Goal: Information Seeking & Learning: Learn about a topic

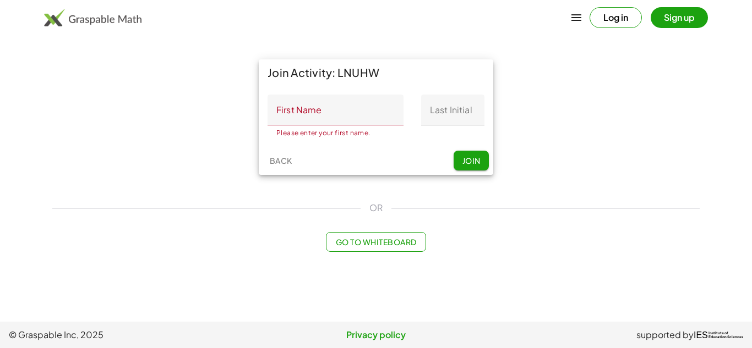
click at [205, 129] on div "Join Activity: LNUHW First Name First Name Please enter your first name. 0 / 20…" at bounding box center [376, 117] width 661 height 129
click at [360, 242] on span "Go to Whiteboard" at bounding box center [375, 242] width 81 height 10
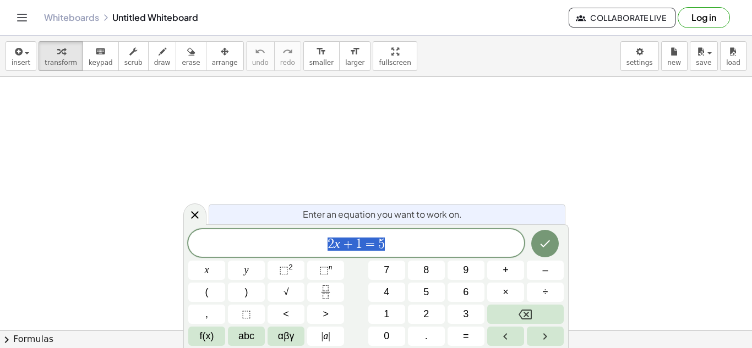
scroll to position [1, 0]
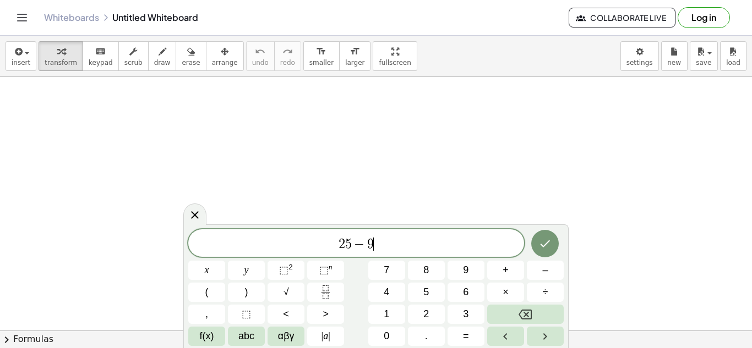
scroll to position [4, 0]
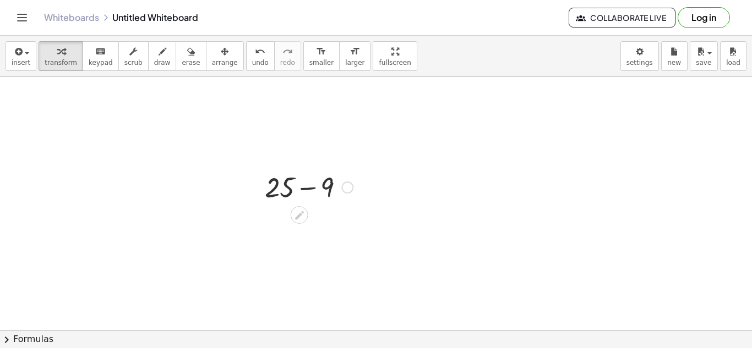
click at [310, 187] on div at bounding box center [308, 186] width 99 height 37
click at [298, 257] on icon at bounding box center [299, 252] width 12 height 12
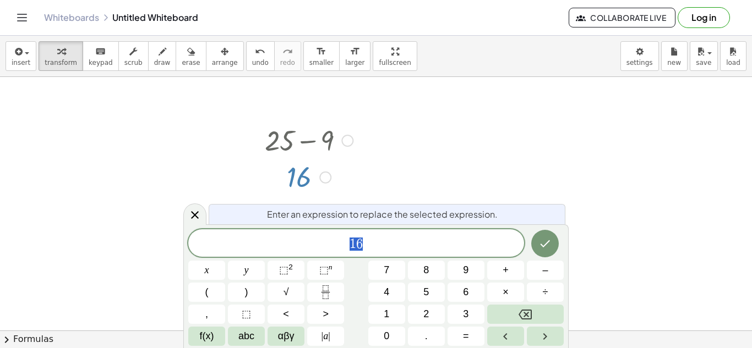
scroll to position [47, 0]
click at [348, 141] on div at bounding box center [347, 140] width 12 height 12
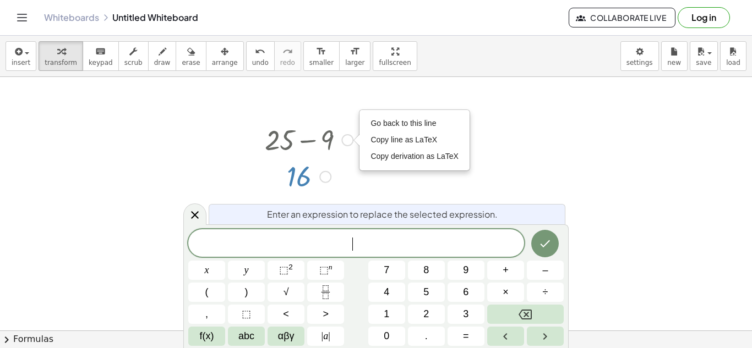
click at [332, 172] on div at bounding box center [308, 176] width 99 height 36
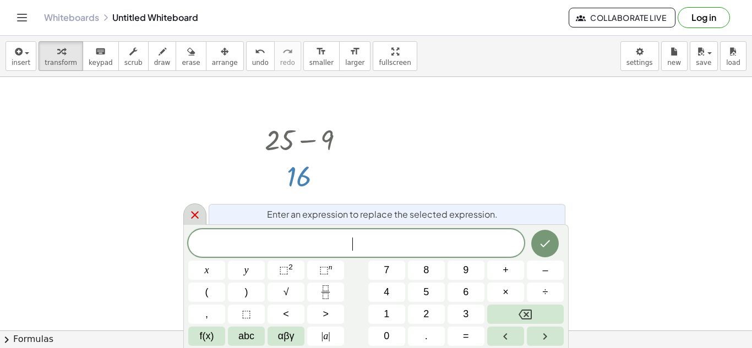
click at [190, 225] on div at bounding box center [194, 214] width 23 height 21
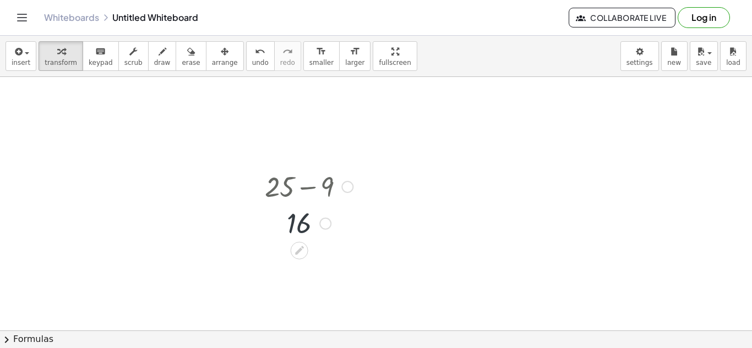
scroll to position [0, 0]
drag, startPoint x: 286, startPoint y: 186, endPoint x: 297, endPoint y: 217, distance: 33.4
click at [299, 188] on div "+ 25 − 9 Go back to this line Copy line as LaTeX Copy derivation as LaTeX 16" at bounding box center [299, 188] width 0 height 0
click at [347, 187] on div "Go back to this line Copy line as LaTeX Copy derivation as LaTeX" at bounding box center [347, 188] width 12 height 12
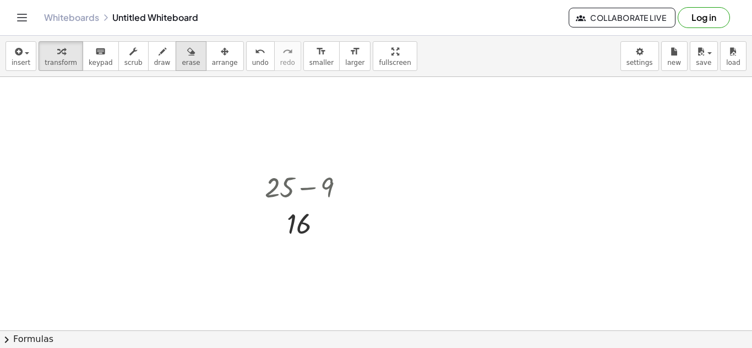
click at [182, 64] on span "erase" at bounding box center [191, 63] width 18 height 8
drag, startPoint x: 283, startPoint y: 195, endPoint x: 276, endPoint y: 192, distance: 7.2
drag, startPoint x: 276, startPoint y: 192, endPoint x: 280, endPoint y: 172, distance: 20.7
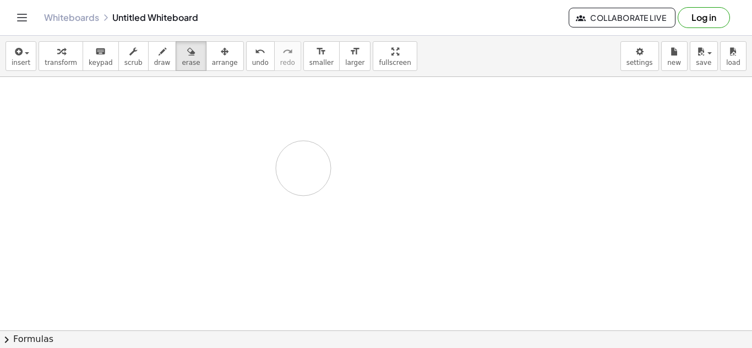
drag, startPoint x: 244, startPoint y: 160, endPoint x: 270, endPoint y: 231, distance: 75.6
click at [50, 59] on span "transform" at bounding box center [61, 63] width 32 height 8
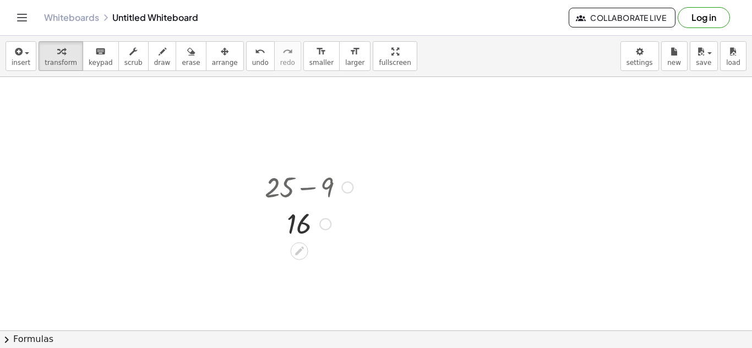
click at [345, 188] on div "Go back to this line Copy line as LaTeX Copy derivation as LaTeX" at bounding box center [347, 188] width 12 height 12
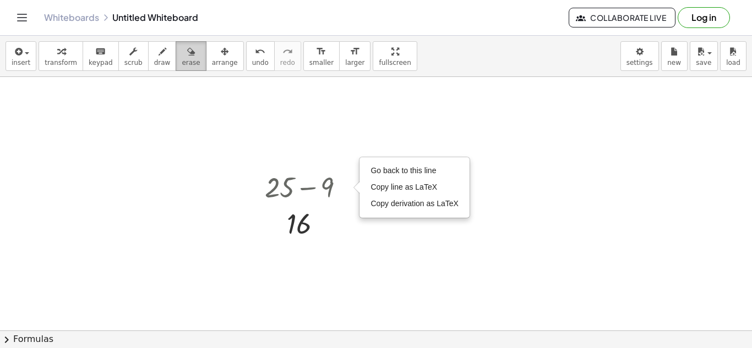
click at [182, 61] on span "erase" at bounding box center [191, 63] width 18 height 8
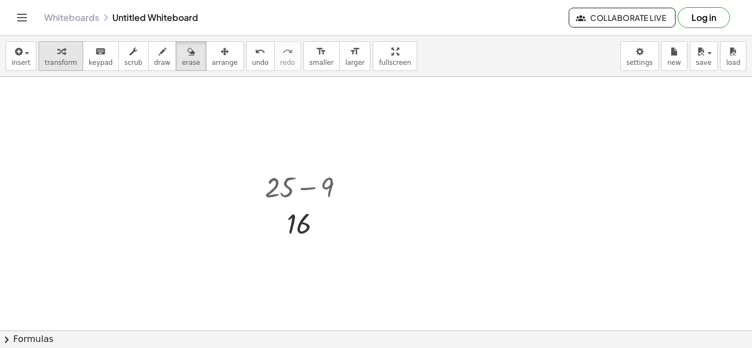
click at [57, 55] on icon "button" at bounding box center [61, 51] width 8 height 13
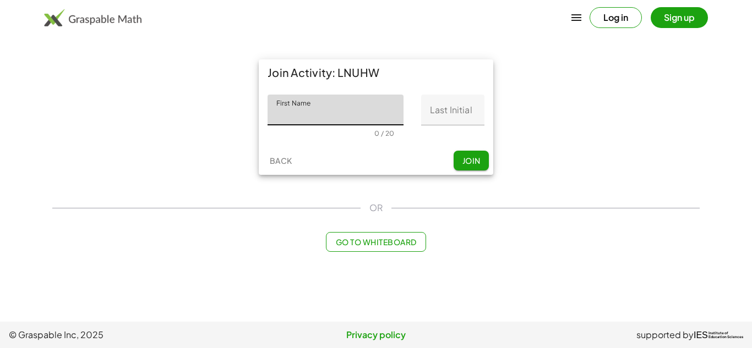
click at [421, 241] on button "Go to Whiteboard" at bounding box center [376, 242] width 100 height 20
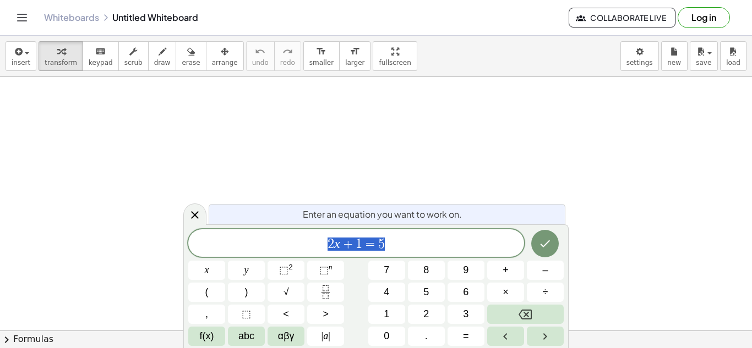
scroll to position [5, 0]
click at [101, 53] on div "keyboard" at bounding box center [101, 51] width 24 height 13
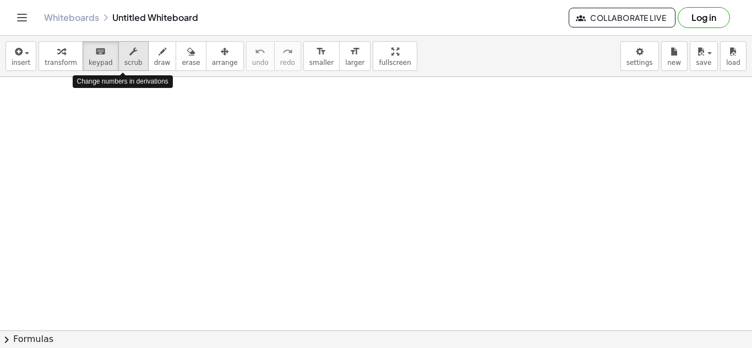
click at [132, 67] on button "scrub" at bounding box center [133, 56] width 30 height 30
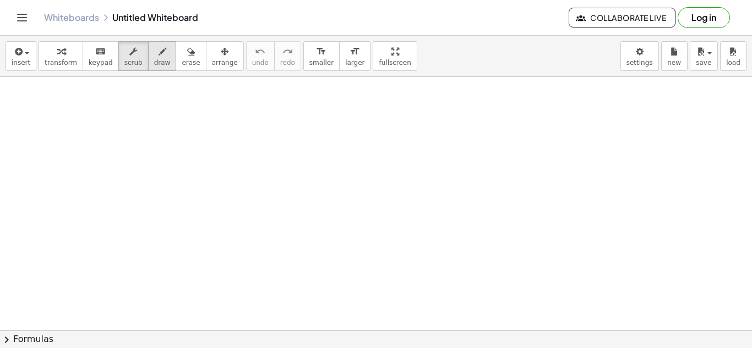
click at [148, 56] on button "draw" at bounding box center [162, 56] width 29 height 30
click at [182, 57] on div "button" at bounding box center [191, 51] width 18 height 13
click at [221, 56] on icon "button" at bounding box center [225, 51] width 8 height 13
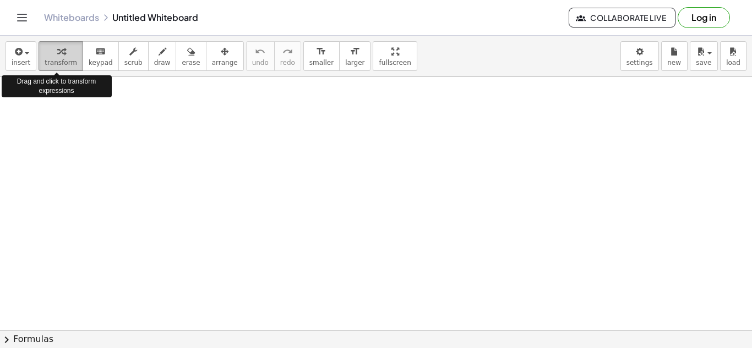
click at [67, 52] on div "button" at bounding box center [61, 51] width 32 height 13
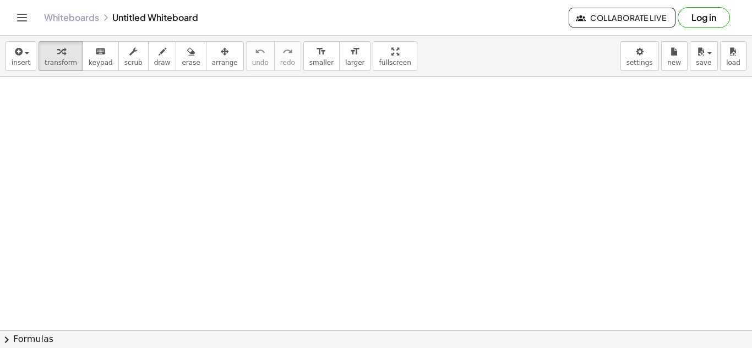
click at [274, 170] on div at bounding box center [376, 331] width 752 height 508
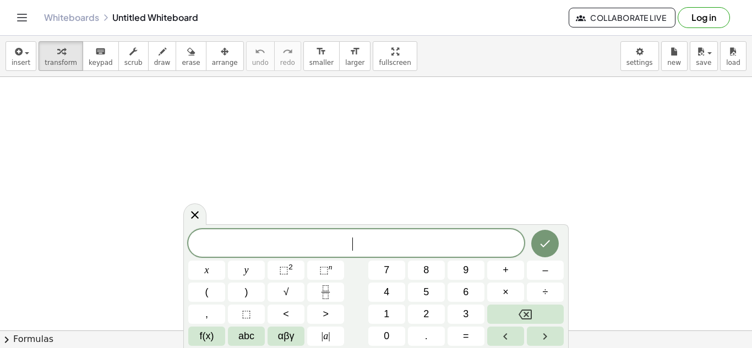
click at [274, 170] on div at bounding box center [376, 331] width 752 height 508
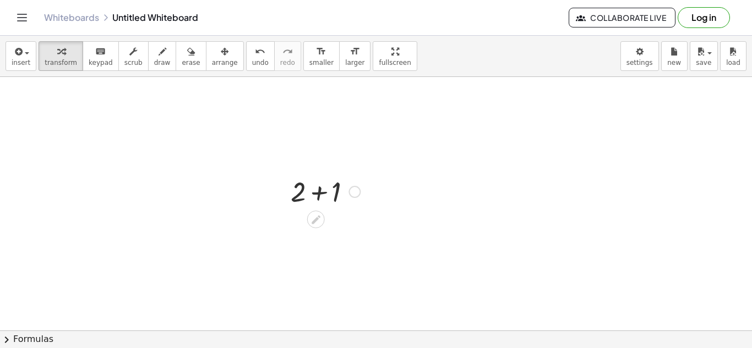
click at [304, 188] on div at bounding box center [325, 190] width 80 height 37
drag, startPoint x: 287, startPoint y: 202, endPoint x: 458, endPoint y: 204, distance: 170.7
click at [458, 204] on div at bounding box center [453, 192] width 17 height 43
click at [487, 194] on div "+ 2 + 1" at bounding box center [487, 194] width 0 height 0
click at [523, 197] on div at bounding box center [525, 194] width 12 height 12
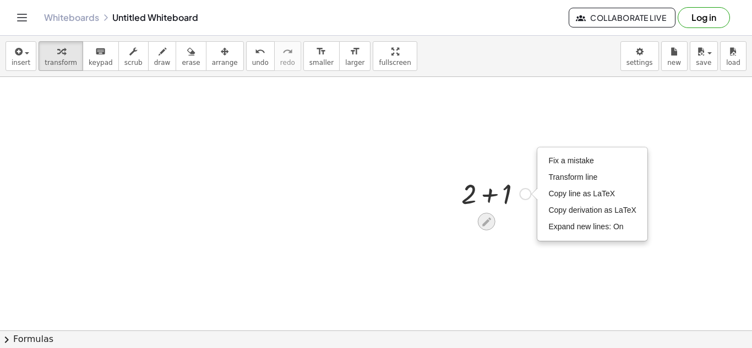
click at [478, 220] on div at bounding box center [487, 222] width 18 height 18
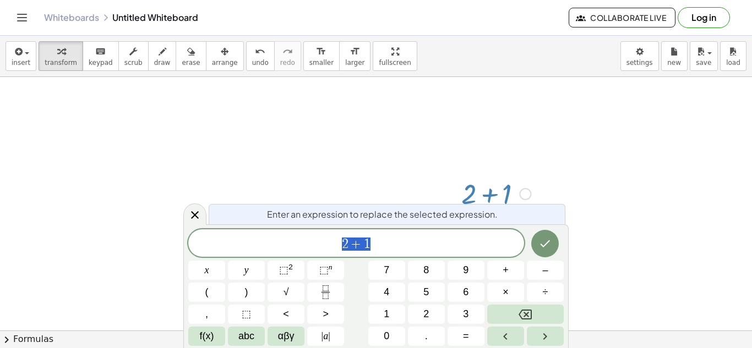
scroll to position [8, 0]
click at [548, 239] on icon "Done" at bounding box center [544, 243] width 13 height 13
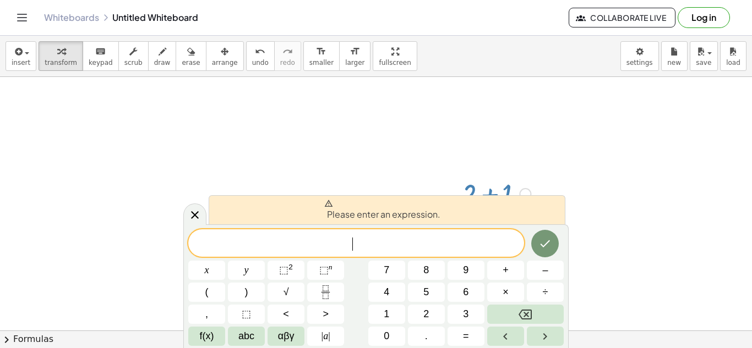
scroll to position [9, 0]
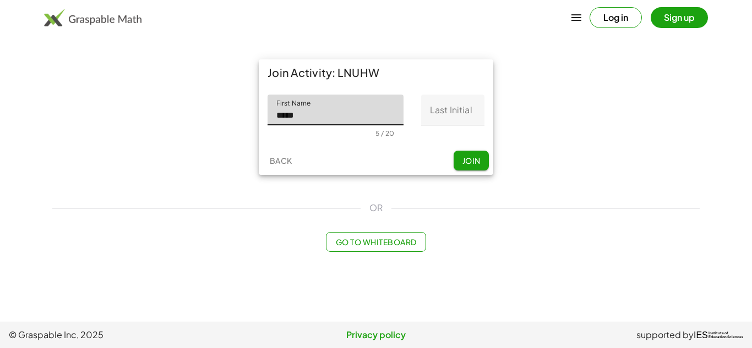
type input "*****"
click at [446, 106] on input "Last Initial" at bounding box center [452, 110] width 63 height 31
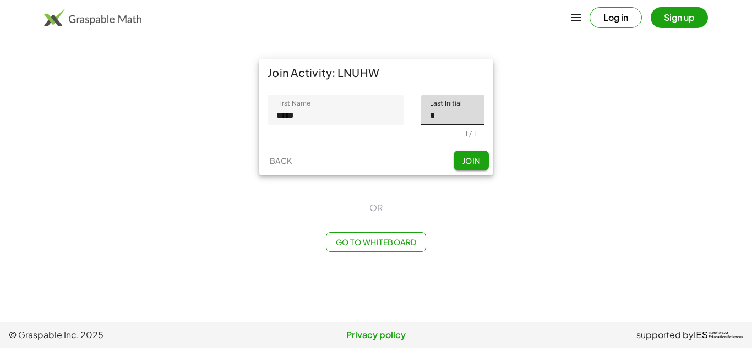
type input "*"
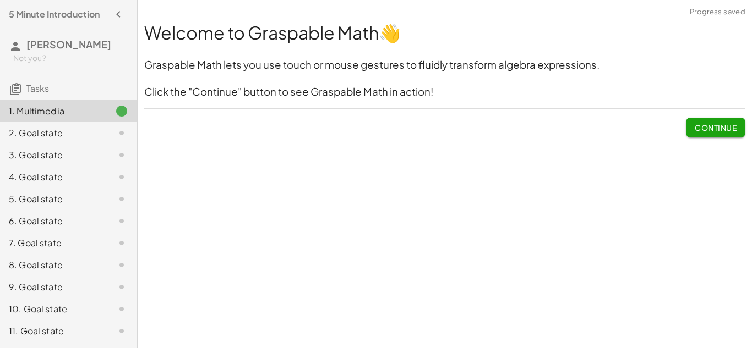
click at [719, 128] on span "Continue" at bounding box center [716, 128] width 42 height 10
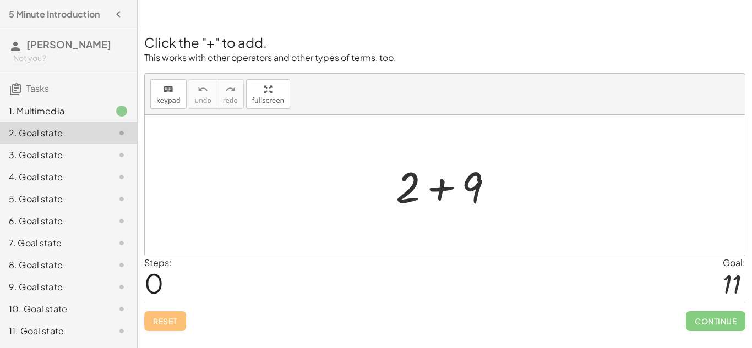
click at [432, 192] on div at bounding box center [448, 185] width 117 height 57
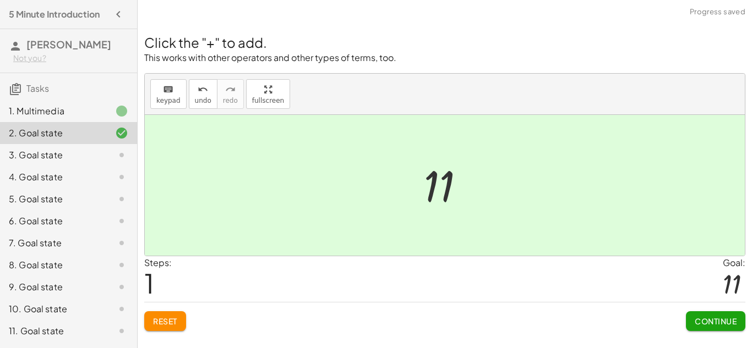
click at [701, 321] on span "Continue" at bounding box center [716, 322] width 42 height 10
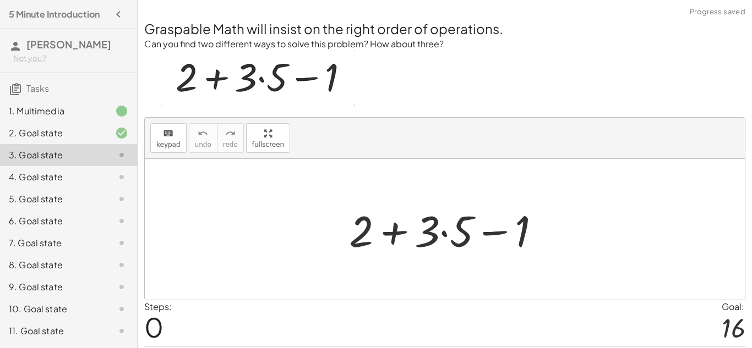
click at [447, 234] on div at bounding box center [449, 230] width 211 height 57
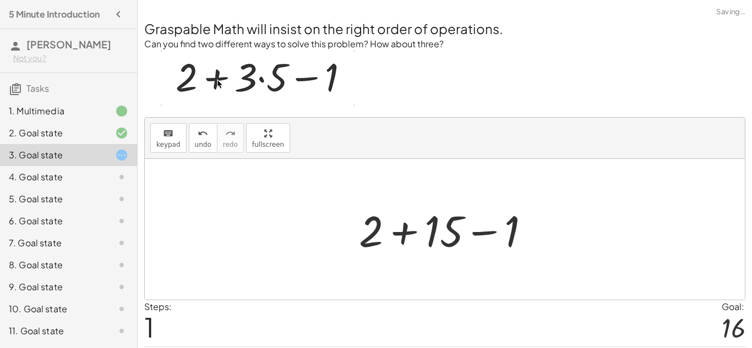
click at [476, 235] on div at bounding box center [448, 230] width 191 height 57
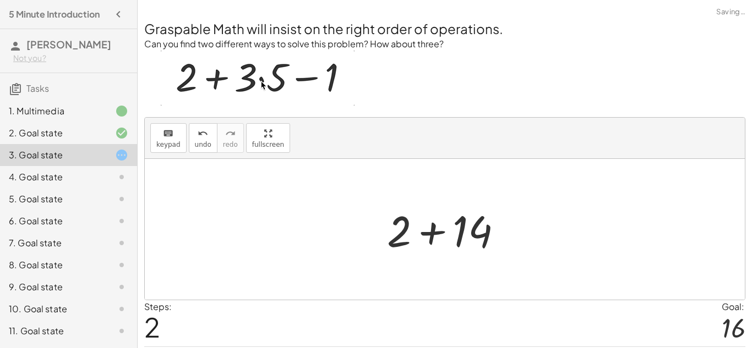
click at [442, 234] on div at bounding box center [449, 230] width 135 height 57
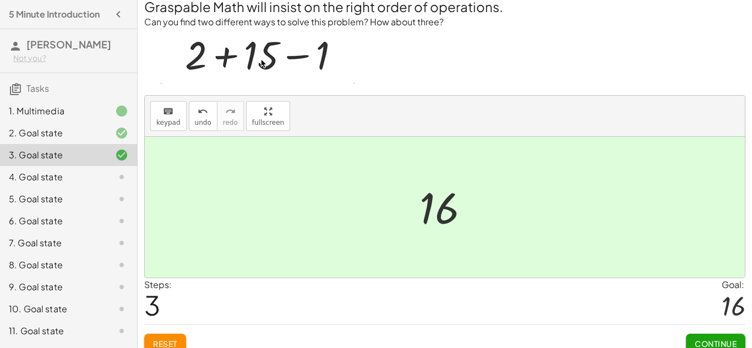
scroll to position [34, 0]
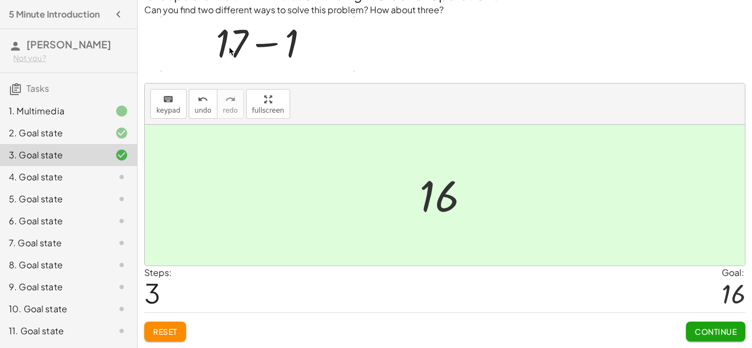
click at [729, 342] on div "Graspable Math will insist on the right order of operations. Can you find two d…" at bounding box center [445, 157] width 614 height 383
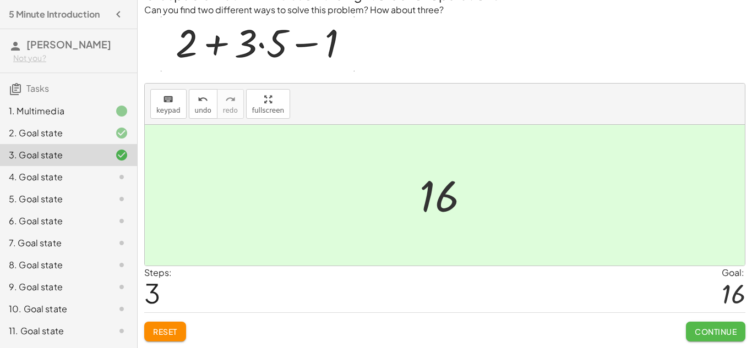
click at [727, 338] on button "Continue" at bounding box center [715, 332] width 59 height 20
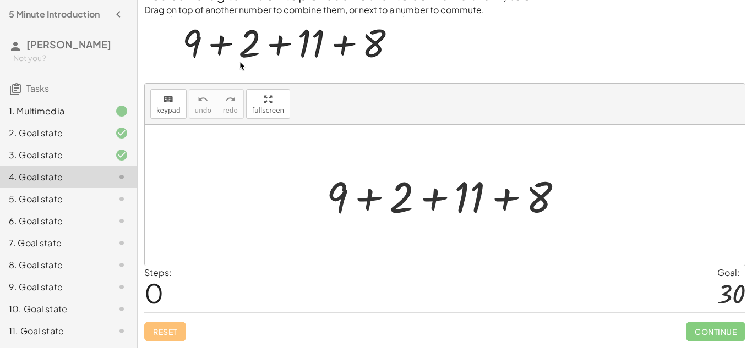
click at [374, 192] on div at bounding box center [449, 195] width 257 height 57
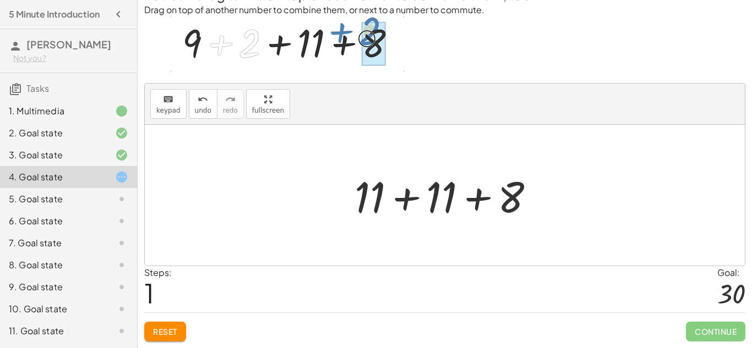
click at [403, 203] on div at bounding box center [449, 195] width 200 height 57
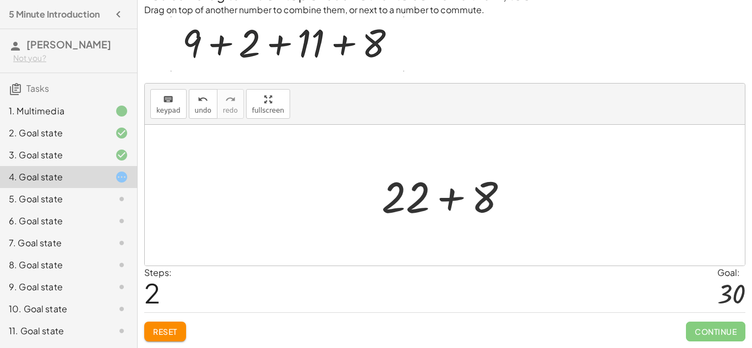
click at [445, 204] on div at bounding box center [449, 195] width 146 height 57
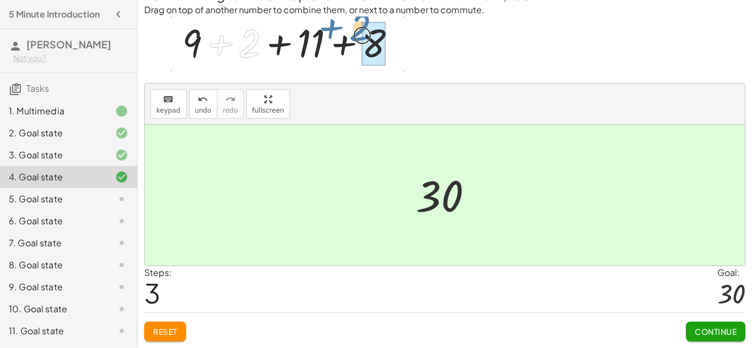
click at [710, 331] on span "Continue" at bounding box center [716, 332] width 42 height 10
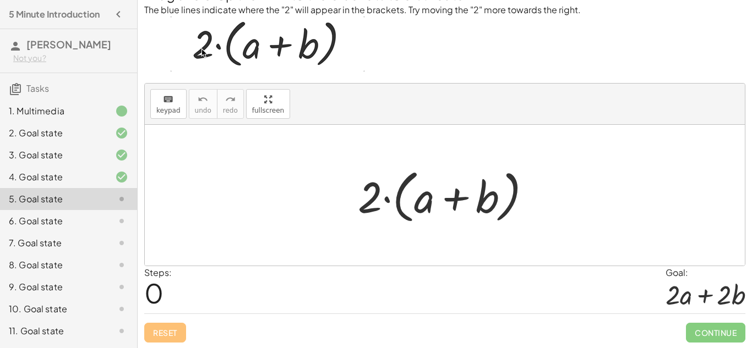
click at [379, 197] on div at bounding box center [448, 195] width 193 height 63
click at [387, 200] on div at bounding box center [448, 195] width 193 height 63
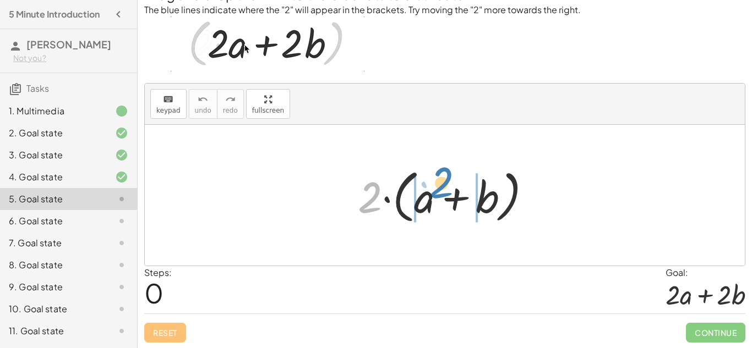
drag, startPoint x: 371, startPoint y: 199, endPoint x: 443, endPoint y: 184, distance: 73.6
click at [443, 184] on div at bounding box center [448, 195] width 193 height 63
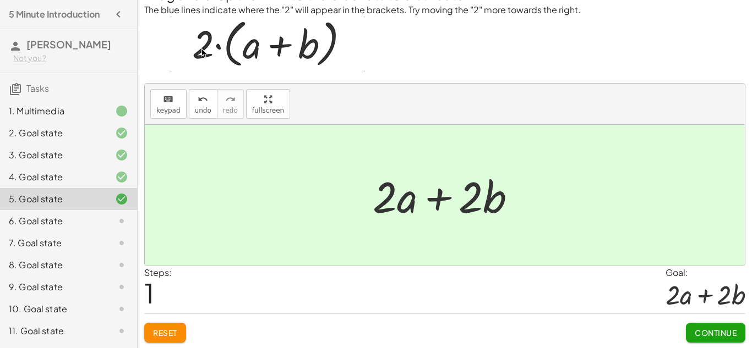
click at [695, 334] on span "Continue" at bounding box center [716, 333] width 42 height 10
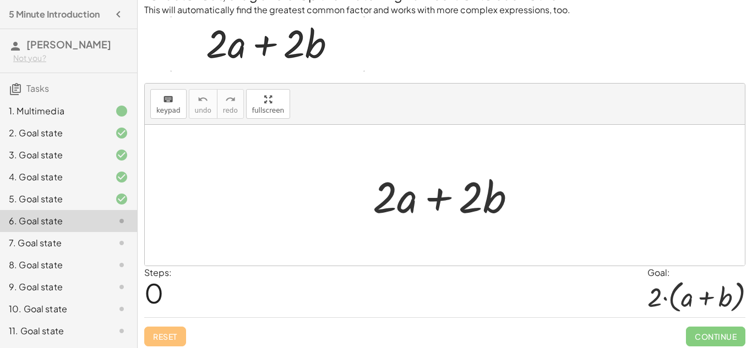
click at [547, 309] on div "Steps: 0 Goal: · 2 · ( + a + b )" at bounding box center [444, 291] width 601 height 51
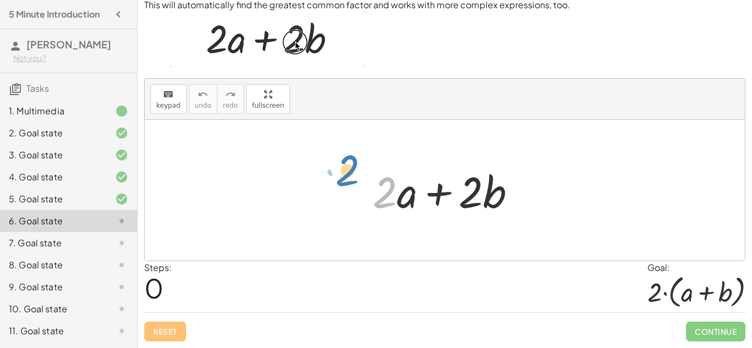
drag, startPoint x: 388, startPoint y: 201, endPoint x: 355, endPoint y: 188, distance: 35.9
click at [355, 188] on div "· 2 + · 2 · a + · 2 · b" at bounding box center [445, 190] width 600 height 141
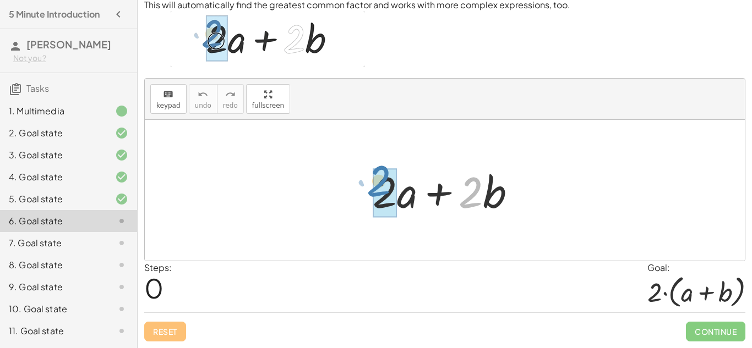
drag, startPoint x: 472, startPoint y: 194, endPoint x: 381, endPoint y: 183, distance: 91.5
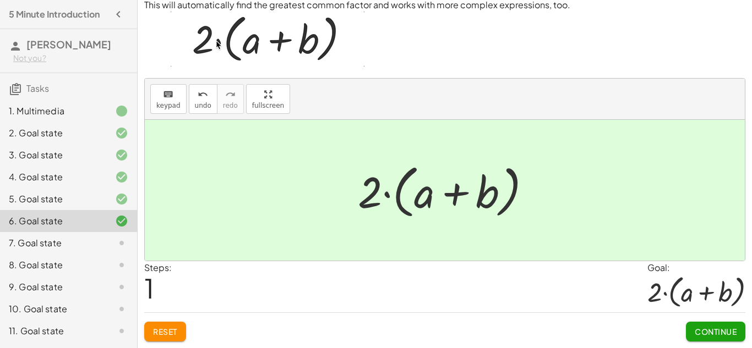
click at [716, 331] on span "Continue" at bounding box center [716, 332] width 42 height 10
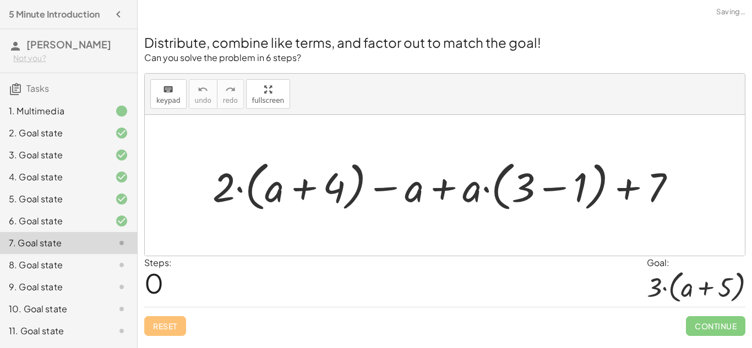
scroll to position [0, 0]
drag, startPoint x: 225, startPoint y: 187, endPoint x: 298, endPoint y: 145, distance: 84.8
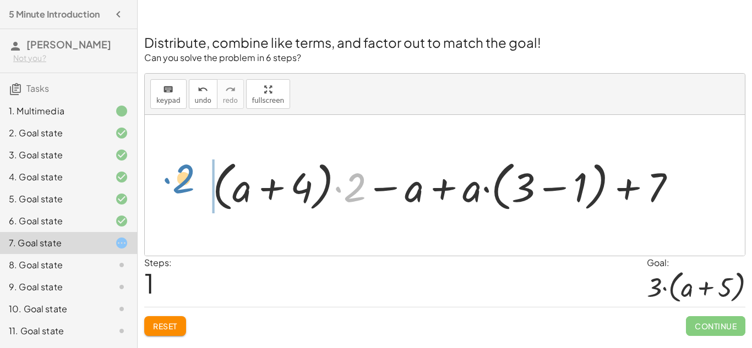
drag, startPoint x: 358, startPoint y: 192, endPoint x: 186, endPoint y: 184, distance: 172.5
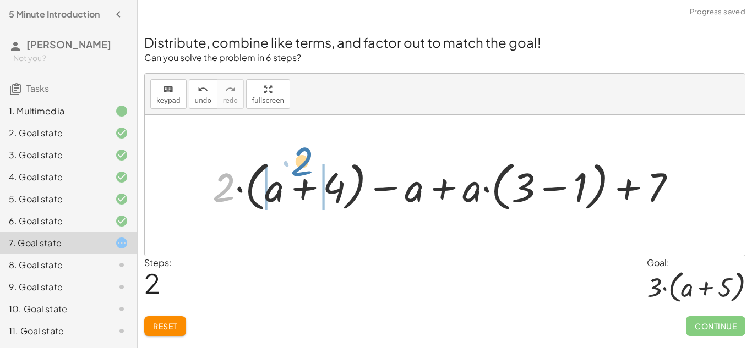
drag, startPoint x: 223, startPoint y: 188, endPoint x: 298, endPoint y: 160, distance: 80.2
click at [298, 160] on div at bounding box center [448, 185] width 483 height 59
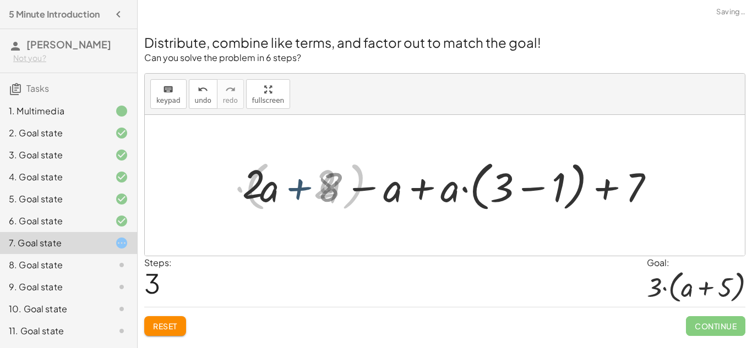
click at [298, 161] on div at bounding box center [448, 185] width 435 height 59
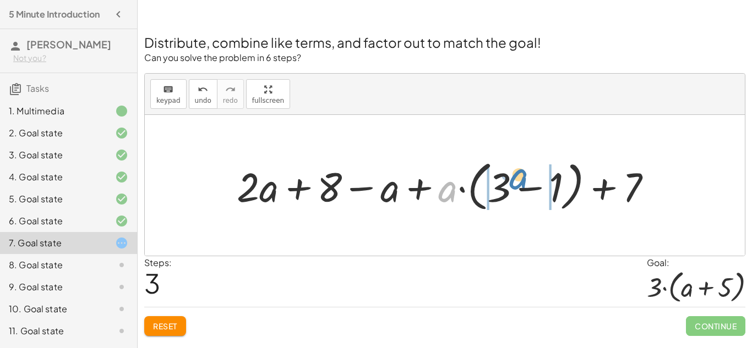
drag, startPoint x: 445, startPoint y: 196, endPoint x: 516, endPoint y: 183, distance: 72.1
click at [516, 183] on div at bounding box center [448, 185] width 435 height 59
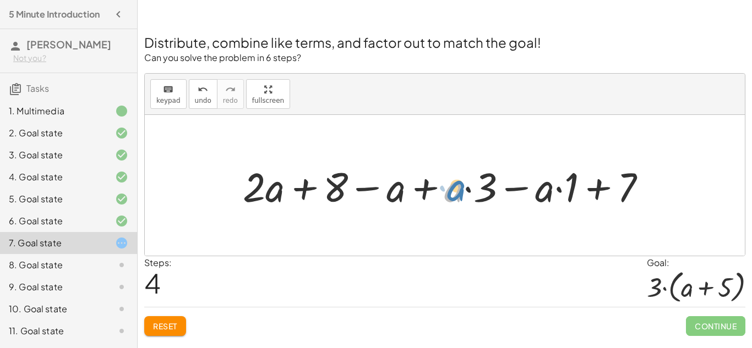
click at [459, 192] on div at bounding box center [448, 185] width 423 height 53
drag, startPoint x: 618, startPoint y: 193, endPoint x: 356, endPoint y: 175, distance: 262.7
click at [356, 175] on div at bounding box center [448, 185] width 423 height 53
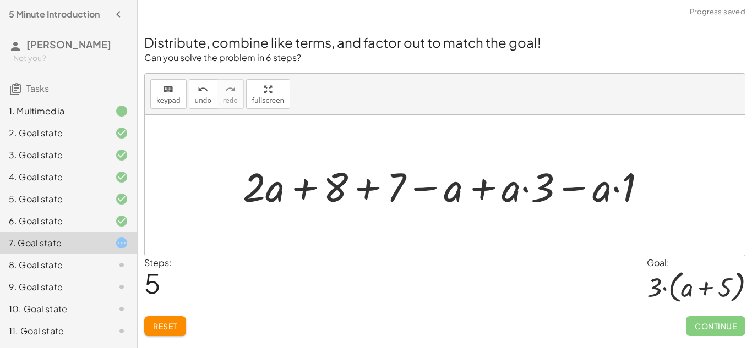
click at [332, 187] on div at bounding box center [448, 185] width 423 height 53
click at [366, 192] on div at bounding box center [448, 185] width 423 height 53
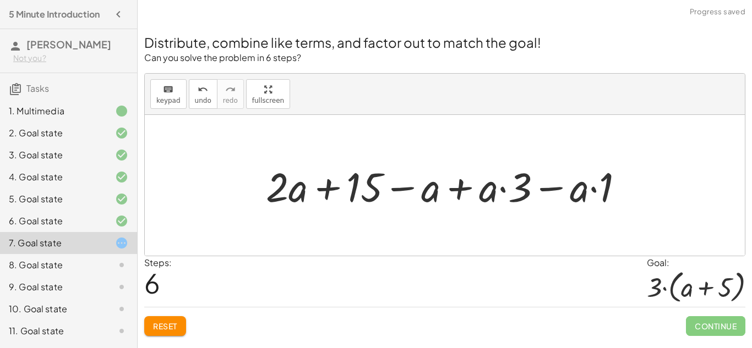
click at [503, 190] on div at bounding box center [449, 185] width 378 height 53
click at [597, 195] on div at bounding box center [449, 185] width 378 height 53
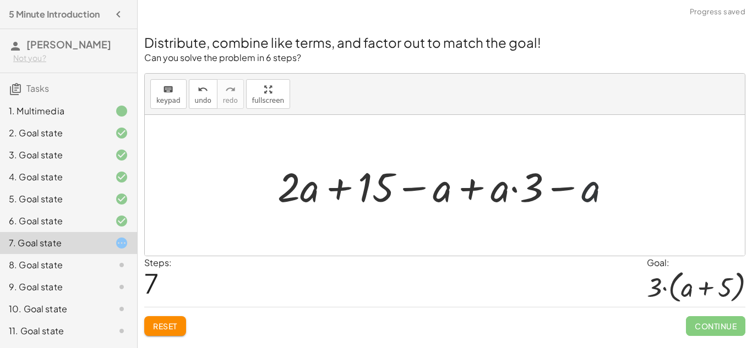
click at [588, 195] on div at bounding box center [448, 185] width 353 height 53
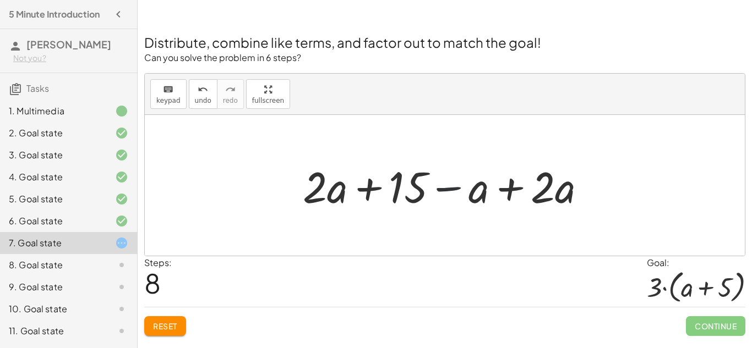
click at [451, 191] on div at bounding box center [448, 185] width 303 height 57
drag, startPoint x: 555, startPoint y: 193, endPoint x: 464, endPoint y: 202, distance: 91.3
click at [464, 202] on div at bounding box center [448, 185] width 303 height 57
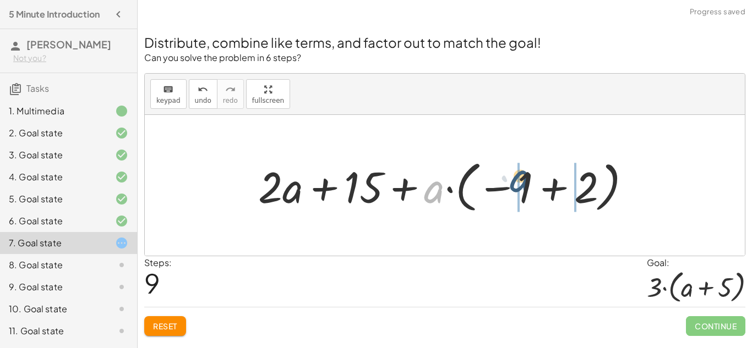
drag, startPoint x: 438, startPoint y: 192, endPoint x: 535, endPoint y: 182, distance: 98.0
click at [535, 182] on div at bounding box center [449, 185] width 393 height 61
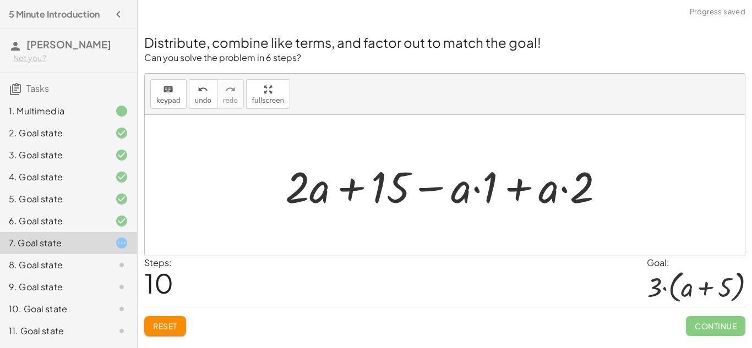
click at [519, 190] on div at bounding box center [449, 185] width 339 height 57
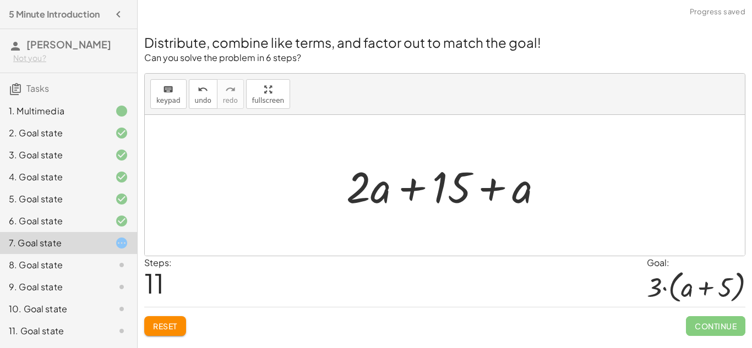
click at [406, 188] on div at bounding box center [449, 185] width 217 height 57
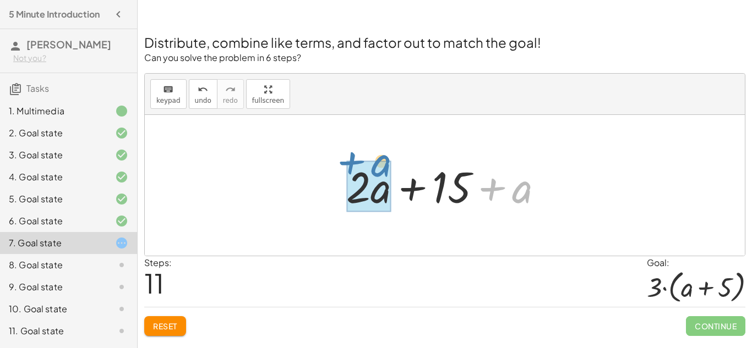
drag, startPoint x: 523, startPoint y: 190, endPoint x: 382, endPoint y: 164, distance: 143.3
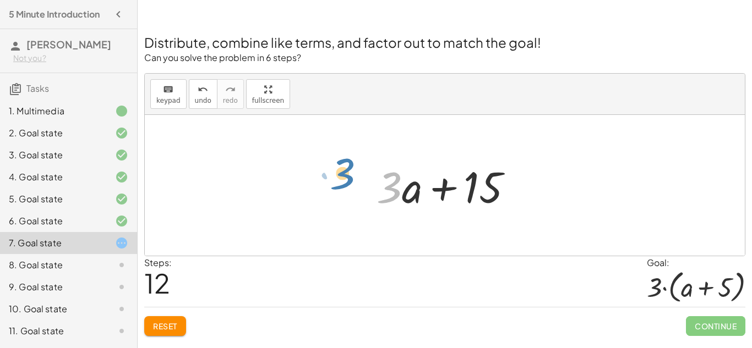
drag, startPoint x: 396, startPoint y: 185, endPoint x: 350, endPoint y: 171, distance: 48.8
click at [350, 171] on div "+ · 2 · ( + a + 4 ) − a + · a · ( + 3 − 1 ) + 7 + · ( + a + 4 ) · 2 − a + · a ·…" at bounding box center [445, 185] width 600 height 141
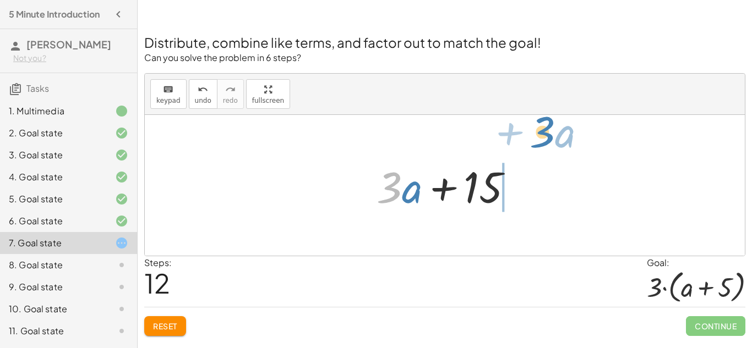
drag, startPoint x: 383, startPoint y: 187, endPoint x: 536, endPoint y: 133, distance: 161.8
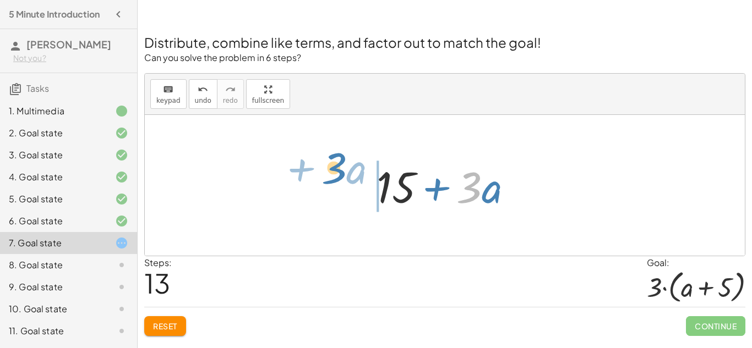
drag, startPoint x: 472, startPoint y: 188, endPoint x: 337, endPoint y: 169, distance: 136.3
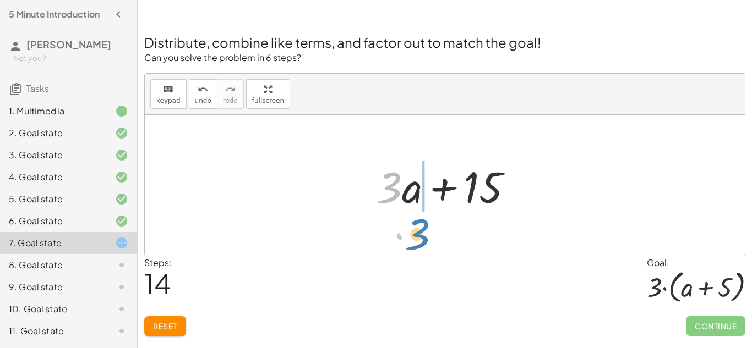
drag, startPoint x: 395, startPoint y: 190, endPoint x: 422, endPoint y: 237, distance: 54.3
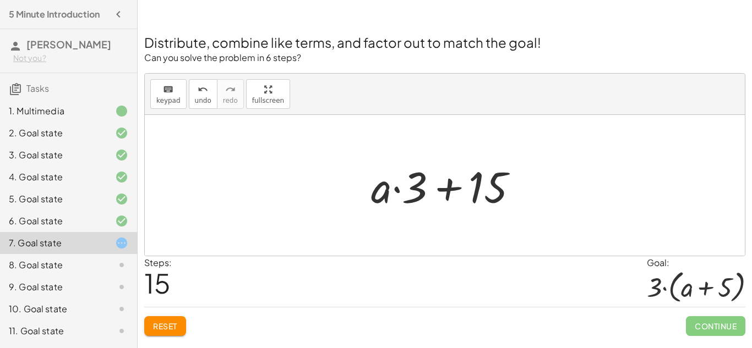
click at [391, 189] on div at bounding box center [449, 185] width 166 height 57
drag, startPoint x: 391, startPoint y: 189, endPoint x: 477, endPoint y: 187, distance: 85.9
click at [477, 187] on div at bounding box center [449, 185] width 166 height 57
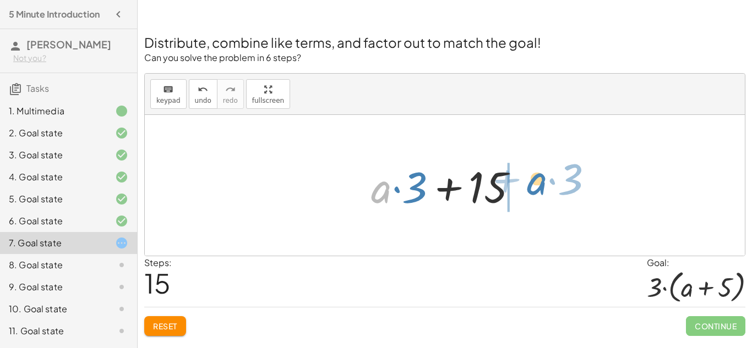
drag, startPoint x: 384, startPoint y: 192, endPoint x: 540, endPoint y: 186, distance: 155.4
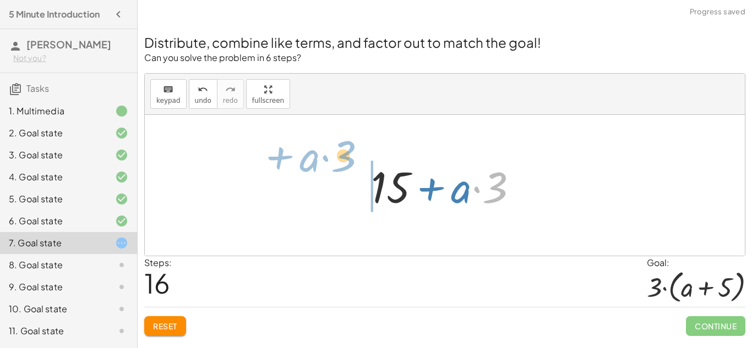
drag, startPoint x: 501, startPoint y: 190, endPoint x: 350, endPoint y: 159, distance: 154.5
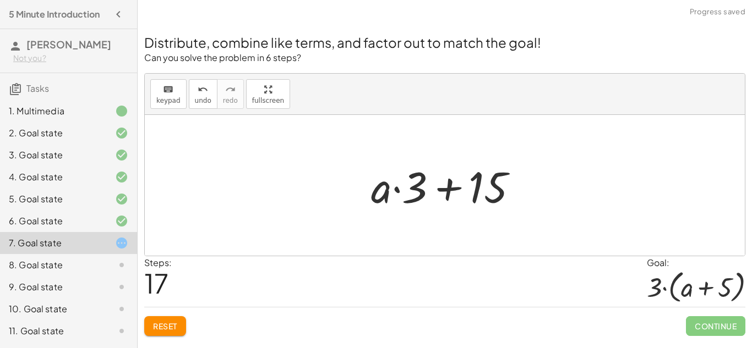
click at [177, 320] on button "Reset" at bounding box center [165, 327] width 42 height 20
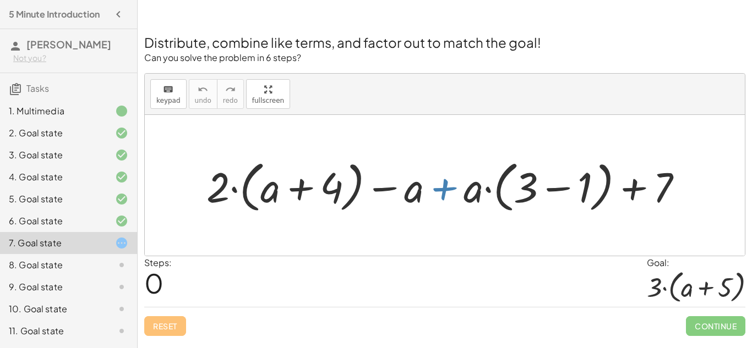
click at [425, 194] on div at bounding box center [449, 185] width 497 height 61
click at [443, 188] on div at bounding box center [449, 185] width 497 height 61
click at [639, 186] on div at bounding box center [449, 185] width 497 height 61
click at [297, 189] on div at bounding box center [449, 185] width 497 height 61
click at [212, 184] on div at bounding box center [449, 185] width 497 height 61
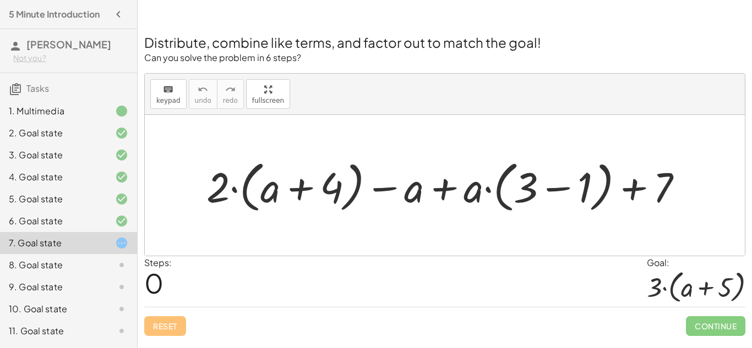
click at [222, 191] on div at bounding box center [449, 185] width 497 height 61
drag, startPoint x: 222, startPoint y: 191, endPoint x: 312, endPoint y: 162, distance: 94.4
click at [312, 162] on div at bounding box center [449, 185] width 497 height 61
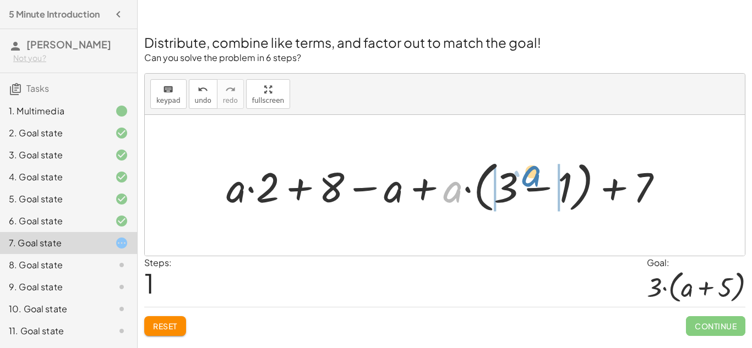
drag, startPoint x: 459, startPoint y: 191, endPoint x: 537, endPoint y: 177, distance: 80.0
click at [537, 177] on div at bounding box center [449, 185] width 456 height 61
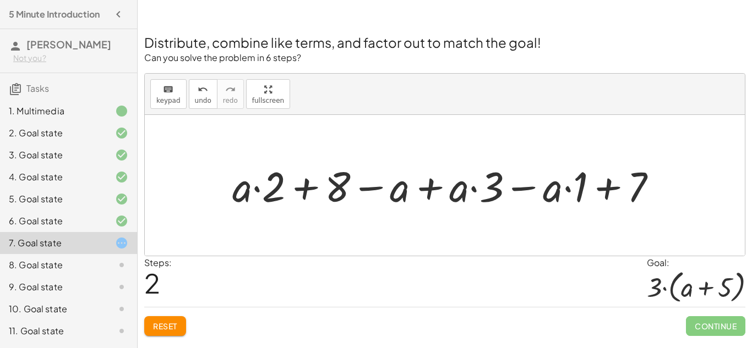
click at [522, 189] on div at bounding box center [449, 185] width 445 height 55
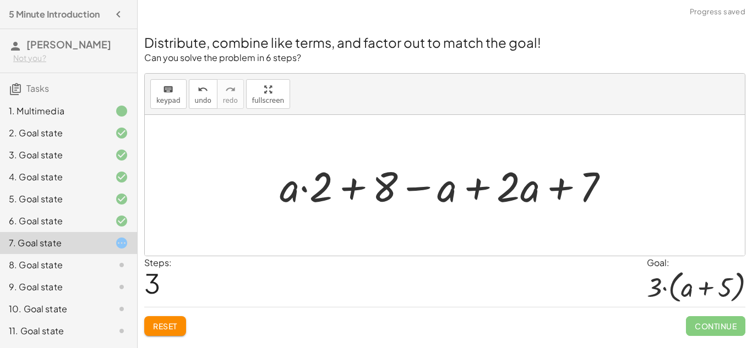
click at [482, 183] on div at bounding box center [449, 185] width 350 height 55
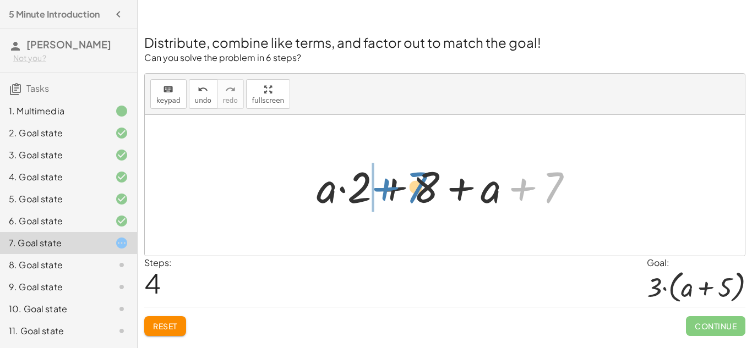
drag, startPoint x: 552, startPoint y: 192, endPoint x: 421, endPoint y: 189, distance: 130.5
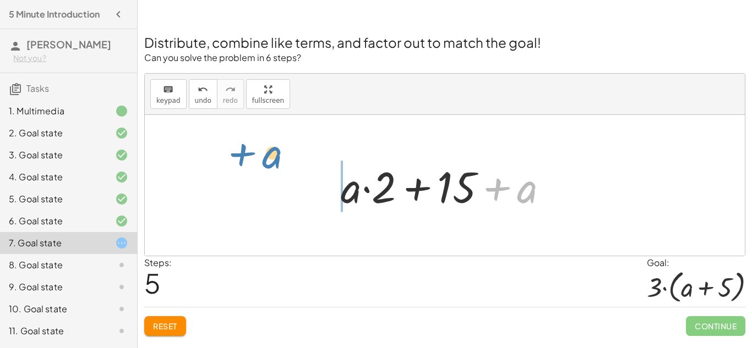
drag, startPoint x: 527, startPoint y: 196, endPoint x: 273, endPoint y: 161, distance: 257.3
click at [273, 161] on div "+ · 2 · ( + a + 4 ) − a + · a · ( + 3 − 1 ) + 7 + · a · 2 + · 4 · 2 − a + · a ·…" at bounding box center [445, 185] width 600 height 141
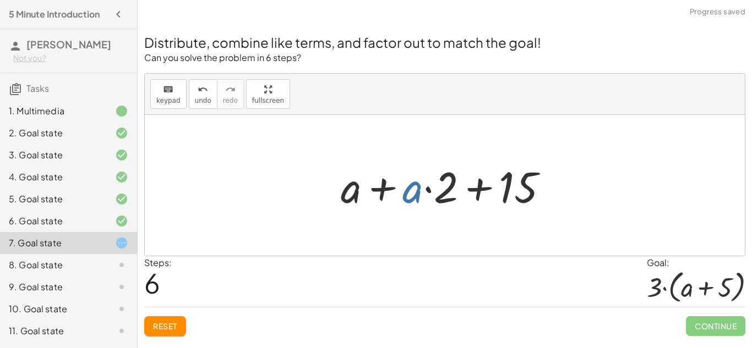
click at [411, 194] on div at bounding box center [448, 185] width 227 height 57
click at [431, 190] on div at bounding box center [448, 185] width 227 height 57
click at [386, 189] on div at bounding box center [448, 185] width 227 height 57
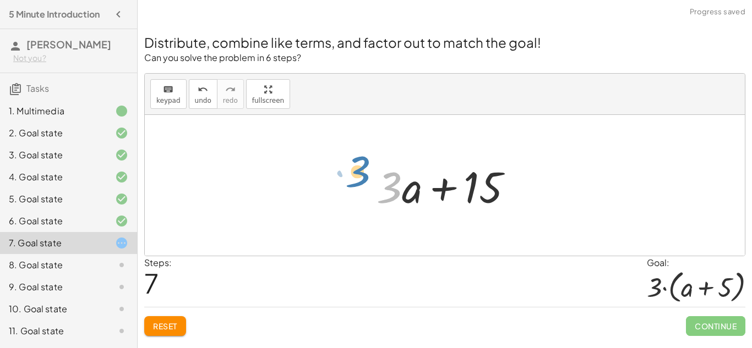
drag, startPoint x: 399, startPoint y: 193, endPoint x: 366, endPoint y: 177, distance: 36.7
click at [366, 177] on div "+ · 2 · ( + a + 4 ) − a + · a · ( + 3 − 1 ) + 7 + · a · 2 + · 4 · 2 − a + · a ·…" at bounding box center [445, 186] width 170 height 62
click at [171, 328] on span "Reset" at bounding box center [165, 327] width 24 height 10
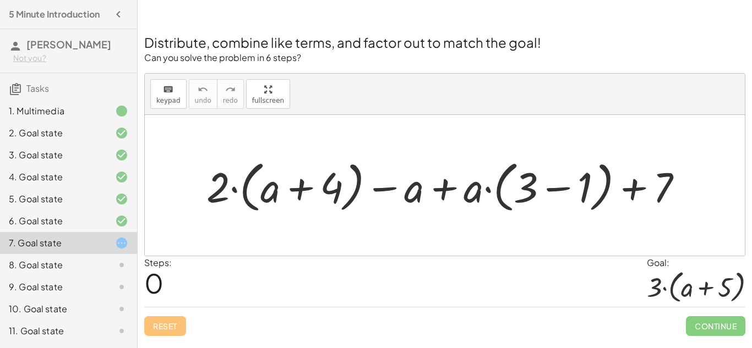
click at [440, 191] on div at bounding box center [449, 185] width 497 height 61
drag, startPoint x: 478, startPoint y: 189, endPoint x: 538, endPoint y: 186, distance: 59.6
click at [538, 186] on div at bounding box center [449, 185] width 497 height 61
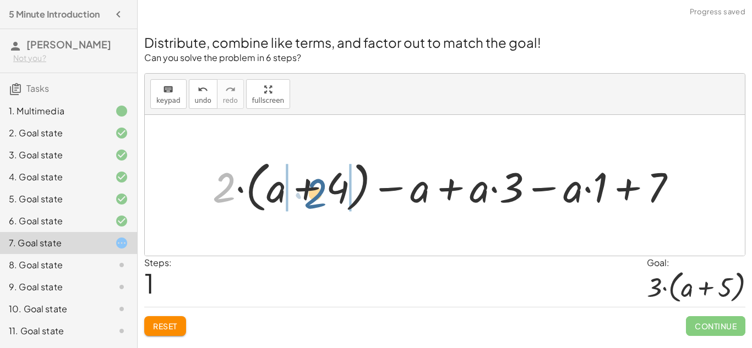
drag, startPoint x: 222, startPoint y: 185, endPoint x: 314, endPoint y: 191, distance: 92.1
click at [314, 191] on div at bounding box center [449, 185] width 484 height 61
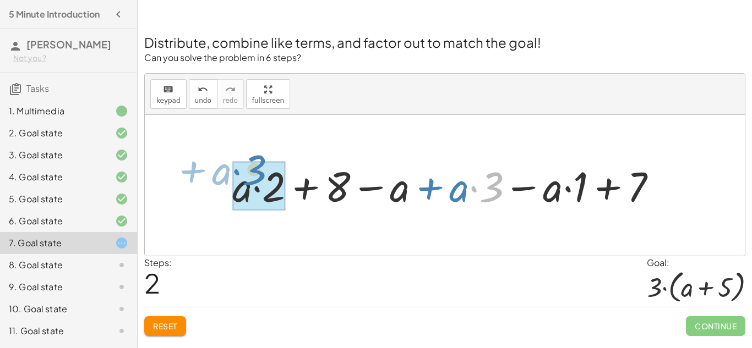
drag, startPoint x: 472, startPoint y: 192, endPoint x: 236, endPoint y: 175, distance: 236.2
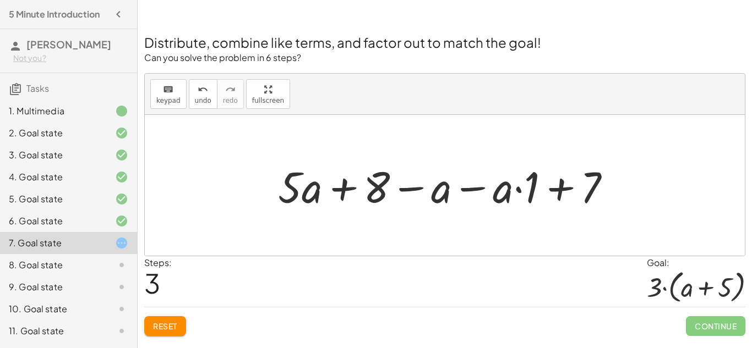
click at [479, 187] on div at bounding box center [449, 185] width 353 height 57
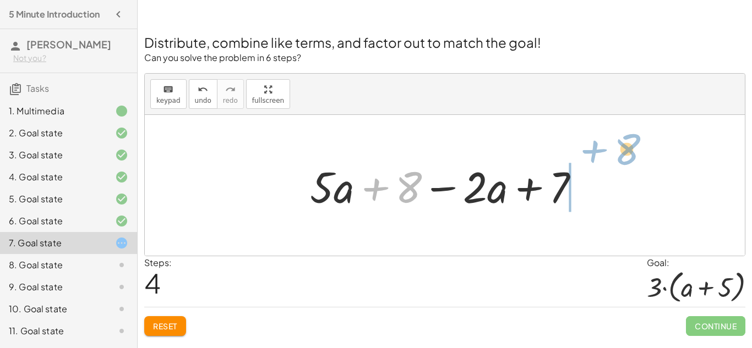
drag, startPoint x: 379, startPoint y: 187, endPoint x: 594, endPoint y: 154, distance: 217.8
click at [594, 155] on div "+ · 2 · ( + a + 4 ) − a + · a · ( + 3 − 1 ) + 7 + · 2 · ( + a + 4 ) − a + · a ·…" at bounding box center [444, 186] width 303 height 62
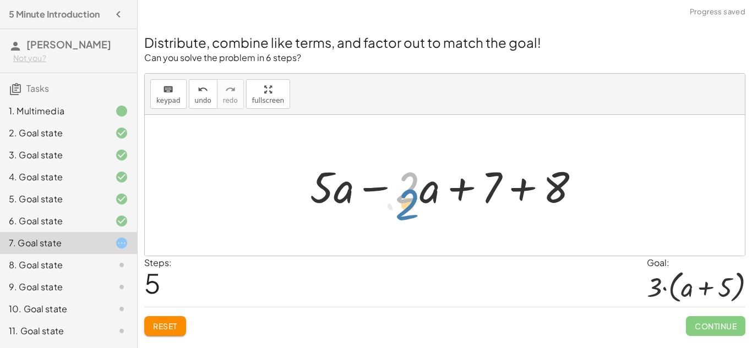
drag, startPoint x: 407, startPoint y: 190, endPoint x: 400, endPoint y: 204, distance: 15.5
click at [400, 204] on div at bounding box center [449, 185] width 290 height 57
drag, startPoint x: 400, startPoint y: 204, endPoint x: 385, endPoint y: 202, distance: 15.7
click at [385, 202] on div at bounding box center [449, 185] width 290 height 57
click at [317, 197] on div at bounding box center [449, 185] width 290 height 57
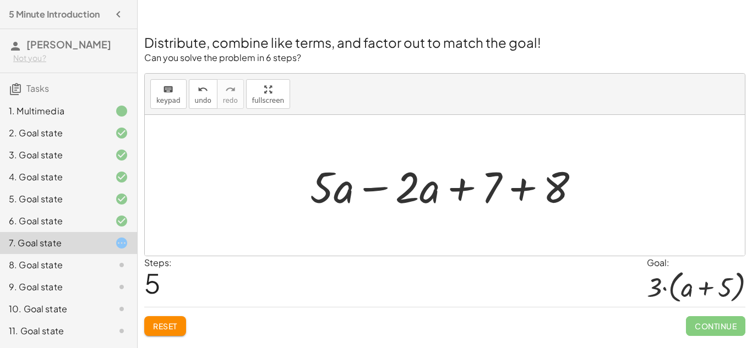
click at [331, 195] on div at bounding box center [449, 185] width 290 height 57
click at [342, 196] on div at bounding box center [449, 185] width 290 height 57
click at [409, 192] on div at bounding box center [449, 185] width 290 height 57
click at [383, 189] on div at bounding box center [449, 185] width 290 height 57
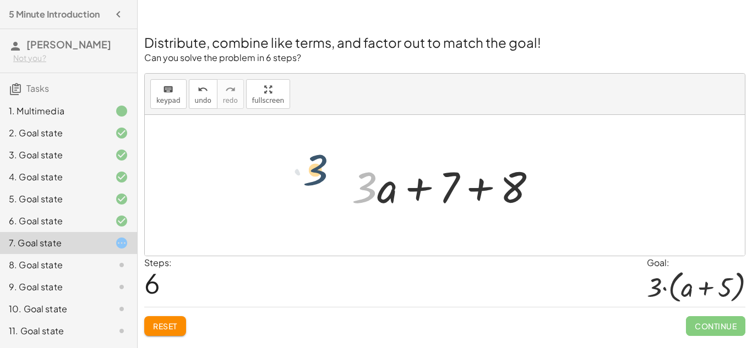
drag, startPoint x: 366, startPoint y: 194, endPoint x: 315, endPoint y: 177, distance: 53.1
click at [315, 177] on div "+ · 2 · ( + a + 4 ) − a + · a · ( + 3 − 1 ) + 7 + · 2 · ( + a + 4 ) − a + · a ·…" at bounding box center [445, 185] width 600 height 141
drag, startPoint x: 389, startPoint y: 190, endPoint x: 289, endPoint y: 182, distance: 100.0
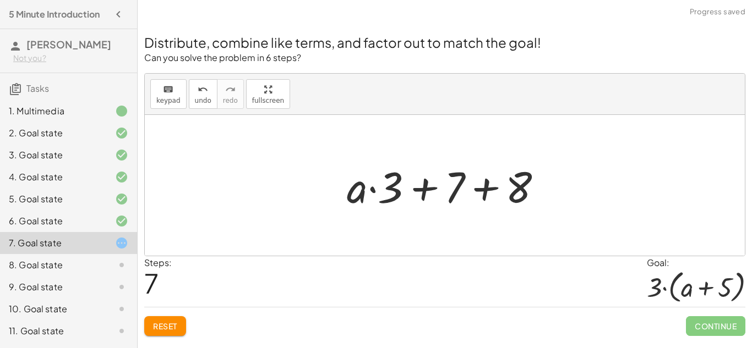
click at [518, 188] on div at bounding box center [449, 185] width 216 height 57
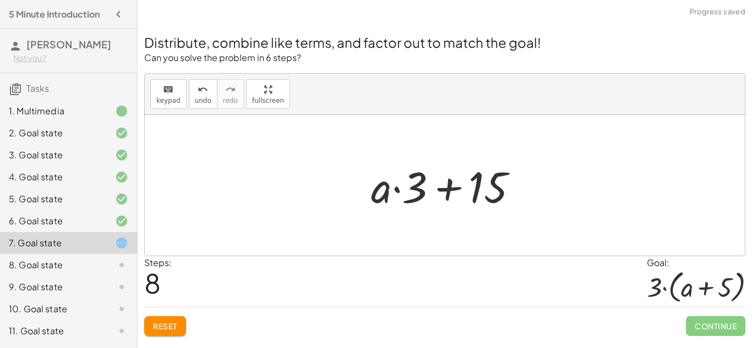
click at [448, 191] on div at bounding box center [449, 185] width 166 height 57
drag, startPoint x: 415, startPoint y: 195, endPoint x: 326, endPoint y: 185, distance: 89.3
click at [326, 185] on div "+ · 2 · ( + a + 4 ) − a + · a · ( + 3 − 1 ) + 7 + · 2 · ( + a + 4 ) − a + · a ·…" at bounding box center [445, 185] width 600 height 141
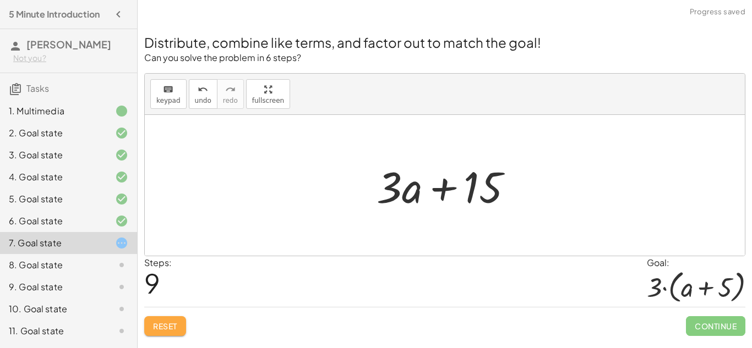
click at [178, 328] on button "Reset" at bounding box center [165, 327] width 42 height 20
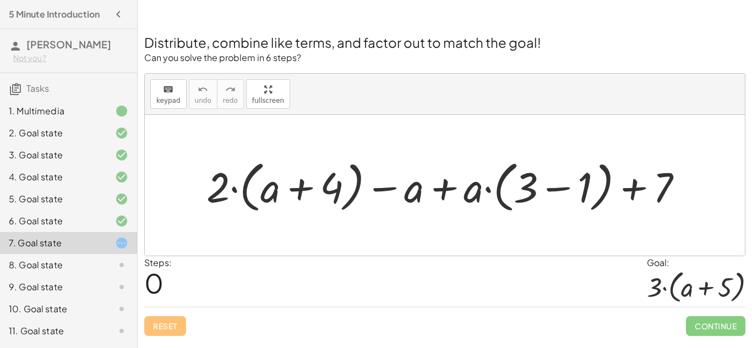
click at [226, 191] on div at bounding box center [449, 185] width 497 height 61
drag, startPoint x: 226, startPoint y: 191, endPoint x: 311, endPoint y: 182, distance: 85.8
click at [311, 182] on div at bounding box center [449, 185] width 497 height 61
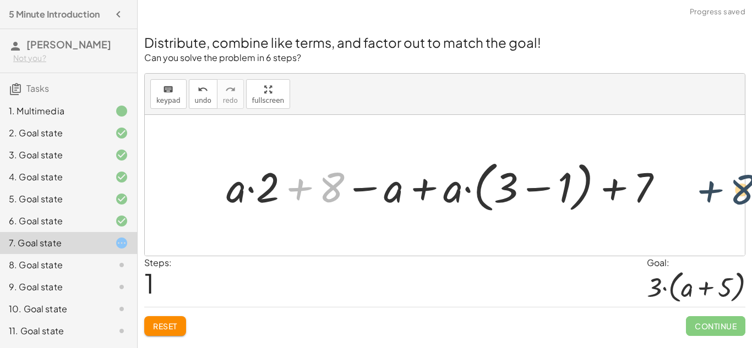
drag, startPoint x: 330, startPoint y: 185, endPoint x: 751, endPoint y: 194, distance: 421.3
drag, startPoint x: 751, startPoint y: 194, endPoint x: 729, endPoint y: 181, distance: 24.9
click at [729, 181] on div "Distribute, combine like terms, and factor out to match the goal! Can you solve…" at bounding box center [445, 178] width 614 height 329
drag, startPoint x: 330, startPoint y: 188, endPoint x: 721, endPoint y: 170, distance: 391.3
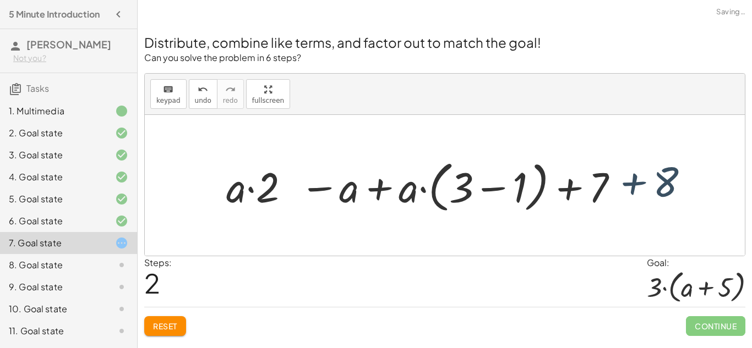
drag, startPoint x: 721, startPoint y: 170, endPoint x: 697, endPoint y: 171, distance: 24.2
click at [697, 171] on div at bounding box center [445, 185] width 600 height 141
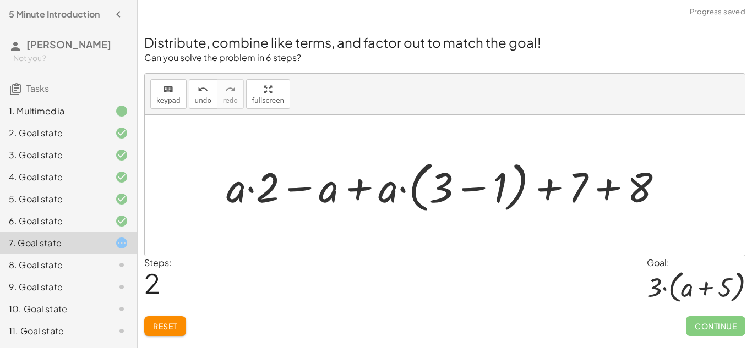
click at [605, 189] on div at bounding box center [449, 185] width 456 height 61
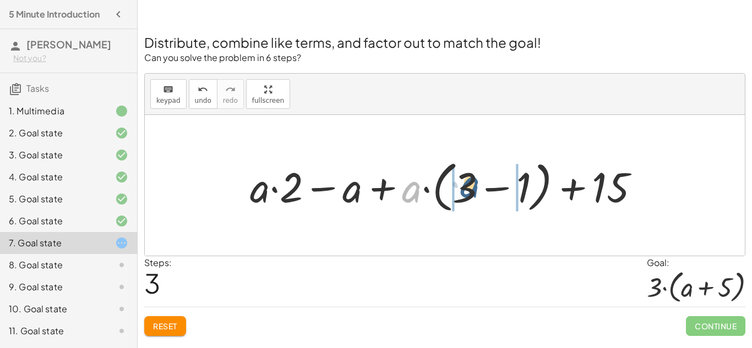
drag, startPoint x: 417, startPoint y: 188, endPoint x: 484, endPoint y: 183, distance: 67.3
click at [484, 183] on div at bounding box center [449, 185] width 410 height 61
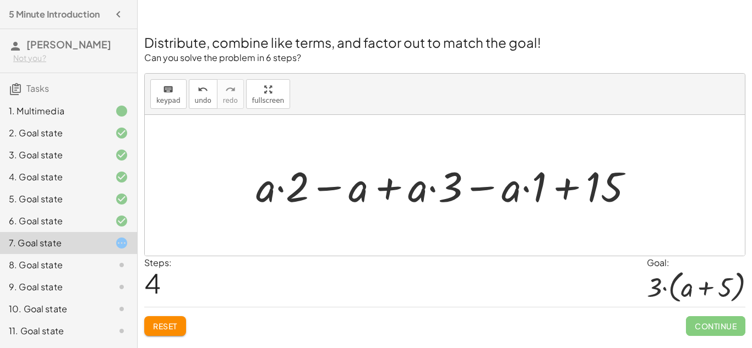
click at [335, 190] on div at bounding box center [449, 185] width 397 height 55
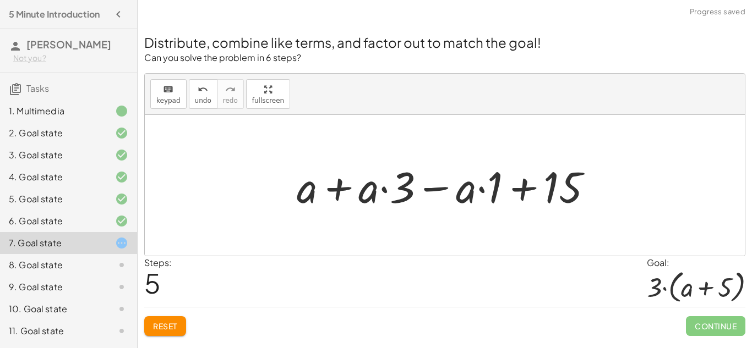
click at [346, 192] on div at bounding box center [449, 185] width 316 height 57
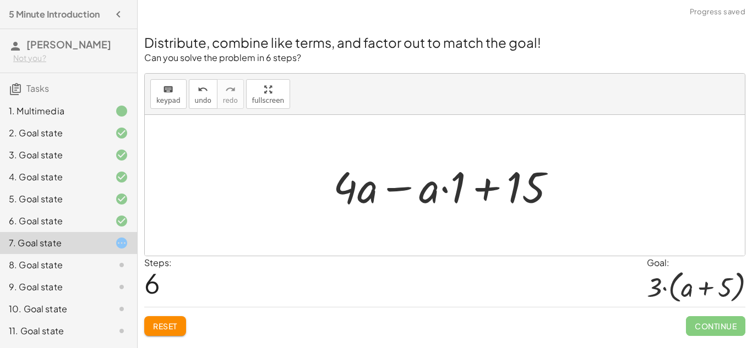
click at [401, 187] on div at bounding box center [449, 185] width 243 height 57
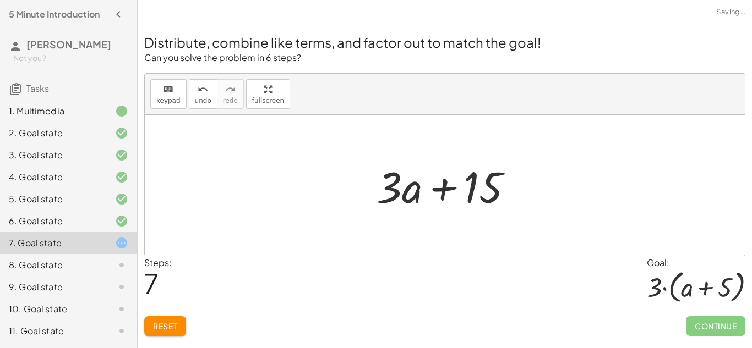
click at [382, 238] on div at bounding box center [445, 185] width 600 height 141
drag, startPoint x: 385, startPoint y: 201, endPoint x: 484, endPoint y: 213, distance: 99.2
click at [484, 213] on div at bounding box center [449, 185] width 156 height 57
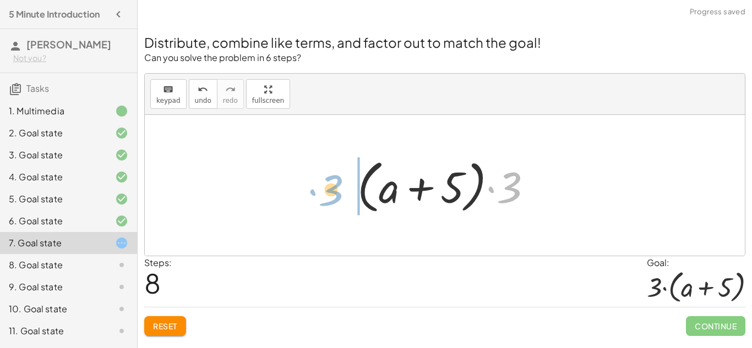
drag, startPoint x: 510, startPoint y: 195, endPoint x: 329, endPoint y: 198, distance: 180.6
click at [329, 198] on div "+ · 2 · ( + a + 4 ) − a + · a · ( + 3 − 1 ) + 7 + · a · 2 + · 4 · 2 − a + · a ·…" at bounding box center [445, 185] width 600 height 141
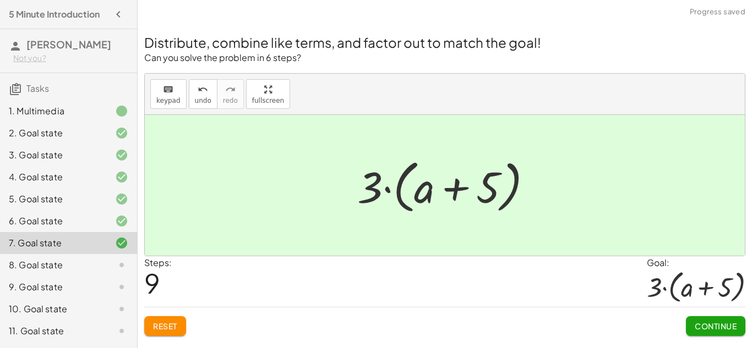
click at [707, 324] on span "Continue" at bounding box center [716, 327] width 42 height 10
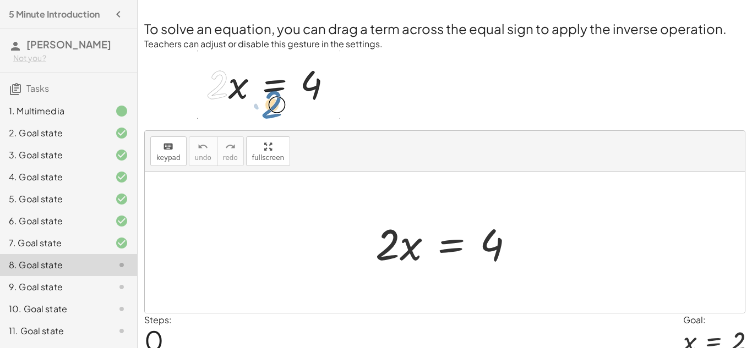
click at [477, 157] on div "keyboard keypad undo undo redo redo fullscreen" at bounding box center [445, 151] width 600 height 41
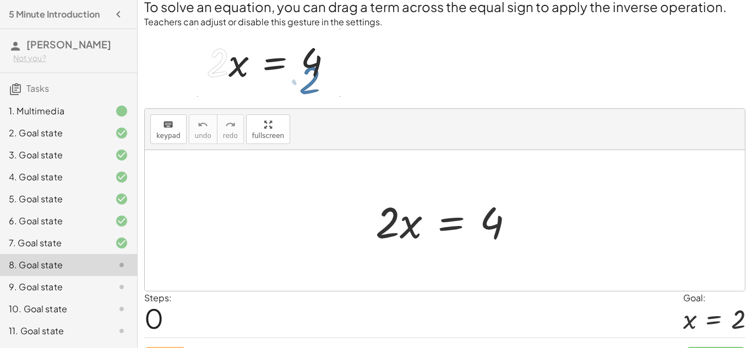
scroll to position [47, 0]
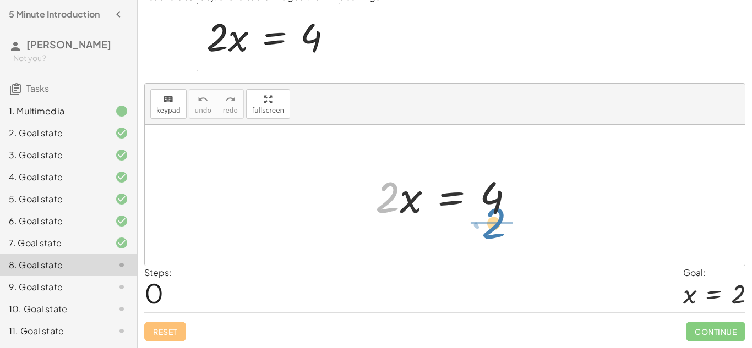
drag, startPoint x: 390, startPoint y: 205, endPoint x: 497, endPoint y: 231, distance: 109.9
click at [497, 231] on div "· 2 · 2 · x = 4" at bounding box center [445, 195] width 600 height 141
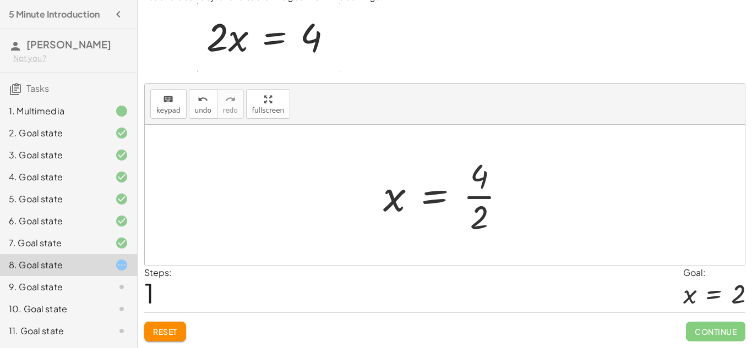
click at [479, 196] on div at bounding box center [449, 195] width 143 height 85
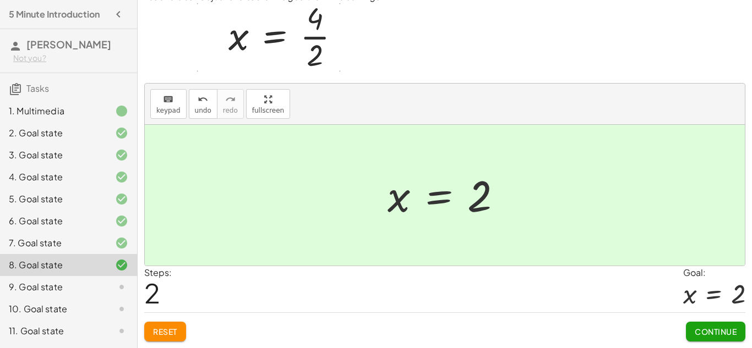
click at [722, 339] on button "Continue" at bounding box center [715, 332] width 59 height 20
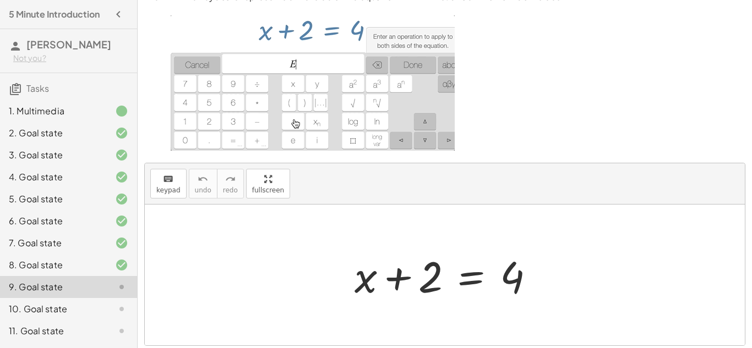
click at [454, 202] on div "keyboard keypad undo undo redo redo fullscreen" at bounding box center [445, 184] width 600 height 41
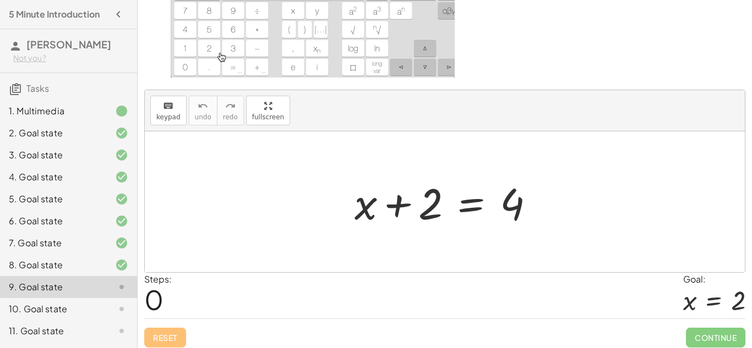
scroll to position [127, 0]
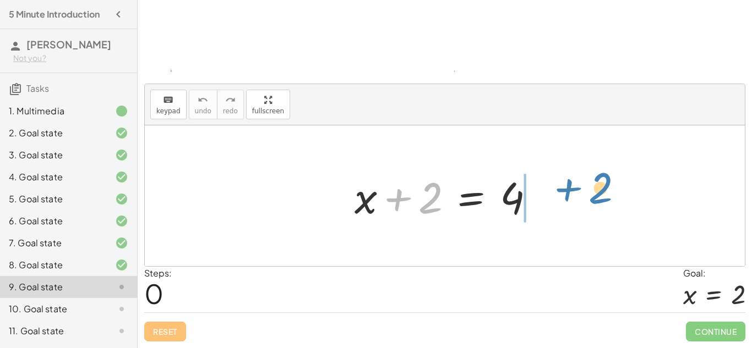
drag, startPoint x: 423, startPoint y: 204, endPoint x: 593, endPoint y: 194, distance: 169.9
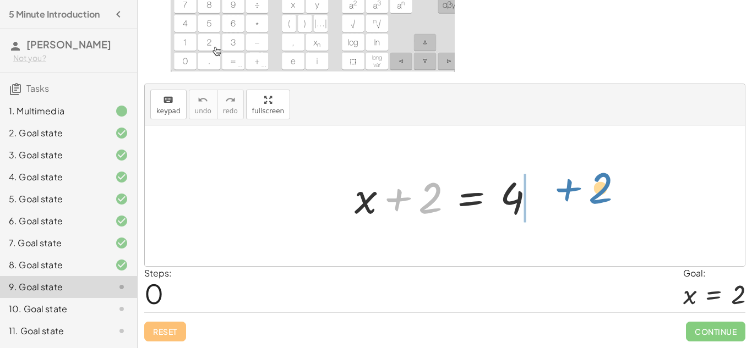
click at [593, 194] on div "+ 2 + x + 2 = 4" at bounding box center [445, 196] width 600 height 141
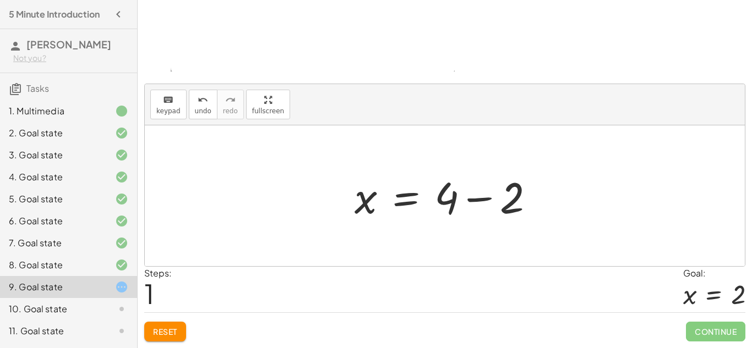
click at [449, 204] on div at bounding box center [449, 196] width 200 height 57
click at [484, 200] on div at bounding box center [449, 196] width 200 height 57
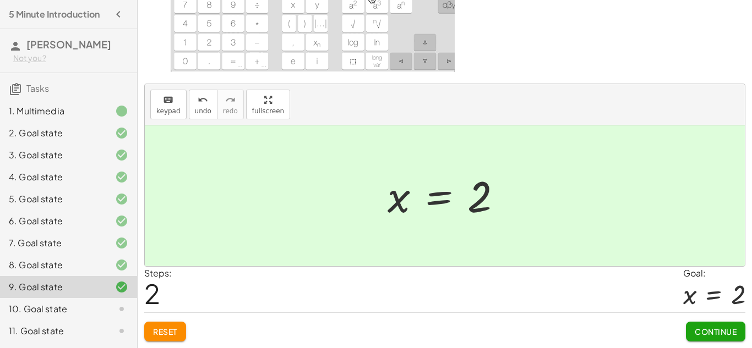
click at [712, 327] on span "Continue" at bounding box center [716, 332] width 42 height 10
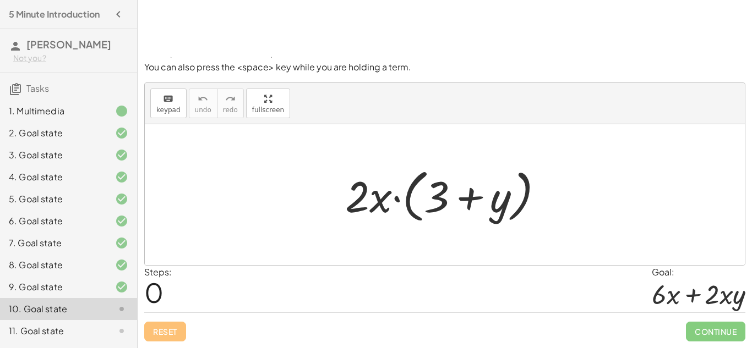
scroll to position [50, 0]
click at [359, 140] on div at bounding box center [445, 194] width 600 height 141
drag, startPoint x: 360, startPoint y: 198, endPoint x: 463, endPoint y: 177, distance: 104.9
click at [463, 177] on div at bounding box center [449, 195] width 218 height 63
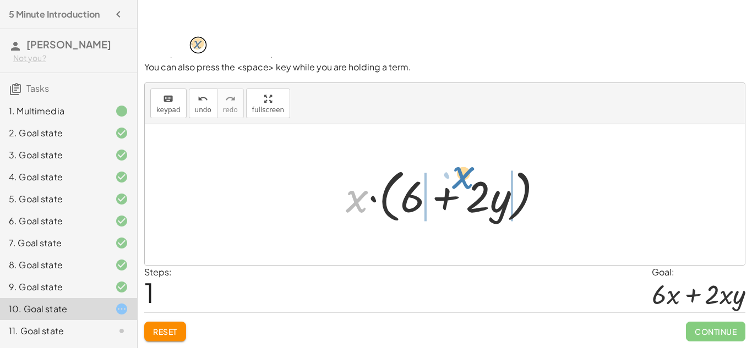
drag, startPoint x: 352, startPoint y: 202, endPoint x: 457, endPoint y: 181, distance: 106.7
click at [457, 181] on div at bounding box center [448, 195] width 217 height 63
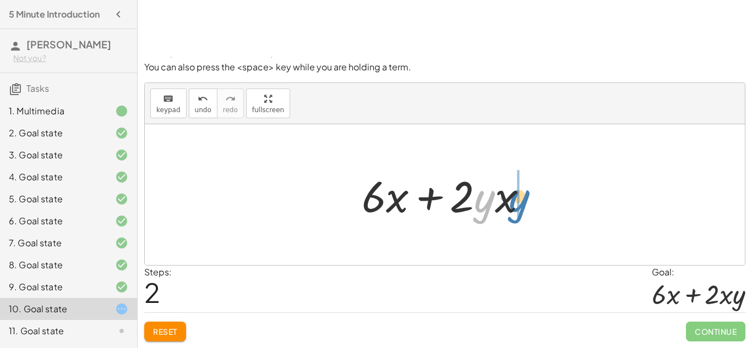
drag, startPoint x: 488, startPoint y: 210, endPoint x: 523, endPoint y: 209, distance: 34.7
click at [523, 209] on div at bounding box center [449, 195] width 186 height 57
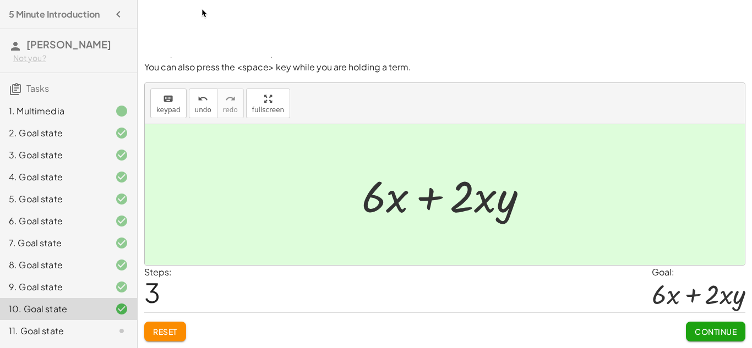
click at [715, 330] on span "Continue" at bounding box center [716, 332] width 42 height 10
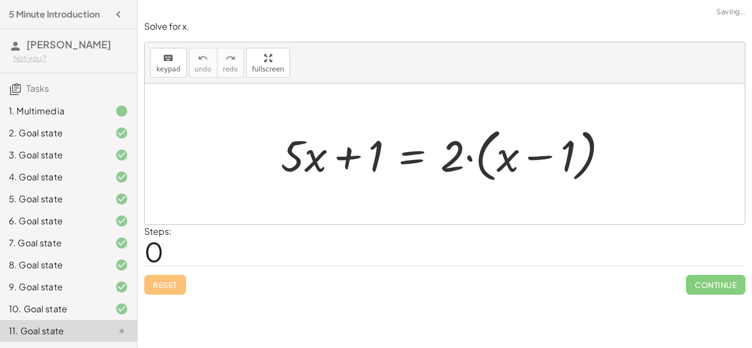
scroll to position [0, 0]
click at [515, 227] on div "Steps: 0" at bounding box center [444, 245] width 601 height 41
drag, startPoint x: 456, startPoint y: 160, endPoint x: 536, endPoint y: 146, distance: 81.6
click at [536, 146] on div at bounding box center [448, 154] width 347 height 63
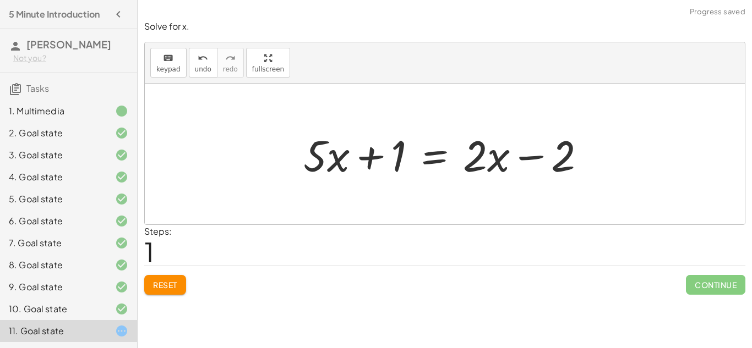
click at [605, 173] on div at bounding box center [445, 154] width 600 height 141
drag, startPoint x: 396, startPoint y: 161, endPoint x: 641, endPoint y: 163, distance: 245.6
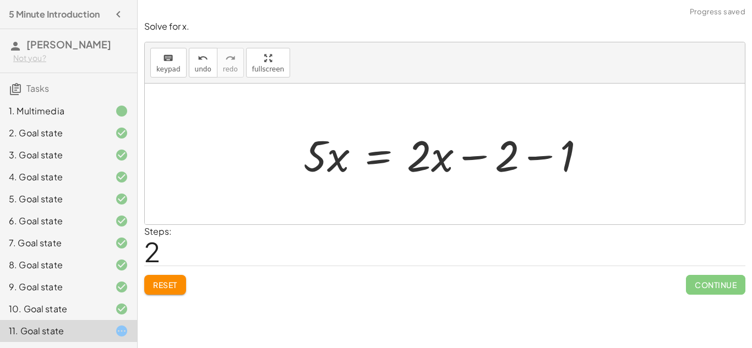
click at [534, 154] on div at bounding box center [449, 154] width 302 height 57
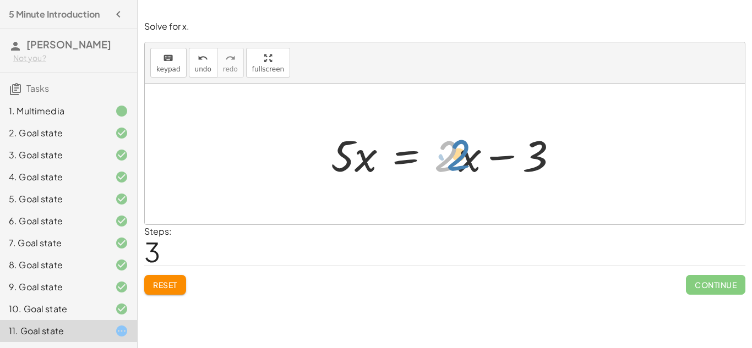
drag, startPoint x: 455, startPoint y: 159, endPoint x: 466, endPoint y: 157, distance: 11.1
click at [466, 157] on div at bounding box center [448, 154] width 247 height 57
drag, startPoint x: 466, startPoint y: 157, endPoint x: 448, endPoint y: 157, distance: 17.6
click at [448, 157] on div at bounding box center [448, 154] width 247 height 57
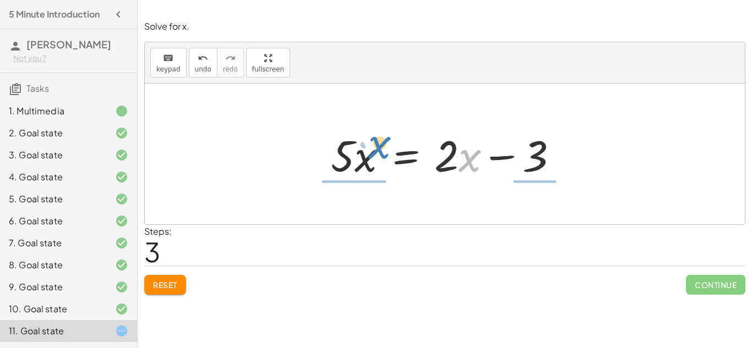
drag, startPoint x: 462, startPoint y: 164, endPoint x: 371, endPoint y: 150, distance: 92.3
click at [371, 150] on div at bounding box center [448, 154] width 247 height 57
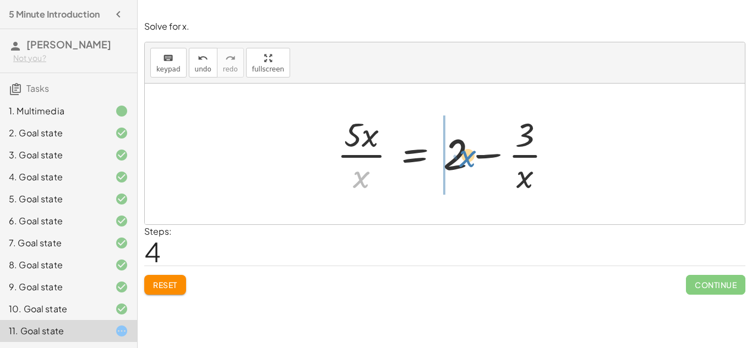
drag, startPoint x: 355, startPoint y: 189, endPoint x: 461, endPoint y: 168, distance: 107.9
click at [461, 168] on div at bounding box center [448, 154] width 235 height 85
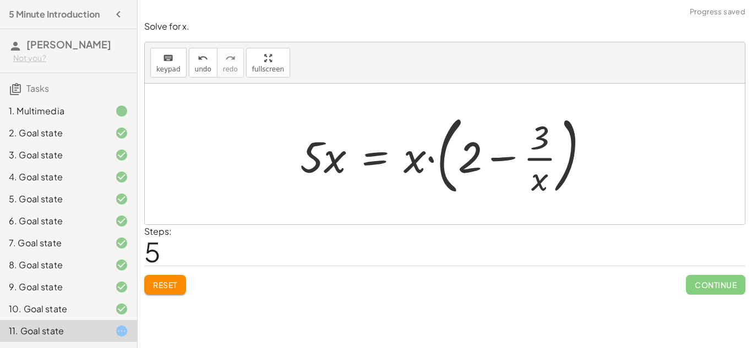
click at [177, 284] on span "Reset" at bounding box center [165, 285] width 24 height 10
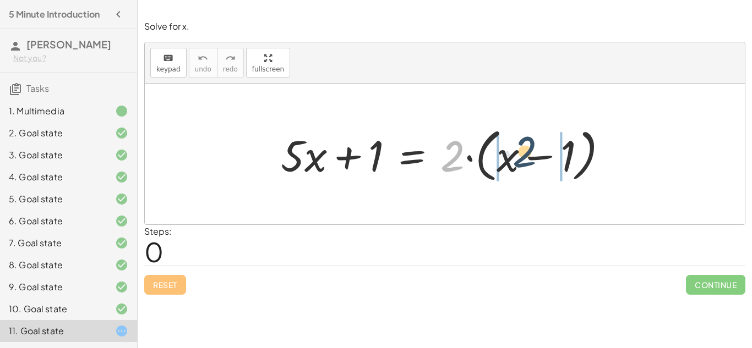
drag, startPoint x: 457, startPoint y: 159, endPoint x: 541, endPoint y: 154, distance: 83.8
click at [541, 154] on div at bounding box center [448, 154] width 347 height 63
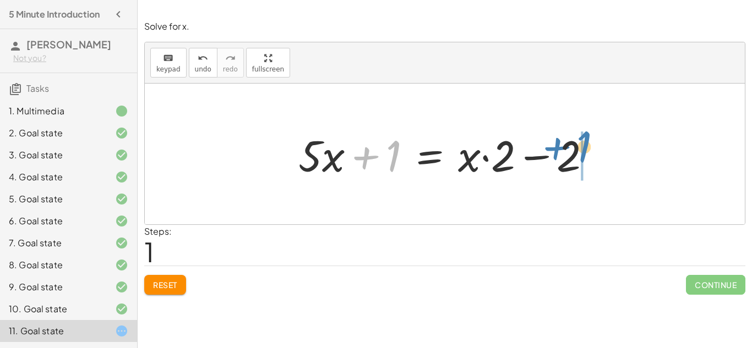
drag, startPoint x: 389, startPoint y: 161, endPoint x: 587, endPoint y: 151, distance: 198.4
click at [587, 151] on div at bounding box center [449, 154] width 313 height 57
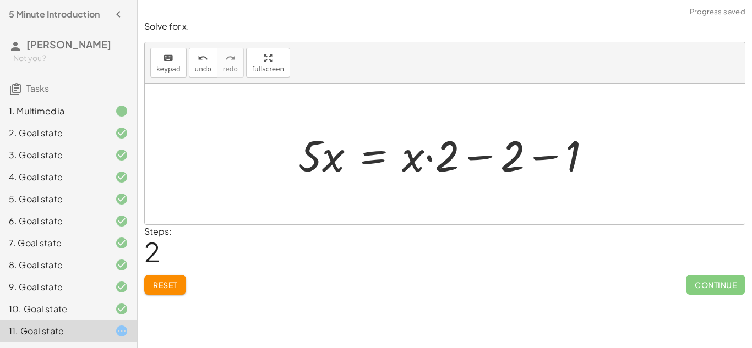
click at [538, 156] on div at bounding box center [449, 154] width 313 height 57
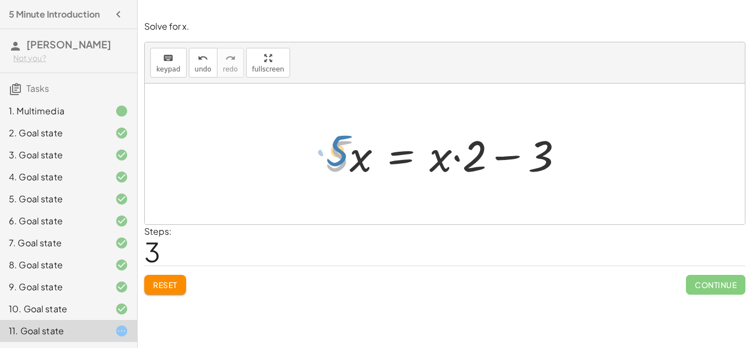
click at [341, 151] on div at bounding box center [448, 154] width 257 height 57
click at [450, 160] on div at bounding box center [448, 154] width 257 height 57
click at [441, 156] on div at bounding box center [448, 154] width 257 height 57
drag, startPoint x: 473, startPoint y: 161, endPoint x: 429, endPoint y: 164, distance: 44.6
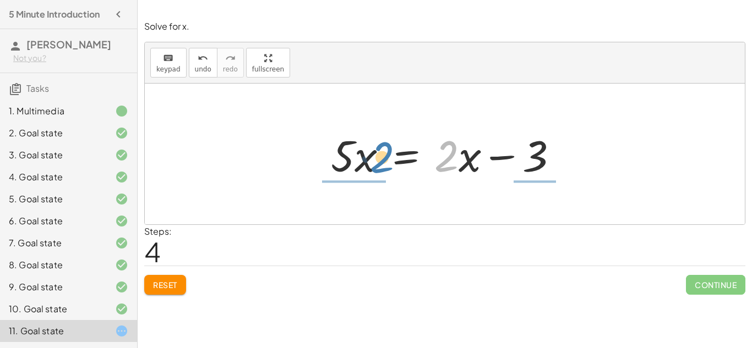
drag, startPoint x: 449, startPoint y: 157, endPoint x: 384, endPoint y: 159, distance: 64.4
click at [384, 159] on div at bounding box center [448, 154] width 247 height 57
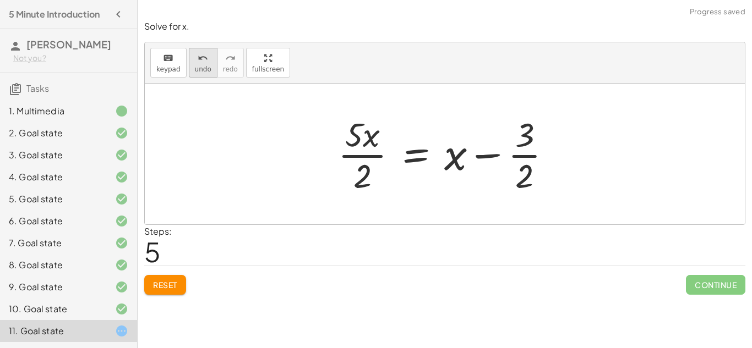
click at [198, 66] on span "undo" at bounding box center [203, 70] width 17 height 8
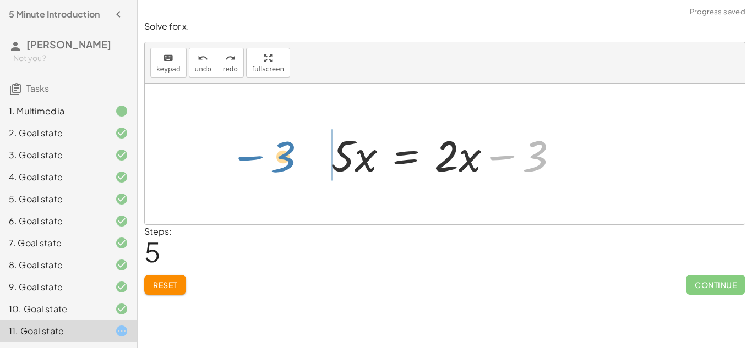
drag, startPoint x: 534, startPoint y: 165, endPoint x: 284, endPoint y: 166, distance: 250.5
click at [284, 166] on div "+ · 5 · x + 1 = · 2 · ( + x − 1 ) + · 5 · x + 1 = + · x · 2 − · 1 · 2 + · 5 · x…" at bounding box center [445, 154] width 600 height 141
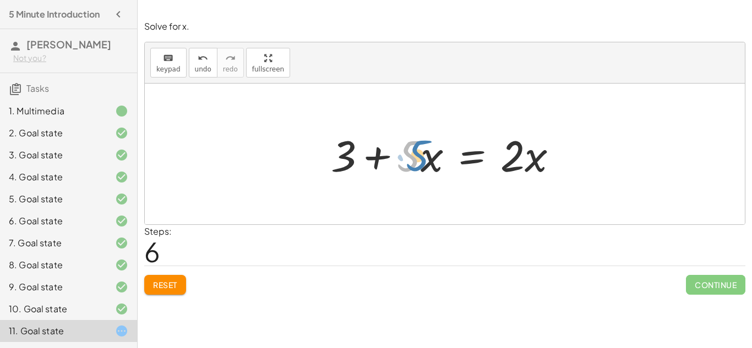
drag, startPoint x: 411, startPoint y: 155, endPoint x: 419, endPoint y: 155, distance: 7.7
click at [419, 155] on div at bounding box center [448, 154] width 247 height 57
drag, startPoint x: 430, startPoint y: 160, endPoint x: 459, endPoint y: 198, distance: 47.9
click at [409, 159] on div at bounding box center [448, 154] width 247 height 57
drag, startPoint x: 514, startPoint y: 165, endPoint x: 521, endPoint y: 163, distance: 7.5
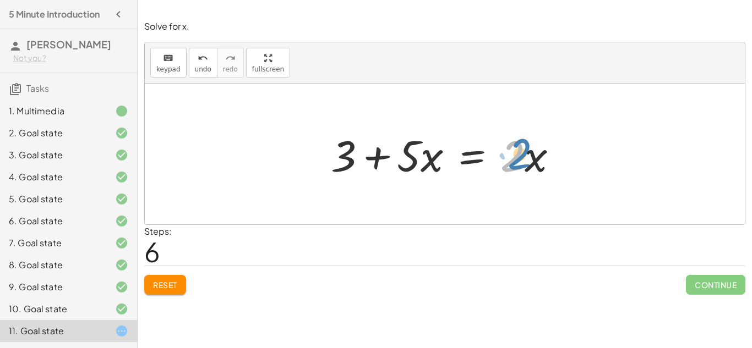
click at [521, 163] on div at bounding box center [448, 154] width 247 height 57
drag, startPoint x: 518, startPoint y: 156, endPoint x: 410, endPoint y: 134, distance: 110.7
click at [410, 134] on div at bounding box center [448, 154] width 247 height 57
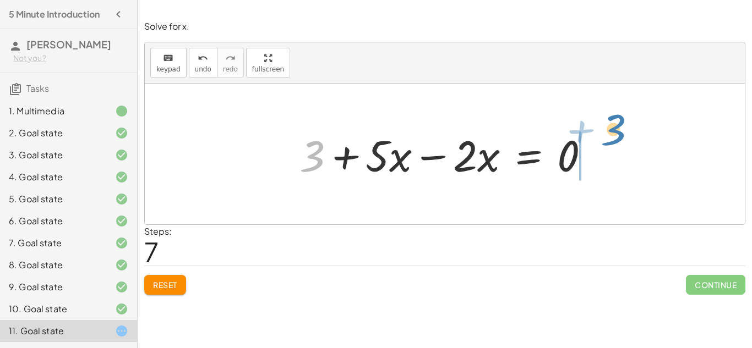
drag, startPoint x: 317, startPoint y: 159, endPoint x: 618, endPoint y: 133, distance: 302.2
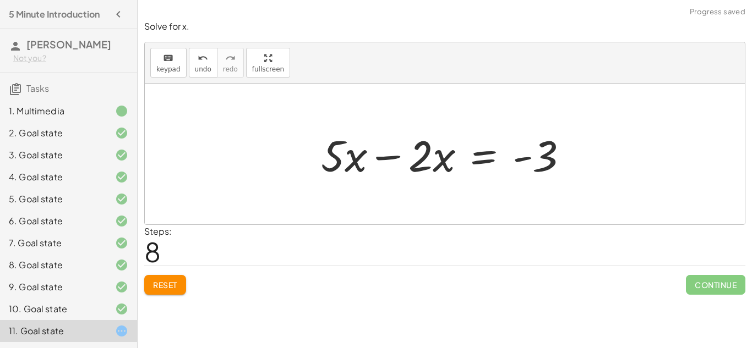
click at [557, 248] on div "Steps: 8" at bounding box center [444, 245] width 601 height 41
click at [420, 163] on div at bounding box center [448, 154] width 267 height 57
click at [383, 158] on div at bounding box center [448, 154] width 267 height 57
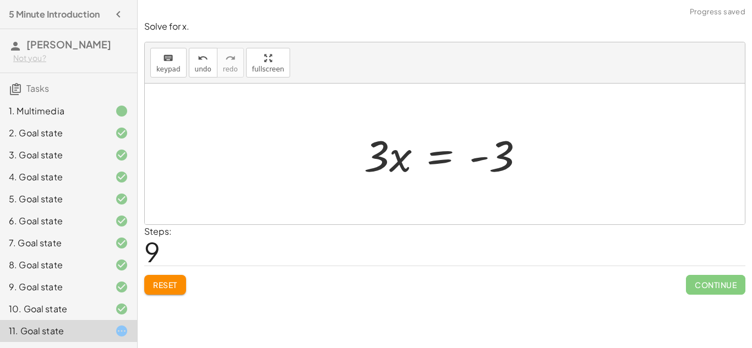
click at [461, 231] on div "Steps: 9" at bounding box center [444, 245] width 601 height 41
click at [526, 202] on div at bounding box center [445, 154] width 600 height 141
drag, startPoint x: 372, startPoint y: 163, endPoint x: 381, endPoint y: 220, distance: 57.5
click at [381, 220] on div "+ · 5 · x + 1 = · 2 · ( + x − 1 ) + · 5 · x + 1 = + · x · 2 − · 1 · 2 + · 5 · x…" at bounding box center [445, 154] width 600 height 141
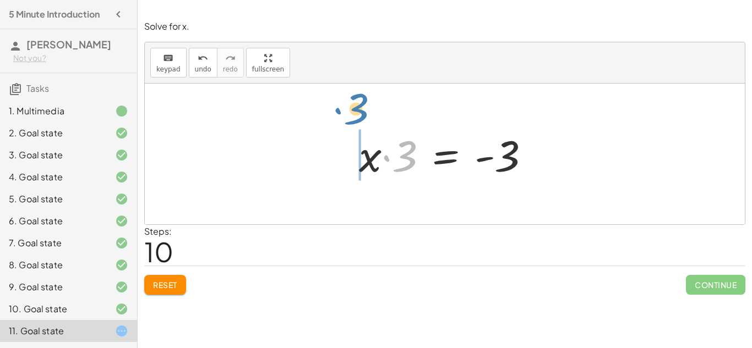
drag, startPoint x: 407, startPoint y: 160, endPoint x: 356, endPoint y: 119, distance: 65.0
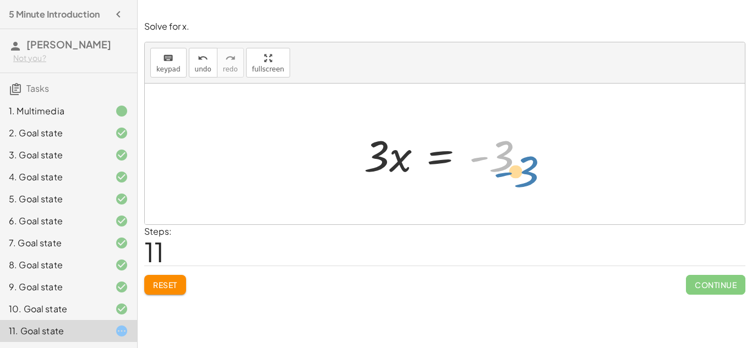
drag, startPoint x: 511, startPoint y: 158, endPoint x: 537, endPoint y: 173, distance: 30.1
click at [537, 173] on div at bounding box center [448, 154] width 181 height 57
click at [536, 173] on div at bounding box center [448, 154] width 181 height 57
click at [384, 122] on div at bounding box center [445, 154] width 600 height 141
click at [356, 61] on div "keyboard keypad undo undo redo redo fullscreen" at bounding box center [445, 62] width 600 height 41
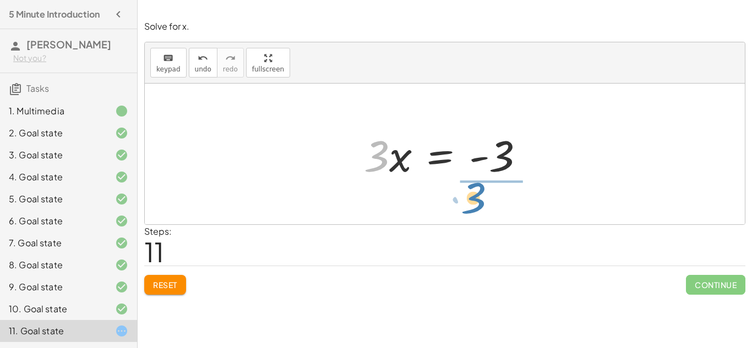
drag, startPoint x: 379, startPoint y: 156, endPoint x: 476, endPoint y: 200, distance: 106.4
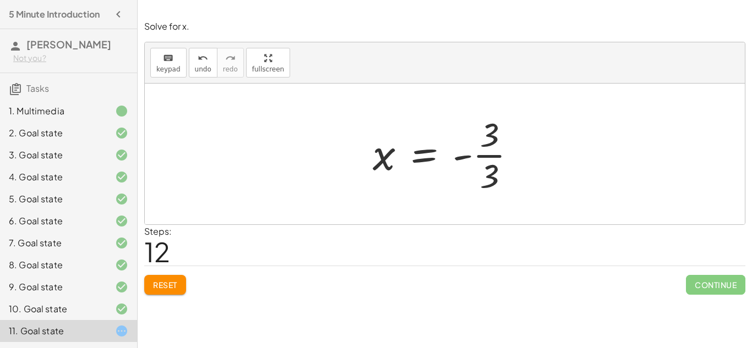
click at [494, 176] on div at bounding box center [449, 154] width 164 height 85
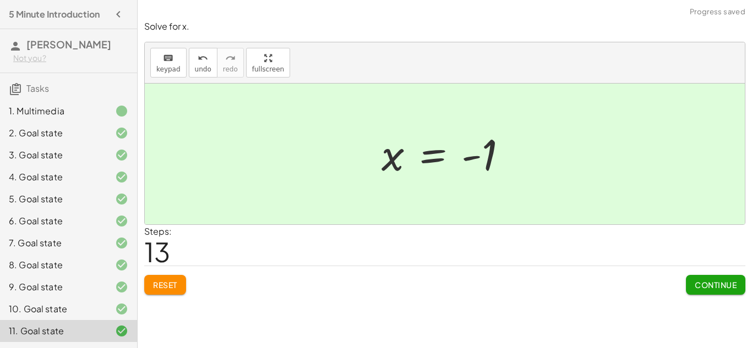
click at [732, 285] on span "Continue" at bounding box center [716, 285] width 42 height 10
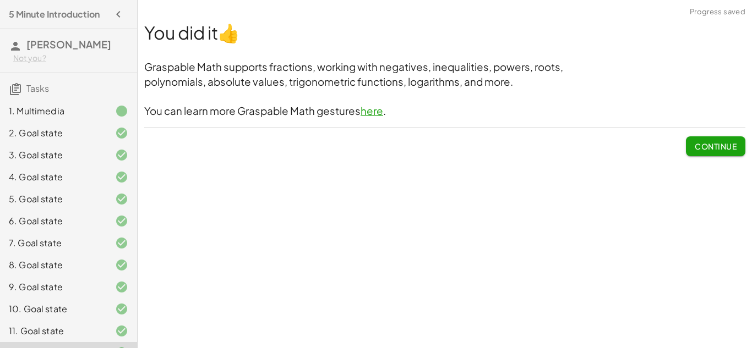
click at [583, 109] on h3 "You can learn more Graspable Math gestures here ." at bounding box center [444, 111] width 601 height 15
click at [660, 68] on h3 "Graspable Math supports fractions, working with negatives, inequalities, powers…" at bounding box center [444, 67] width 601 height 15
click at [581, 281] on div "Welcome to Graspable Math 👋 Graspable Math lets you use touch or mouse gestures…" at bounding box center [445, 174] width 614 height 348
click at [732, 155] on button "Continue" at bounding box center [715, 147] width 59 height 20
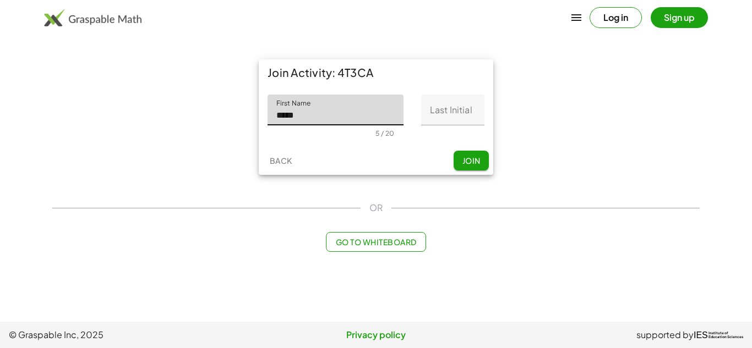
type input "*****"
click at [434, 112] on input "Last Initial" at bounding box center [452, 110] width 63 height 31
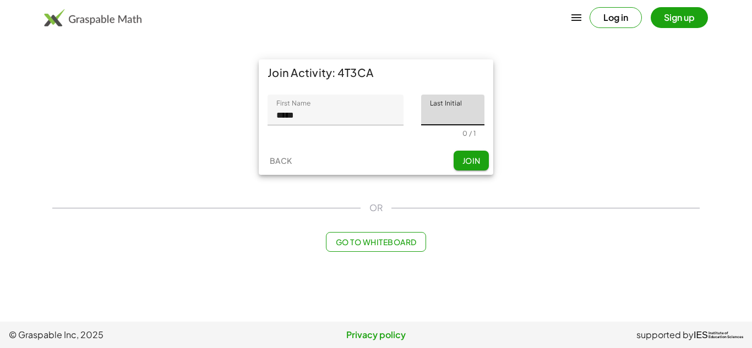
type input "*"
click at [470, 160] on span "Join" at bounding box center [471, 161] width 18 height 10
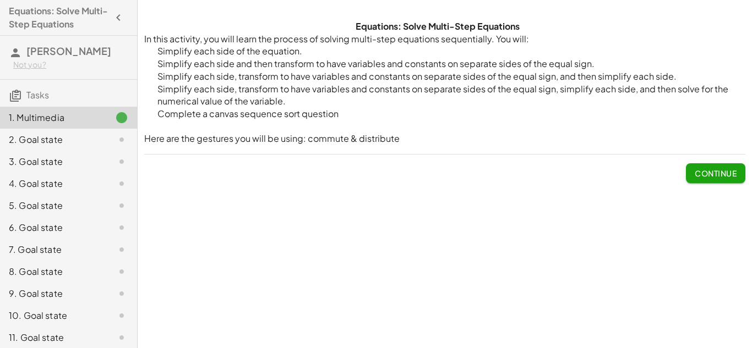
click at [707, 181] on button "Continue" at bounding box center [715, 174] width 59 height 20
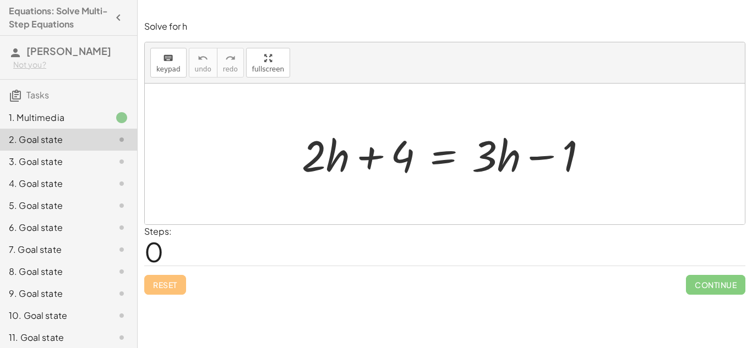
click at [351, 165] on div at bounding box center [449, 154] width 306 height 57
click at [530, 162] on div at bounding box center [449, 154] width 306 height 57
drag, startPoint x: 484, startPoint y: 160, endPoint x: 510, endPoint y: 206, distance: 53.2
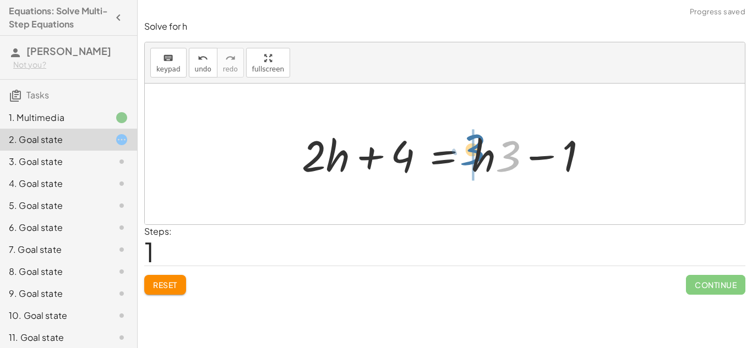
drag, startPoint x: 509, startPoint y: 172, endPoint x: 471, endPoint y: 165, distance: 39.1
click at [471, 165] on div at bounding box center [449, 154] width 306 height 57
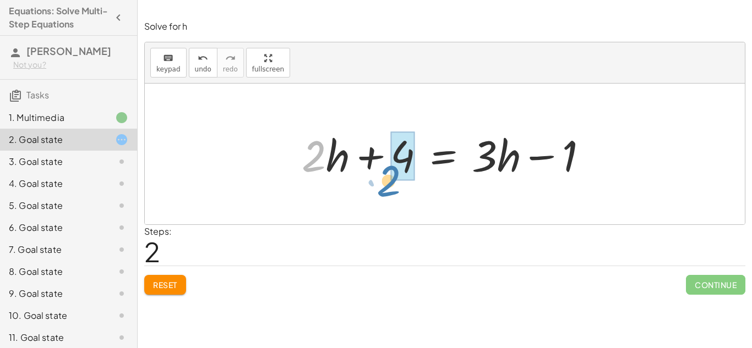
drag, startPoint x: 309, startPoint y: 168, endPoint x: 384, endPoint y: 193, distance: 78.9
click at [384, 193] on div "+ · 2 · h + 4 = + · 3 · h − 1 + · 2 · h + 4 = + · h · 3 − 1 · 2 + · h + · 2 · h…" at bounding box center [445, 154] width 600 height 141
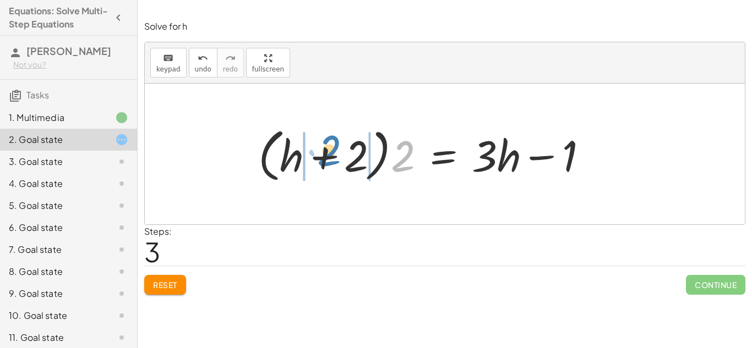
drag, startPoint x: 397, startPoint y: 170, endPoint x: 322, endPoint y: 164, distance: 75.6
click at [322, 164] on div at bounding box center [427, 154] width 349 height 63
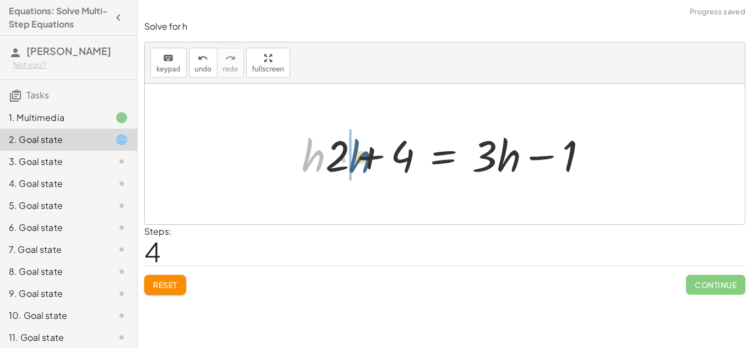
drag, startPoint x: 316, startPoint y: 163, endPoint x: 363, endPoint y: 164, distance: 46.8
click at [363, 164] on div at bounding box center [449, 154] width 306 height 57
drag, startPoint x: 315, startPoint y: 164, endPoint x: 302, endPoint y: 165, distance: 13.3
click at [302, 165] on div at bounding box center [449, 154] width 306 height 57
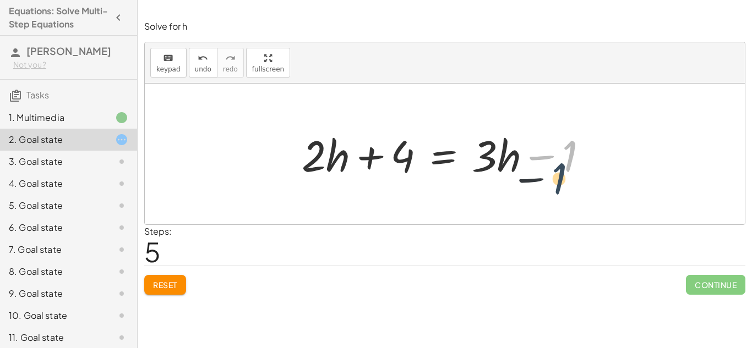
drag, startPoint x: 568, startPoint y: 165, endPoint x: 537, endPoint y: 204, distance: 49.4
click at [537, 204] on div "+ · 2 · h + 4 = + · 3 · h − 1 + · 2 · h + 4 = + · h · 3 − 1 + · 2 · h + 4 = + ·…" at bounding box center [445, 154] width 600 height 141
drag, startPoint x: 537, startPoint y: 204, endPoint x: 499, endPoint y: 205, distance: 38.6
click at [499, 205] on div at bounding box center [445, 154] width 600 height 141
drag, startPoint x: 339, startPoint y: 158, endPoint x: 333, endPoint y: 152, distance: 8.6
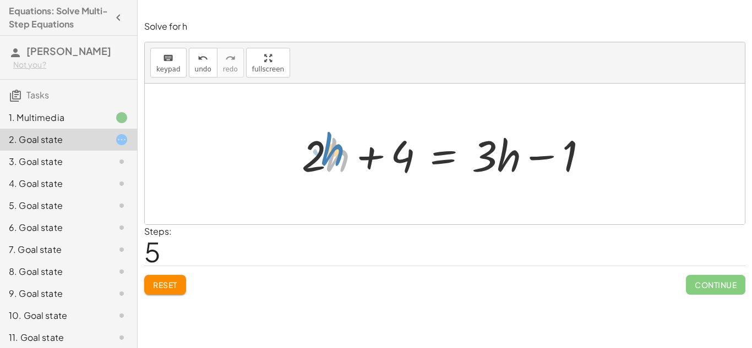
click at [333, 152] on div at bounding box center [449, 154] width 306 height 57
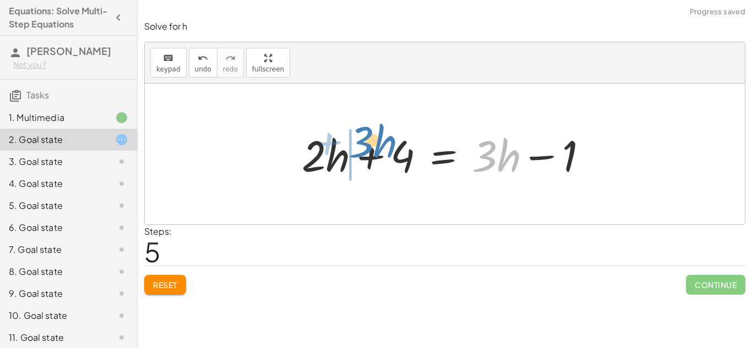
drag, startPoint x: 498, startPoint y: 154, endPoint x: 374, endPoint y: 140, distance: 124.6
click at [374, 140] on div at bounding box center [445, 154] width 298 height 57
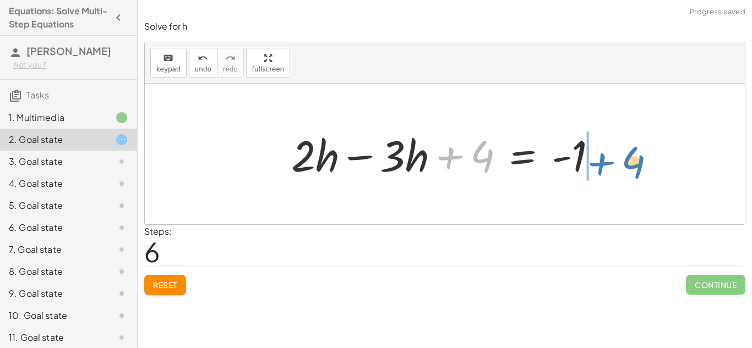
drag, startPoint x: 449, startPoint y: 157, endPoint x: 601, endPoint y: 163, distance: 151.5
click at [601, 163] on div at bounding box center [449, 154] width 326 height 57
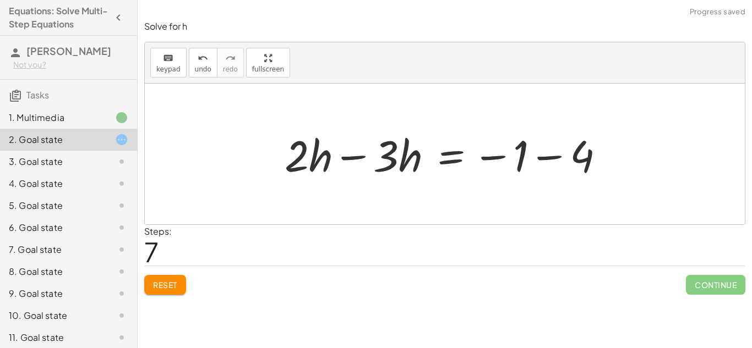
click at [493, 157] on div at bounding box center [449, 154] width 340 height 57
click at [542, 157] on div at bounding box center [449, 154] width 340 height 57
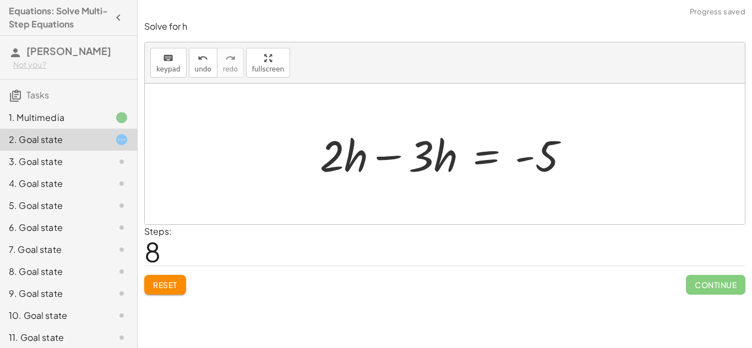
click at [384, 156] on div at bounding box center [448, 154] width 269 height 57
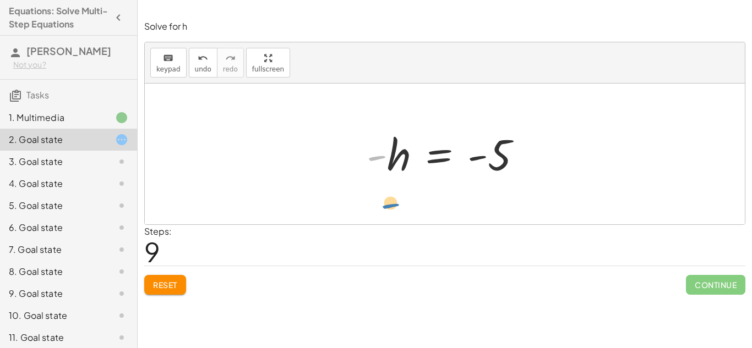
drag, startPoint x: 377, startPoint y: 159, endPoint x: 390, endPoint y: 207, distance: 49.8
drag, startPoint x: 393, startPoint y: 169, endPoint x: 366, endPoint y: 166, distance: 27.1
click at [366, 166] on div at bounding box center [448, 154] width 175 height 55
click at [500, 159] on div at bounding box center [448, 154] width 175 height 55
drag, startPoint x: 376, startPoint y: 158, endPoint x: 508, endPoint y: 191, distance: 136.2
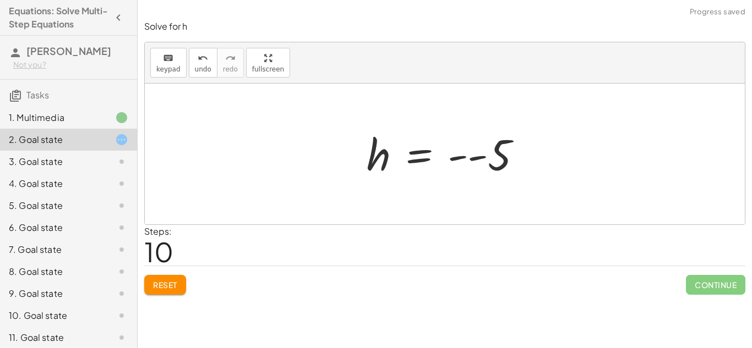
click at [478, 159] on div at bounding box center [448, 154] width 175 height 55
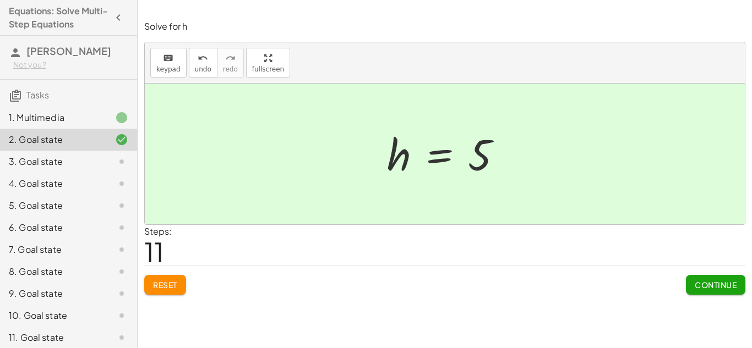
click at [698, 285] on span "Continue" at bounding box center [716, 285] width 42 height 10
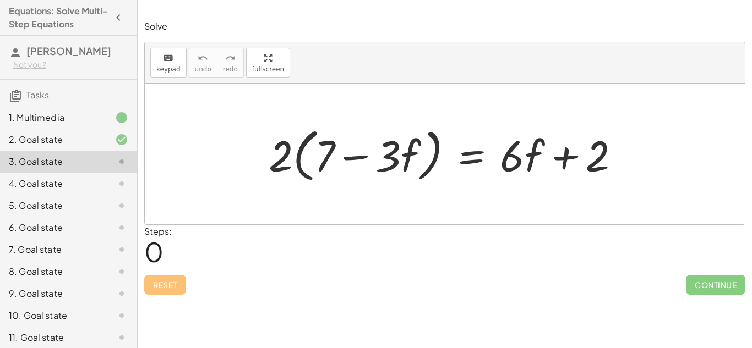
click at [280, 165] on div at bounding box center [448, 154] width 371 height 63
drag, startPoint x: 280, startPoint y: 165, endPoint x: 364, endPoint y: 150, distance: 85.1
click at [364, 150] on div at bounding box center [448, 154] width 371 height 63
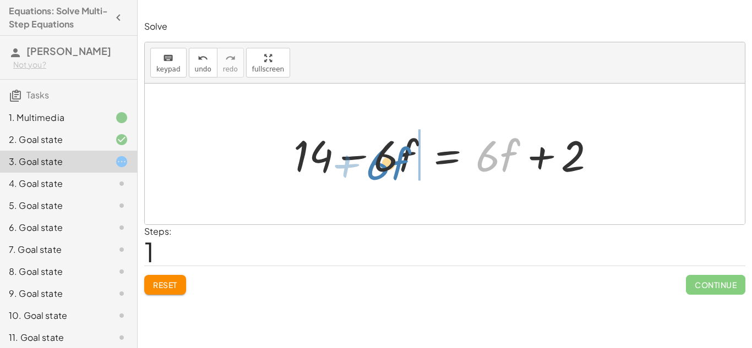
drag, startPoint x: 489, startPoint y: 160, endPoint x: 380, endPoint y: 168, distance: 109.3
click at [380, 168] on div at bounding box center [445, 154] width 314 height 57
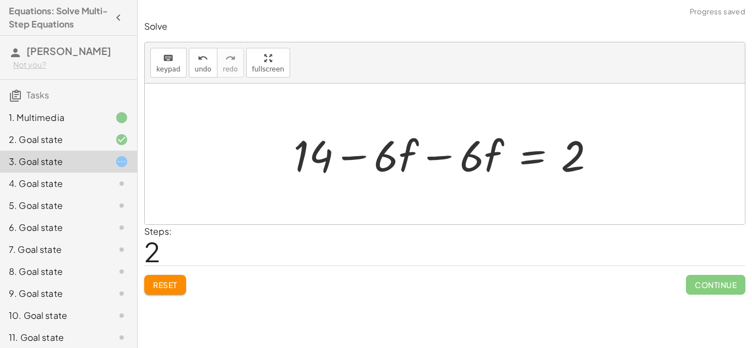
click at [443, 155] on div at bounding box center [449, 154] width 322 height 57
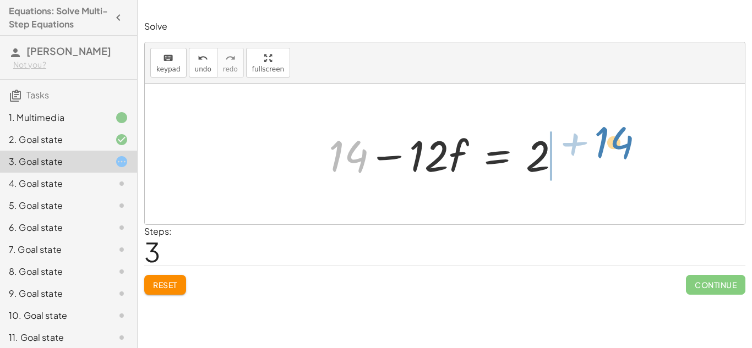
drag, startPoint x: 339, startPoint y: 157, endPoint x: 605, endPoint y: 144, distance: 266.2
click at [605, 144] on div "· 2 · ( + 7 − · 3 · f ) = + · 6 · f + 2 + · 2 · 7 − · 2 · 3 · f = + · 6 · f + 2…" at bounding box center [445, 154] width 600 height 141
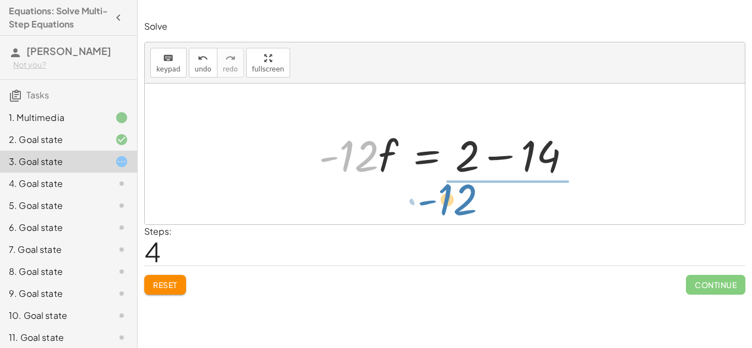
drag, startPoint x: 345, startPoint y: 164, endPoint x: 445, endPoint y: 208, distance: 108.7
click at [445, 208] on div "· 2 · ( + 7 − · 3 · f ) = + · 6 · f + 2 + · 2 · 7 − · 2 · 3 · f = + · 6 · f + 2…" at bounding box center [445, 154] width 600 height 141
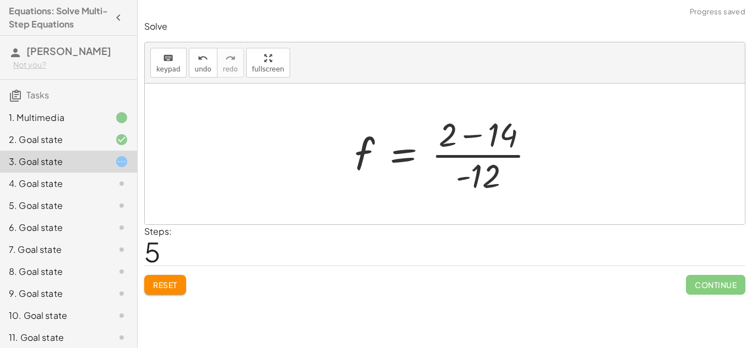
click at [453, 157] on div at bounding box center [449, 154] width 200 height 85
click at [444, 139] on div at bounding box center [449, 154] width 200 height 85
drag, startPoint x: 482, startPoint y: 172, endPoint x: 328, endPoint y: 140, distance: 157.3
drag, startPoint x: 471, startPoint y: 172, endPoint x: 297, endPoint y: 151, distance: 175.3
click at [297, 151] on div at bounding box center [445, 154] width 600 height 141
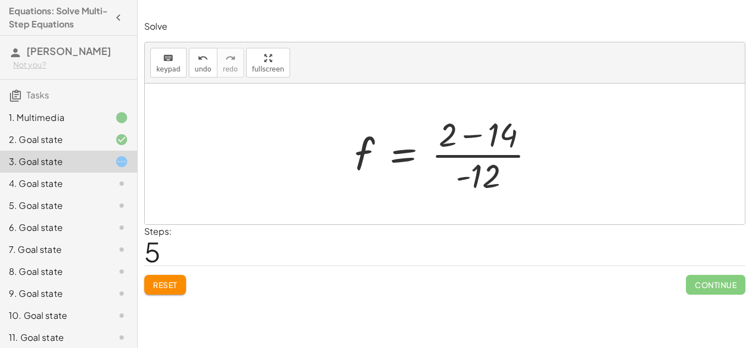
drag, startPoint x: 297, startPoint y: 151, endPoint x: 285, endPoint y: 146, distance: 13.1
click at [285, 146] on div at bounding box center [445, 154] width 600 height 141
click at [445, 137] on div at bounding box center [449, 154] width 200 height 85
drag, startPoint x: 481, startPoint y: 178, endPoint x: 336, endPoint y: 155, distance: 147.2
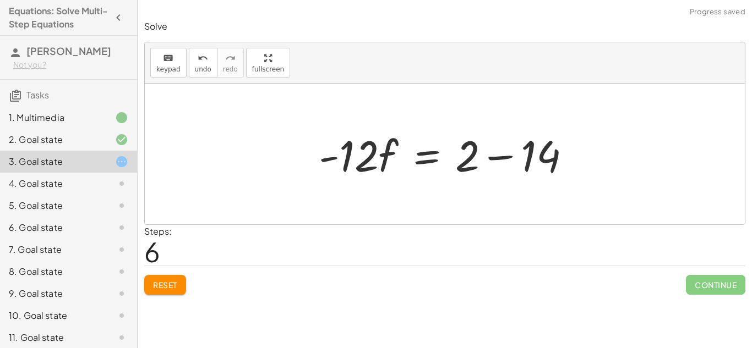
click at [605, 148] on div at bounding box center [445, 154] width 600 height 141
click at [494, 157] on div at bounding box center [449, 154] width 272 height 57
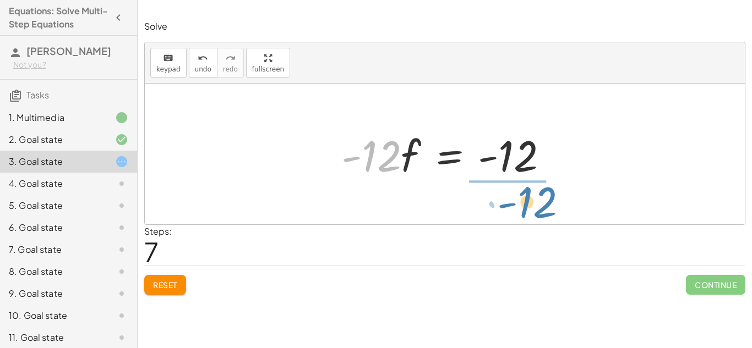
drag, startPoint x: 375, startPoint y: 161, endPoint x: 530, endPoint y: 208, distance: 161.6
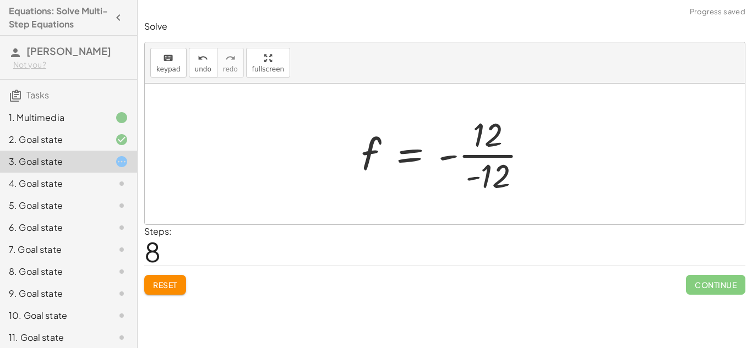
click at [487, 157] on div at bounding box center [449, 154] width 187 height 85
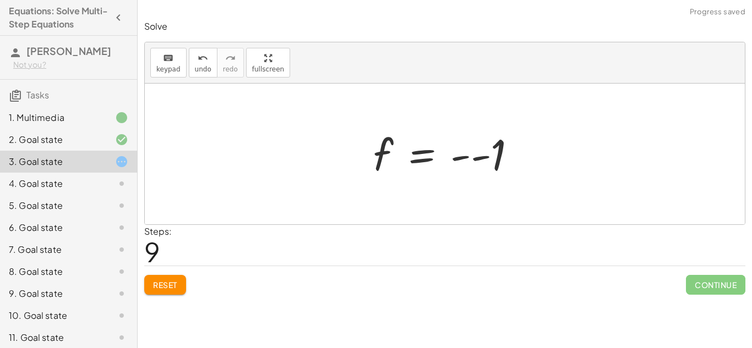
click at [479, 160] on div at bounding box center [449, 154] width 163 height 55
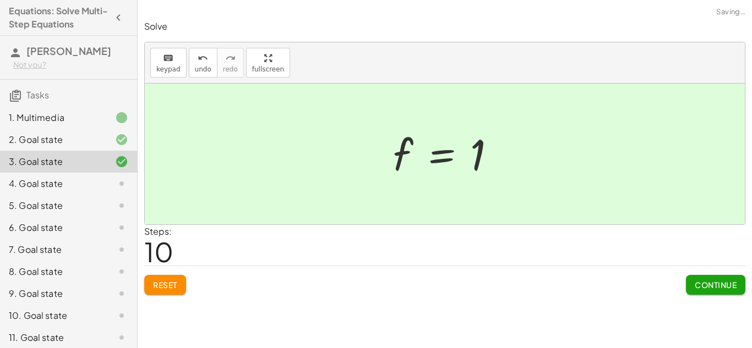
click at [720, 286] on span "Continue" at bounding box center [716, 285] width 42 height 10
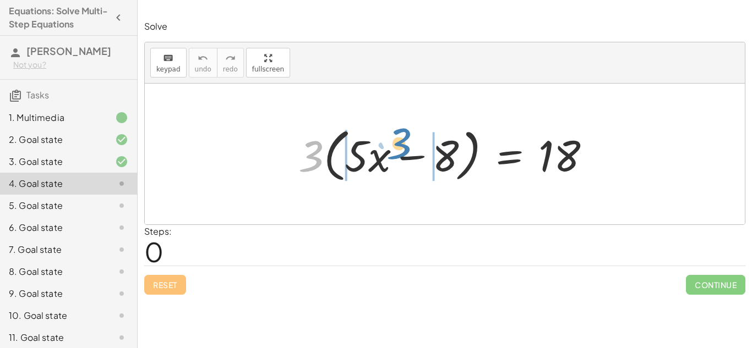
drag, startPoint x: 306, startPoint y: 151, endPoint x: 394, endPoint y: 139, distance: 88.4
click at [394, 139] on div at bounding box center [449, 154] width 312 height 63
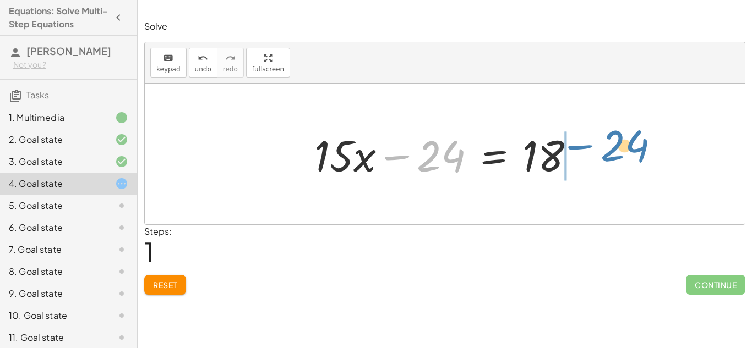
drag, startPoint x: 396, startPoint y: 156, endPoint x: 580, endPoint y: 148, distance: 183.5
click at [580, 148] on div at bounding box center [449, 154] width 280 height 57
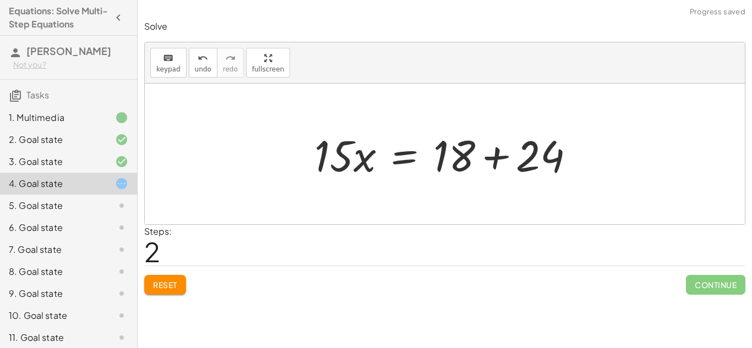
click at [498, 156] on div at bounding box center [449, 154] width 280 height 57
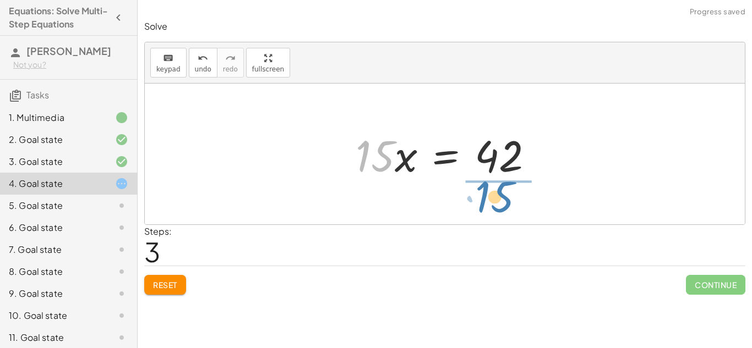
drag, startPoint x: 363, startPoint y: 156, endPoint x: 484, endPoint y: 196, distance: 127.6
click at [484, 196] on div "· 3 · ( + · 5 · x − 8 ) = 18 + · 3 · 5 · x − · 3 · 8 = 18 + · 15 · x − 24 = 18 …" at bounding box center [445, 154] width 600 height 141
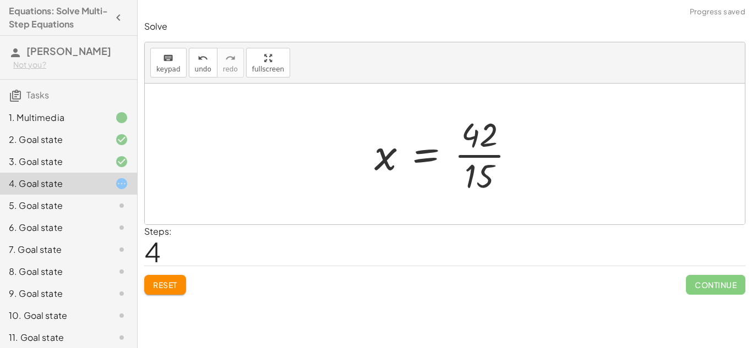
click at [476, 156] on div at bounding box center [449, 154] width 161 height 85
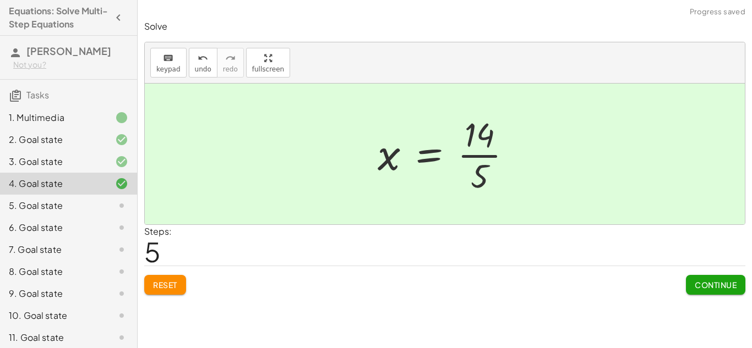
click at [663, 251] on div "Steps: 5" at bounding box center [444, 245] width 601 height 41
click at [718, 284] on span "Continue" at bounding box center [716, 285] width 42 height 10
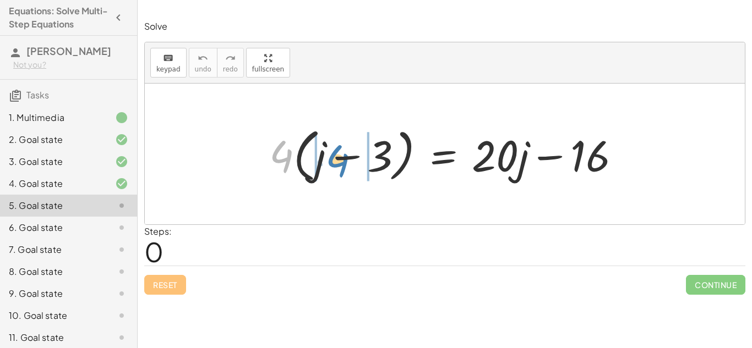
drag, startPoint x: 282, startPoint y: 146, endPoint x: 338, endPoint y: 151, distance: 56.3
click at [338, 151] on div at bounding box center [449, 154] width 371 height 63
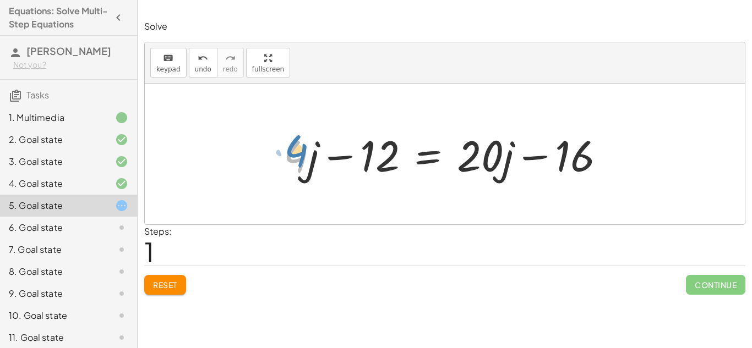
click at [299, 155] on div at bounding box center [449, 154] width 342 height 57
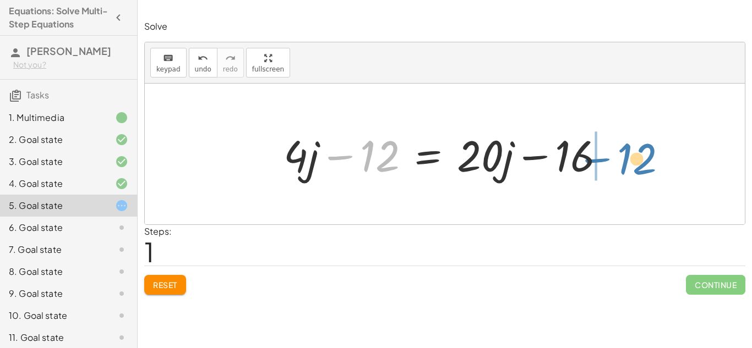
drag, startPoint x: 374, startPoint y: 160, endPoint x: 631, endPoint y: 162, distance: 257.1
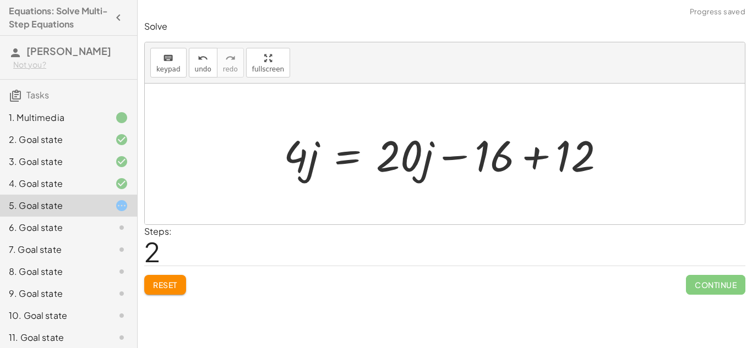
click at [534, 157] on div at bounding box center [449, 154] width 342 height 57
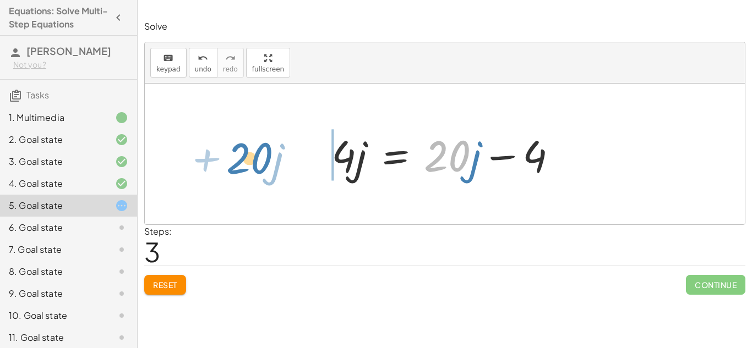
drag, startPoint x: 445, startPoint y: 165, endPoint x: 248, endPoint y: 167, distance: 197.7
click at [248, 167] on div "· 4 · ( + j − 3 ) = + · 20 · j − 16 + · 4 · j − · 4 · 3 = + · 20 · j − 16 + · 4…" at bounding box center [445, 154] width 600 height 141
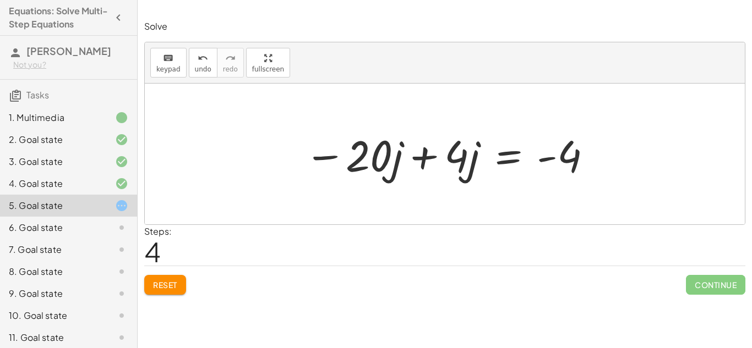
click at [429, 159] on div at bounding box center [448, 154] width 299 height 57
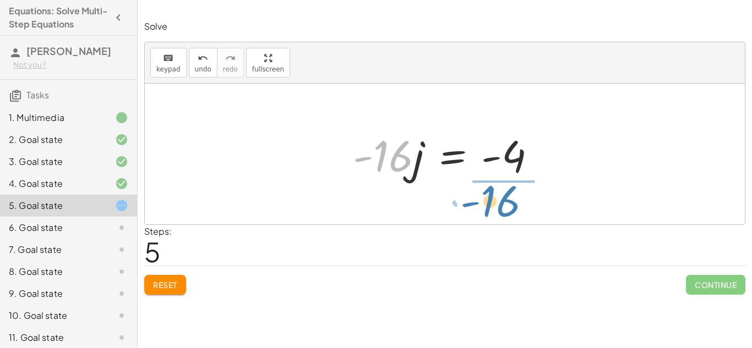
drag, startPoint x: 380, startPoint y: 159, endPoint x: 488, endPoint y: 204, distance: 117.5
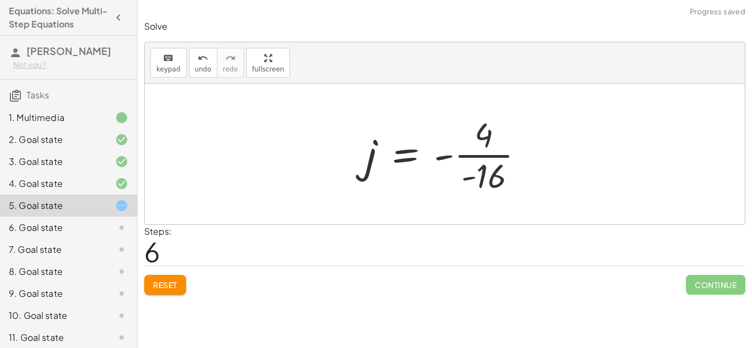
click at [495, 169] on div at bounding box center [449, 154] width 178 height 85
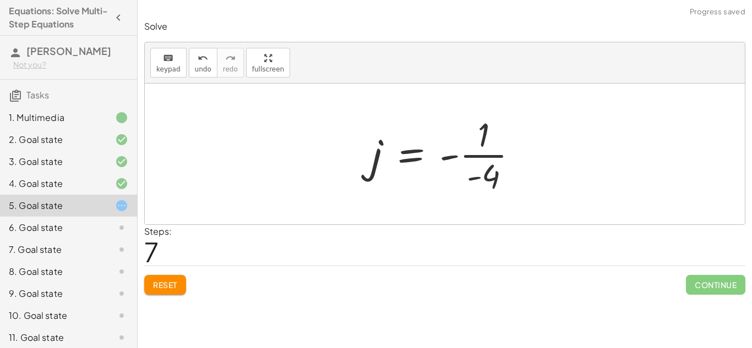
click at [471, 157] on div at bounding box center [449, 154] width 166 height 85
click at [455, 159] on div at bounding box center [449, 154] width 166 height 85
click at [484, 181] on div at bounding box center [449, 154] width 166 height 85
drag, startPoint x: 472, startPoint y: 178, endPoint x: 455, endPoint y: 164, distance: 21.9
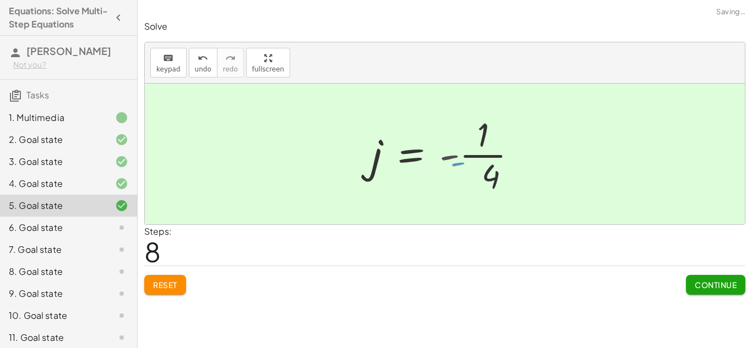
click at [455, 164] on div at bounding box center [431, 154] width 131 height 85
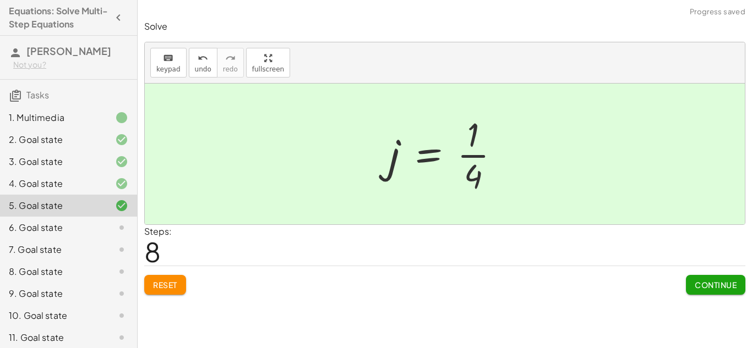
click at [719, 290] on span "Continue" at bounding box center [716, 285] width 42 height 10
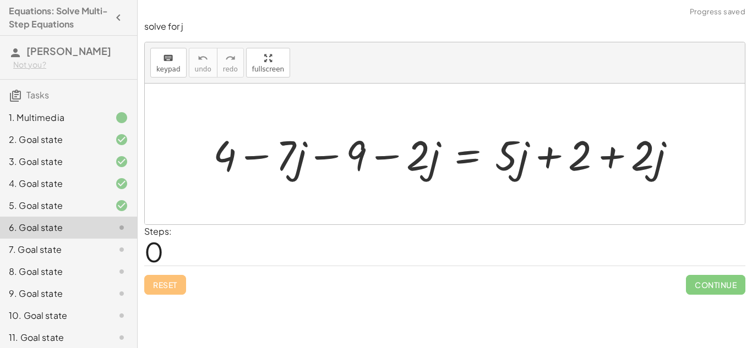
click at [380, 155] on div at bounding box center [449, 154] width 482 height 55
drag, startPoint x: 220, startPoint y: 160, endPoint x: 354, endPoint y: 159, distance: 133.8
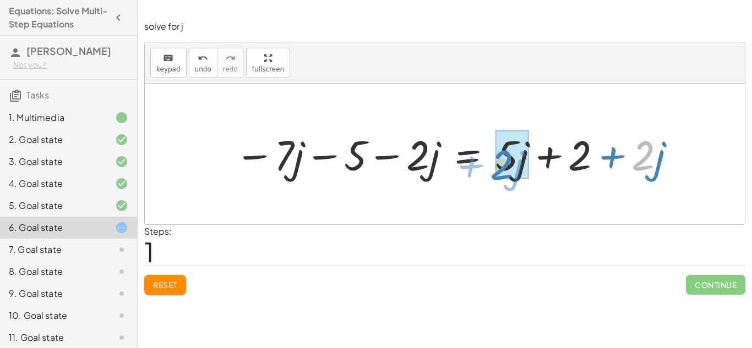
drag, startPoint x: 641, startPoint y: 159, endPoint x: 500, endPoint y: 168, distance: 141.8
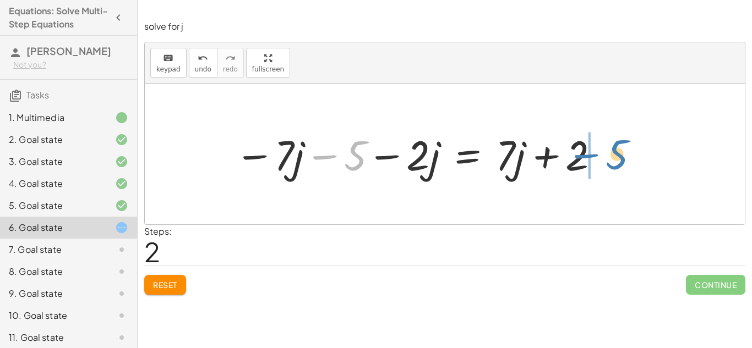
drag, startPoint x: 355, startPoint y: 154, endPoint x: 621, endPoint y: 153, distance: 265.9
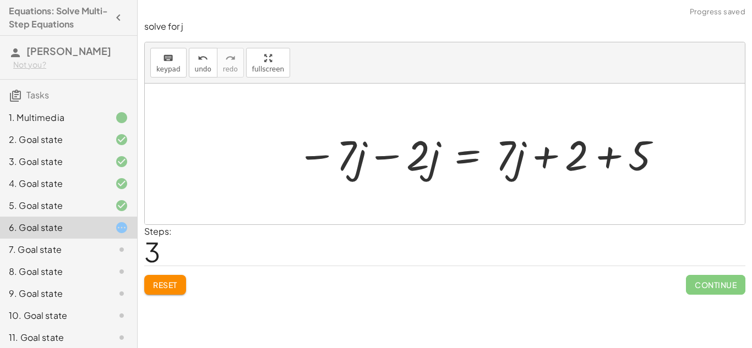
click at [606, 155] on div at bounding box center [479, 154] width 377 height 55
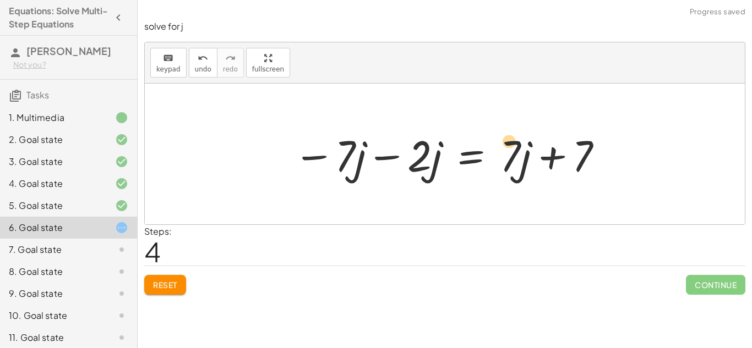
drag, startPoint x: 512, startPoint y: 155, endPoint x: 508, endPoint y: 139, distance: 16.4
click at [508, 139] on div at bounding box center [449, 154] width 322 height 57
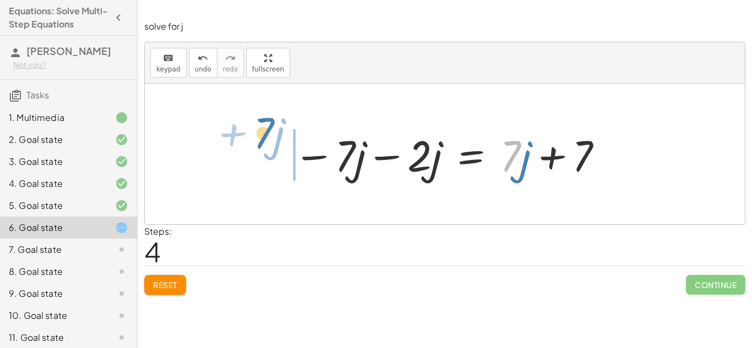
drag, startPoint x: 514, startPoint y: 153, endPoint x: 268, endPoint y: 130, distance: 246.5
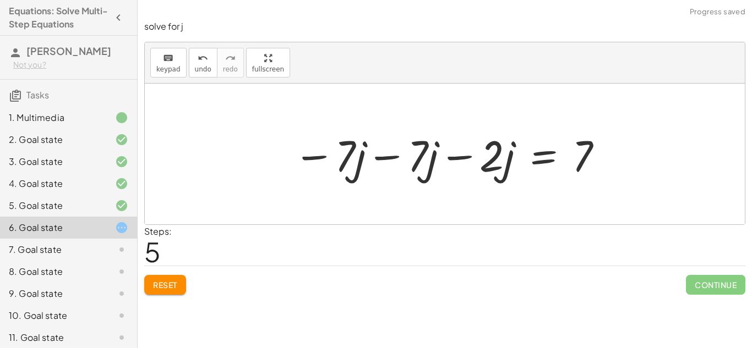
click at [389, 156] on div at bounding box center [449, 154] width 322 height 57
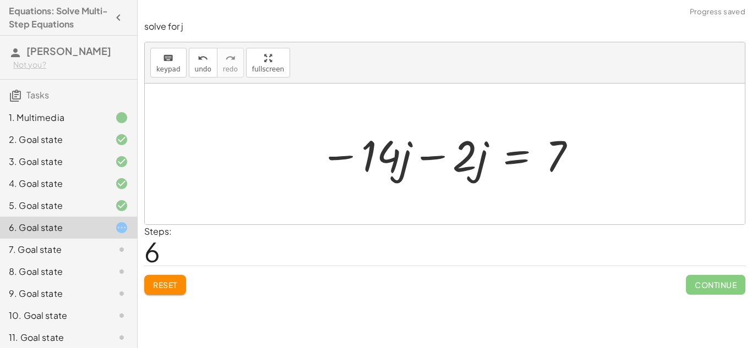
click at [434, 157] on div at bounding box center [448, 154] width 269 height 57
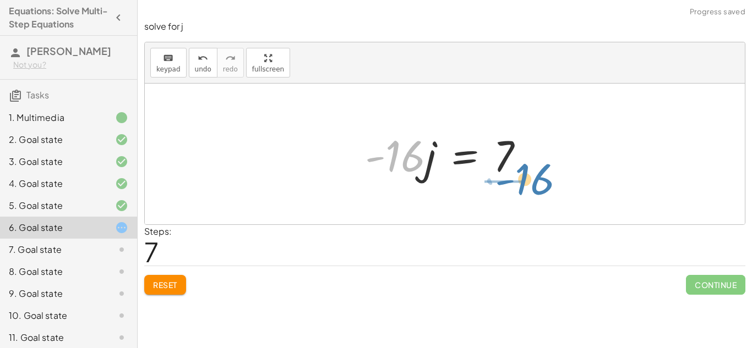
drag, startPoint x: 390, startPoint y: 158, endPoint x: 519, endPoint y: 181, distance: 130.9
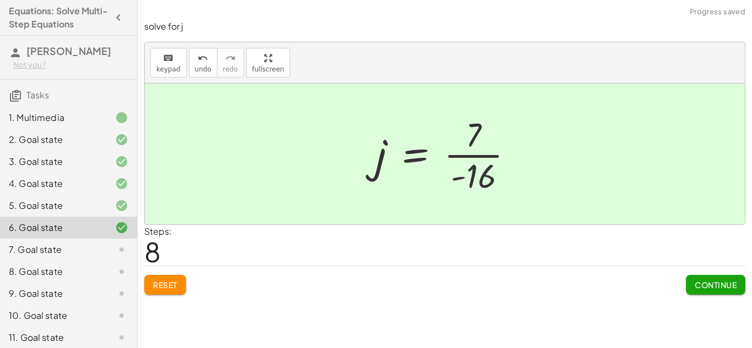
click at [695, 281] on span "Continue" at bounding box center [716, 285] width 42 height 10
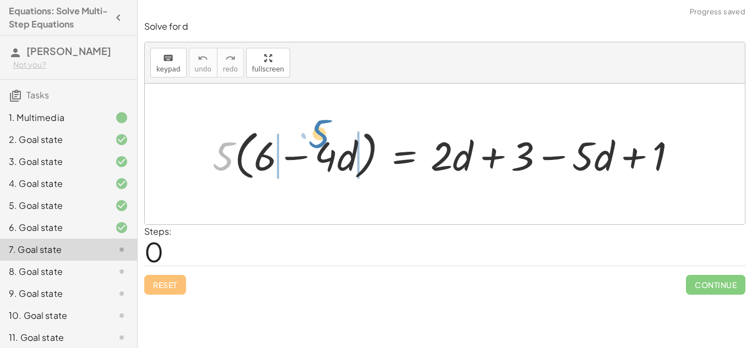
drag, startPoint x: 224, startPoint y: 151, endPoint x: 319, endPoint y: 129, distance: 98.4
click at [319, 129] on div at bounding box center [449, 154] width 484 height 59
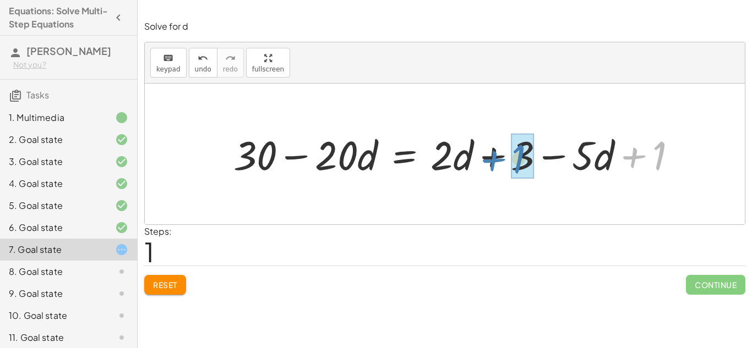
drag, startPoint x: 629, startPoint y: 161, endPoint x: 489, endPoint y: 165, distance: 139.9
click at [489, 165] on div at bounding box center [459, 154] width 463 height 53
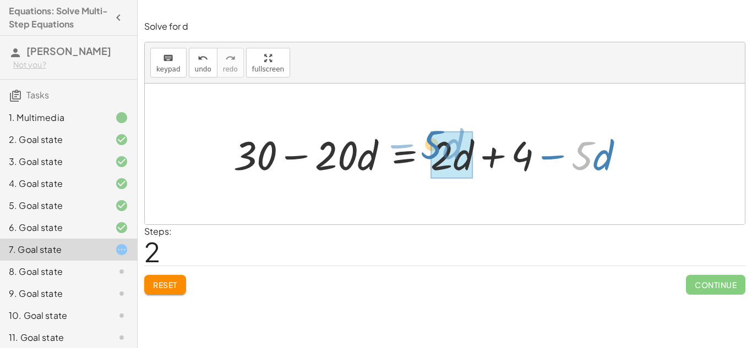
drag, startPoint x: 579, startPoint y: 157, endPoint x: 429, endPoint y: 147, distance: 149.5
click at [429, 147] on div at bounding box center [433, 154] width 410 height 53
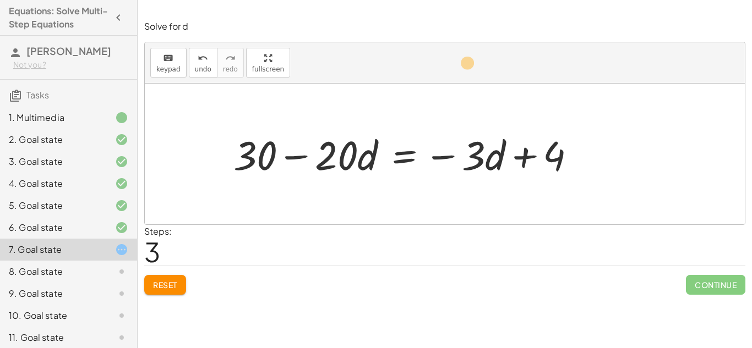
drag, startPoint x: 329, startPoint y: 159, endPoint x: 458, endPoint y: 72, distance: 155.0
click at [458, 72] on div "keyboard keypad undo undo redo redo fullscreen · 5 · ( + 6 − · 4 · d ) = + · 2 …" at bounding box center [445, 133] width 600 height 182
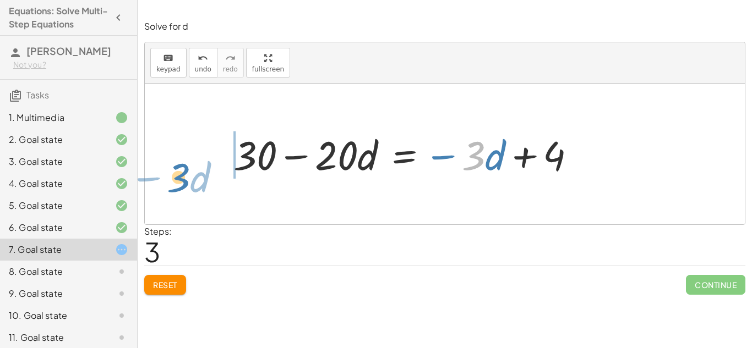
drag, startPoint x: 476, startPoint y: 152, endPoint x: 184, endPoint y: 168, distance: 292.3
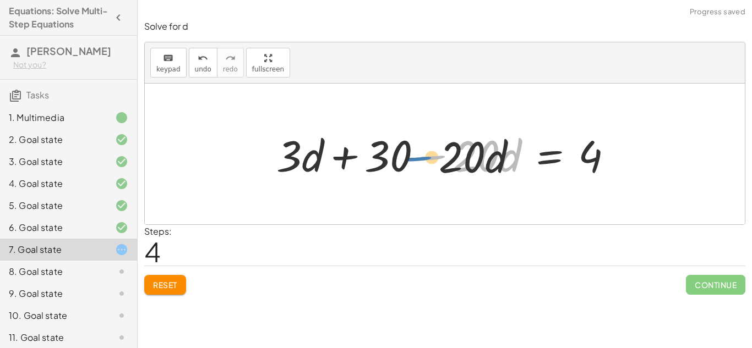
drag, startPoint x: 441, startPoint y: 157, endPoint x: 383, endPoint y: 164, distance: 58.1
click at [383, 164] on div at bounding box center [449, 154] width 356 height 57
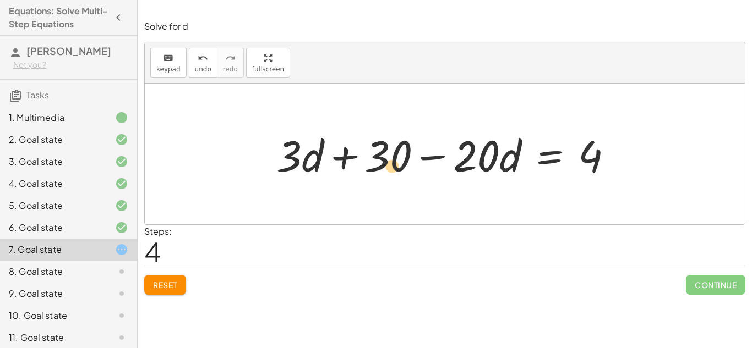
drag, startPoint x: 443, startPoint y: 156, endPoint x: 409, endPoint y: 165, distance: 35.4
click at [409, 165] on div at bounding box center [449, 154] width 356 height 57
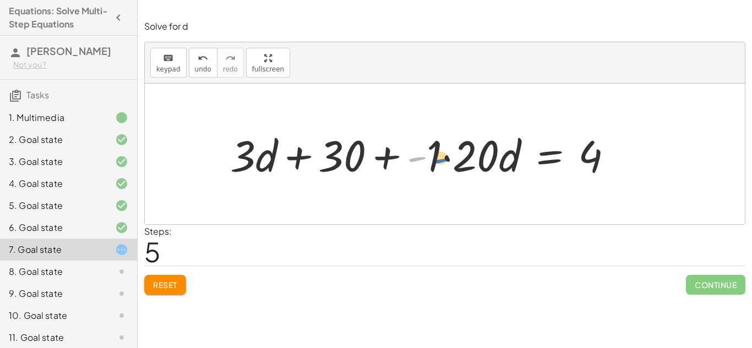
drag, startPoint x: 416, startPoint y: 158, endPoint x: 441, endPoint y: 160, distance: 25.4
click at [441, 160] on div at bounding box center [426, 154] width 402 height 57
drag, startPoint x: 441, startPoint y: 160, endPoint x: 416, endPoint y: 160, distance: 24.8
click at [416, 160] on div at bounding box center [426, 154] width 402 height 57
click at [448, 159] on div at bounding box center [426, 154] width 402 height 57
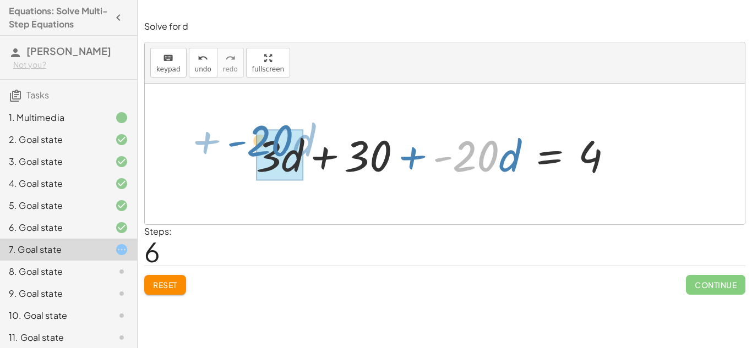
drag, startPoint x: 479, startPoint y: 157, endPoint x: 272, endPoint y: 142, distance: 207.5
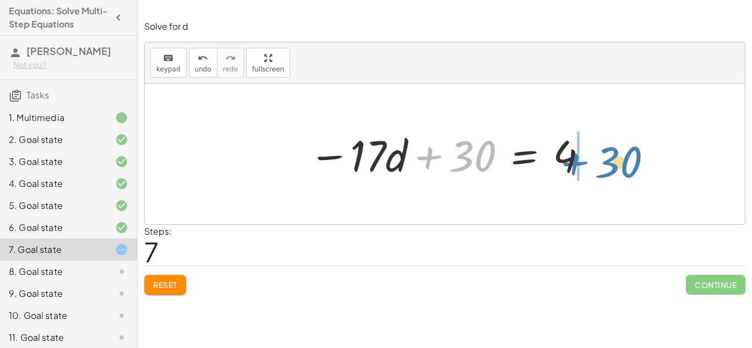
drag, startPoint x: 459, startPoint y: 154, endPoint x: 606, endPoint y: 160, distance: 147.1
click at [606, 160] on div "· 5 · ( + 6 − · 4 · d ) = + · 2 · d + 3 − · 5 · d + 1 + · 6 · 5 − · 4 · d · 5 =…" at bounding box center [445, 154] width 600 height 141
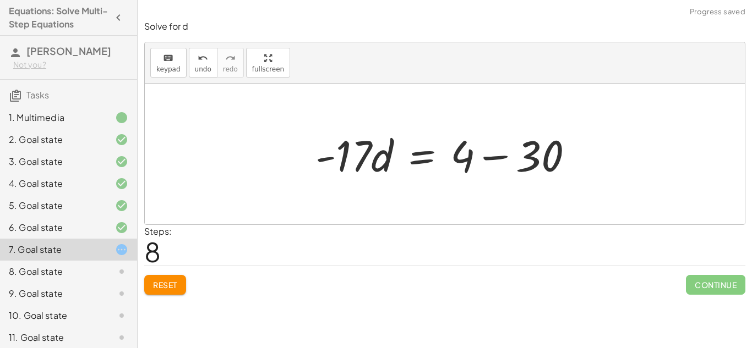
click at [490, 160] on div at bounding box center [448, 154] width 277 height 57
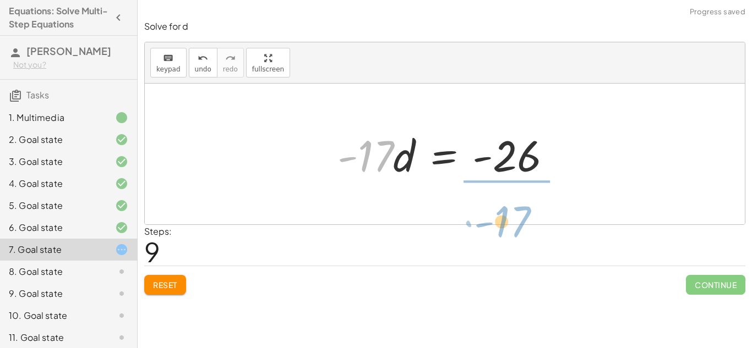
drag, startPoint x: 364, startPoint y: 167, endPoint x: 503, endPoint y: 226, distance: 150.5
click at [503, 226] on div "Solve for d keyboard keypad undo undo redo redo fullscreen · 5 · ( + 6 − · 4 · …" at bounding box center [445, 158] width 614 height 288
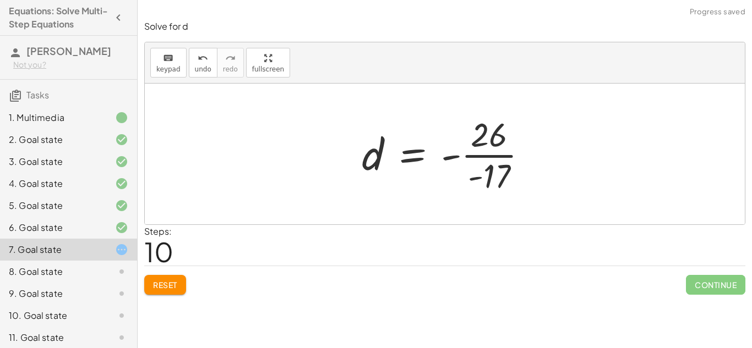
click at [483, 154] on div at bounding box center [449, 154] width 186 height 85
drag, startPoint x: 475, startPoint y: 178, endPoint x: 451, endPoint y: 162, distance: 28.6
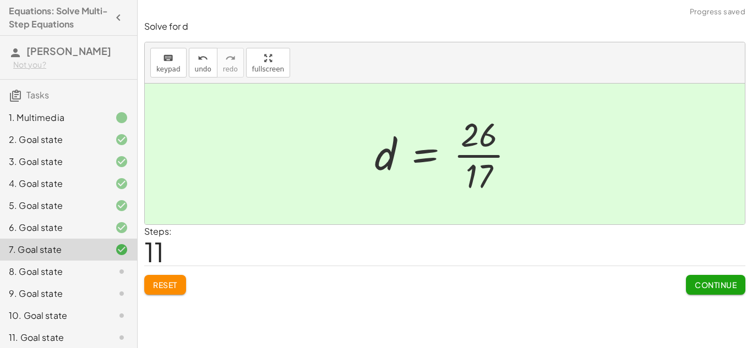
click at [703, 280] on span "Continue" at bounding box center [716, 285] width 42 height 10
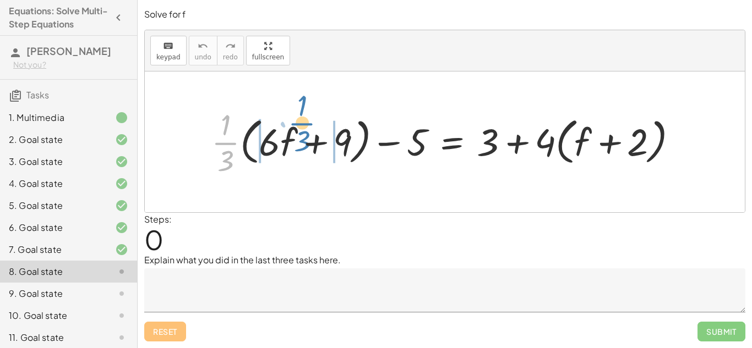
drag, startPoint x: 221, startPoint y: 144, endPoint x: 297, endPoint y: 124, distance: 78.0
click at [297, 124] on div at bounding box center [449, 142] width 486 height 74
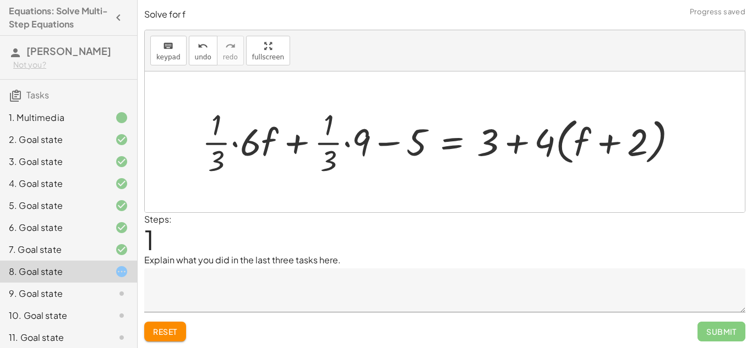
click at [236, 143] on div at bounding box center [444, 142] width 495 height 74
click at [346, 146] on div at bounding box center [459, 142] width 465 height 74
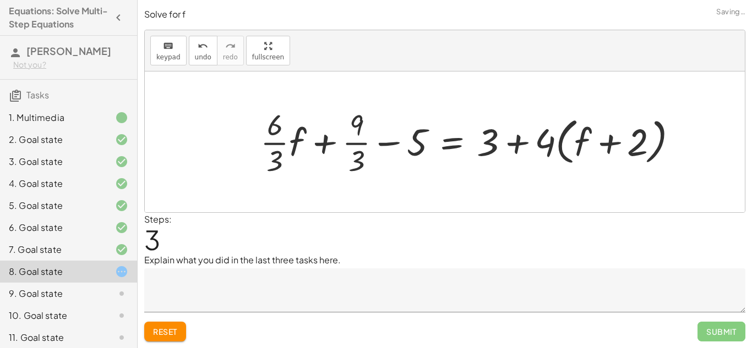
click at [276, 144] on div at bounding box center [473, 142] width 437 height 74
click at [351, 144] on div at bounding box center [477, 142] width 429 height 74
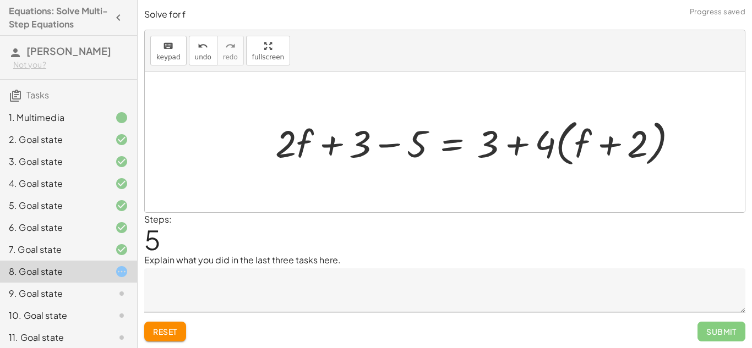
click at [386, 146] on div at bounding box center [481, 142] width 422 height 56
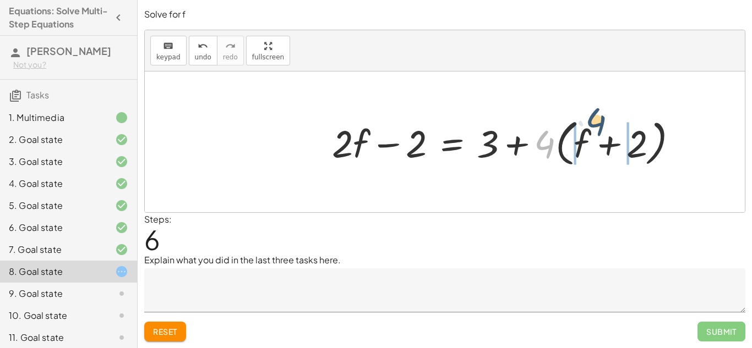
drag, startPoint x: 540, startPoint y: 146, endPoint x: 593, endPoint y: 129, distance: 56.1
click at [593, 129] on div at bounding box center [509, 142] width 366 height 56
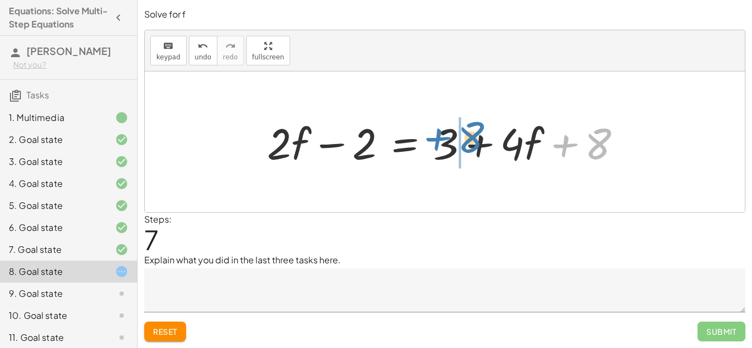
drag, startPoint x: 596, startPoint y: 141, endPoint x: 468, endPoint y: 134, distance: 127.9
click at [468, 134] on div at bounding box center [449, 142] width 375 height 57
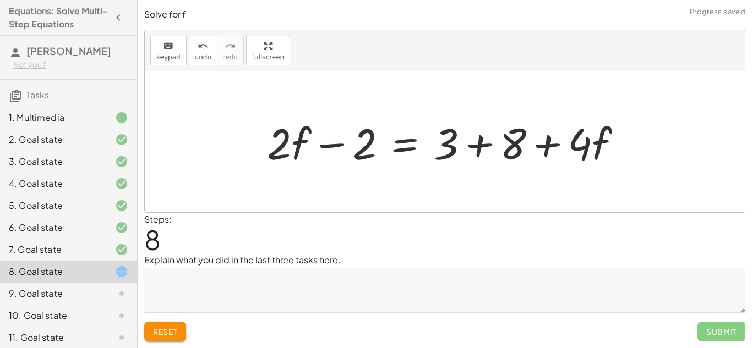
click at [454, 137] on div at bounding box center [449, 142] width 375 height 57
click at [474, 145] on div at bounding box center [449, 142] width 375 height 57
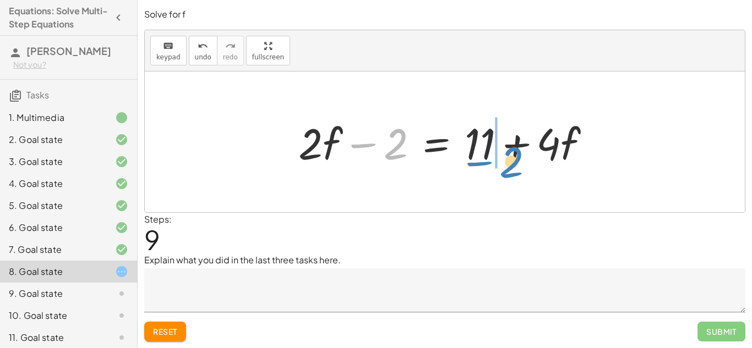
drag, startPoint x: 367, startPoint y: 147, endPoint x: 481, endPoint y: 165, distance: 114.8
click at [481, 165] on div at bounding box center [449, 142] width 312 height 57
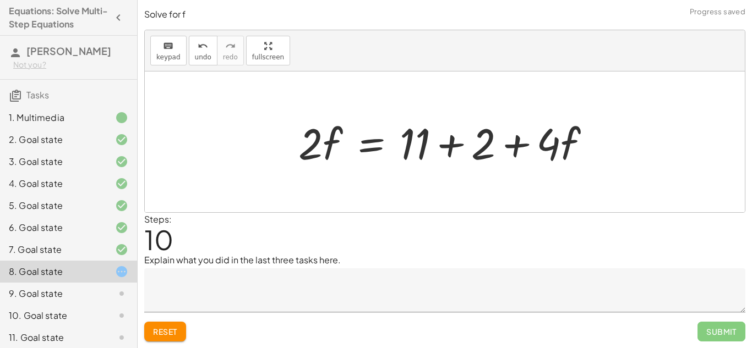
click at [459, 149] on div at bounding box center [449, 142] width 312 height 57
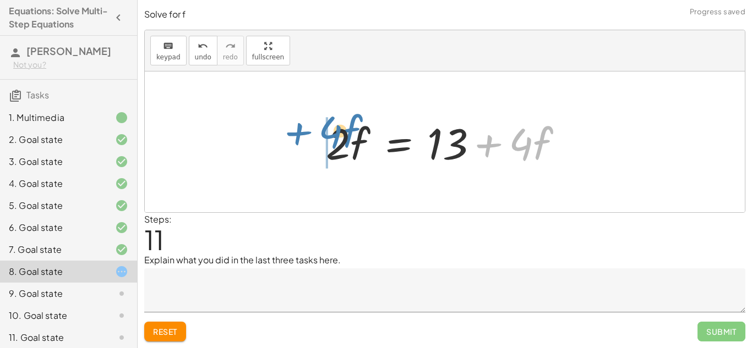
drag, startPoint x: 484, startPoint y: 151, endPoint x: 294, endPoint y: 139, distance: 190.9
click at [294, 139] on div "+ · · 1 · 3 · ( + · 6 · f + 9 ) − 5 = + 3 + · 4 · ( + f + 2 ) + · · 1 · 3 · 6 ·…" at bounding box center [445, 142] width 600 height 141
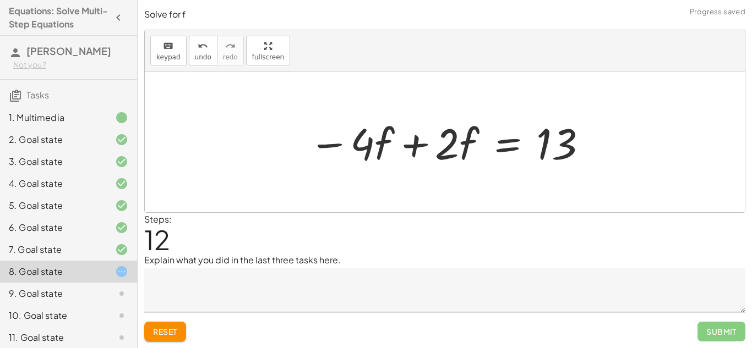
click at [304, 145] on div at bounding box center [448, 142] width 291 height 57
click at [412, 154] on div at bounding box center [448, 142] width 291 height 57
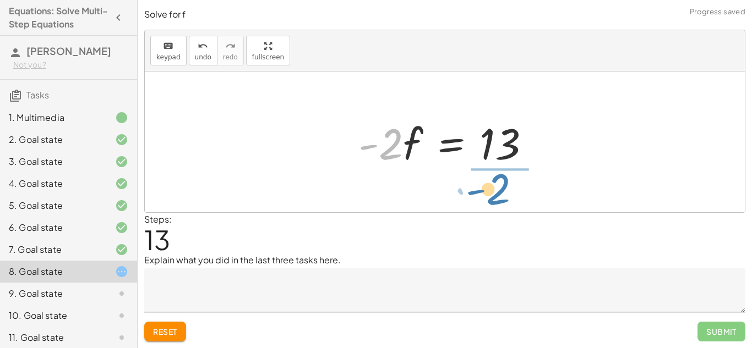
drag, startPoint x: 388, startPoint y: 148, endPoint x: 497, endPoint y: 193, distance: 117.5
click at [497, 193] on div "+ · · 1 · 3 · ( + · 6 · f + 9 ) − 5 = + 3 + · 4 · ( + f + 2 ) + · · 1 · 3 · 6 ·…" at bounding box center [445, 142] width 600 height 141
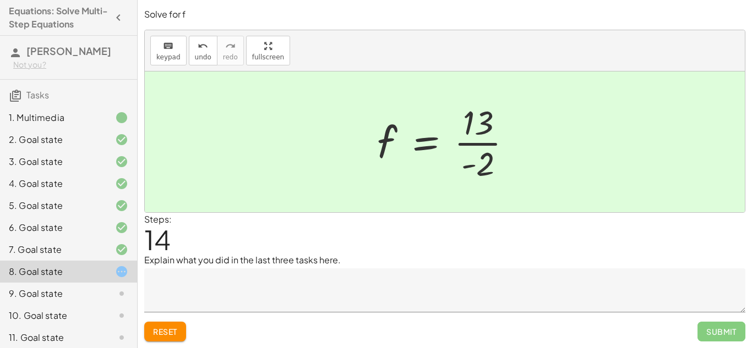
click at [377, 234] on div "Steps: 14" at bounding box center [444, 233] width 601 height 41
click at [595, 268] on div "Explain what you did in the last three tasks here." at bounding box center [444, 283] width 601 height 59
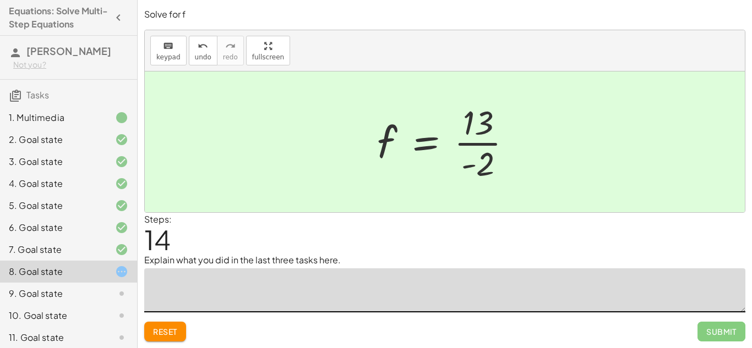
click at [271, 300] on textarea at bounding box center [444, 291] width 601 height 44
click at [240, 228] on div "Steps: 14" at bounding box center [444, 233] width 601 height 41
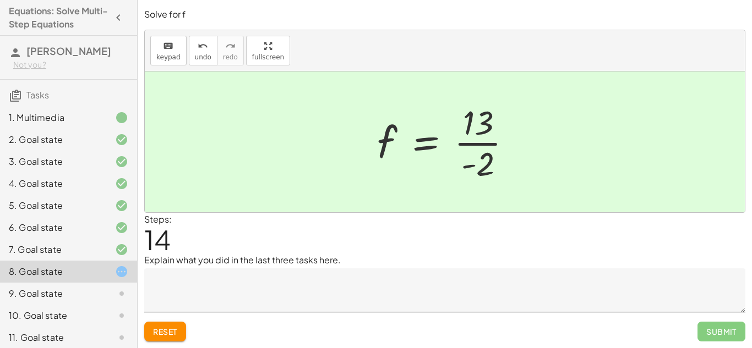
click at [218, 293] on textarea at bounding box center [444, 291] width 601 height 44
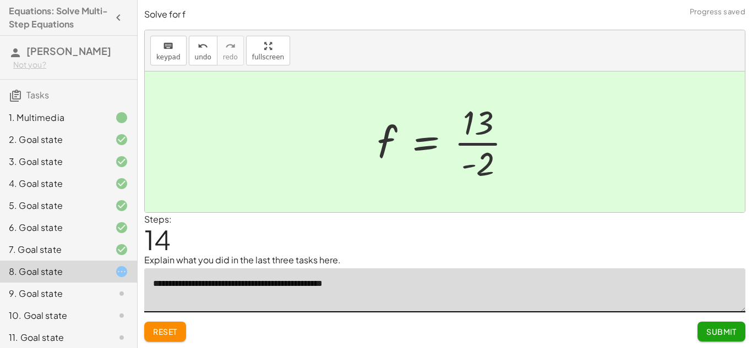
click at [192, 284] on textarea "**********" at bounding box center [444, 291] width 601 height 44
click at [387, 291] on textarea "**********" at bounding box center [444, 291] width 601 height 44
click at [634, 254] on p "Explain what you did in the last three tasks here." at bounding box center [444, 260] width 601 height 13
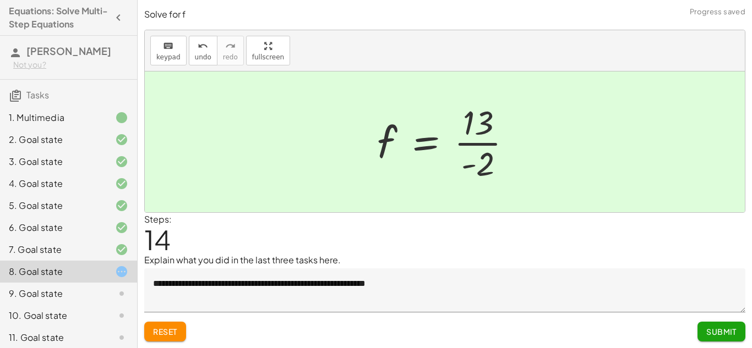
click at [547, 293] on textarea "**********" at bounding box center [444, 291] width 601 height 44
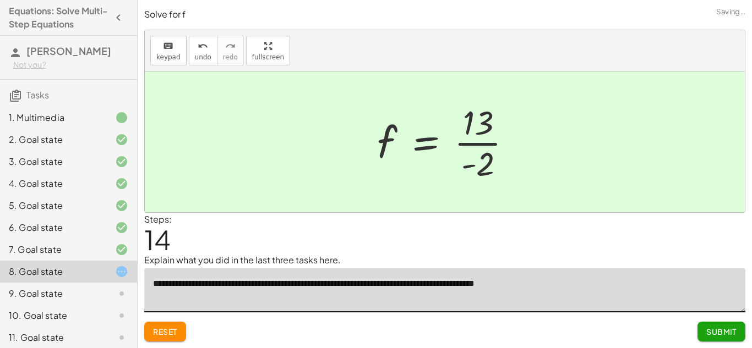
type textarea "**********"
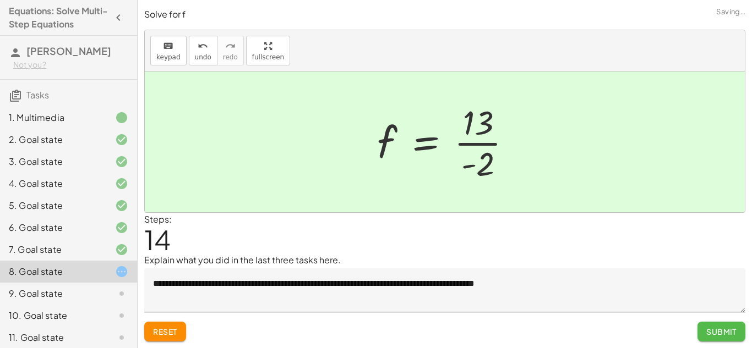
click at [738, 330] on button "Submit" at bounding box center [722, 332] width 48 height 20
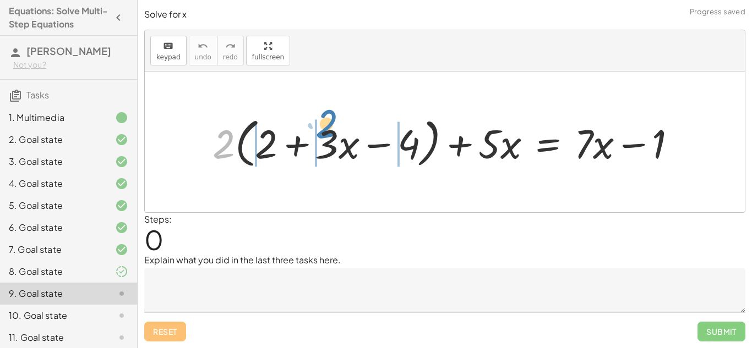
drag, startPoint x: 225, startPoint y: 137, endPoint x: 329, endPoint y: 118, distance: 105.2
click at [329, 118] on div at bounding box center [449, 142] width 484 height 59
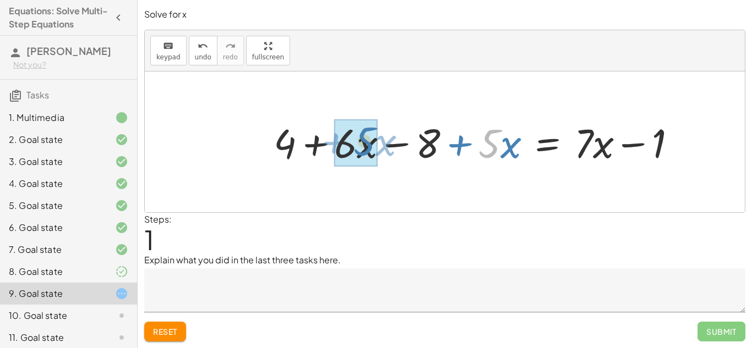
drag, startPoint x: 488, startPoint y: 148, endPoint x: 363, endPoint y: 146, distance: 125.0
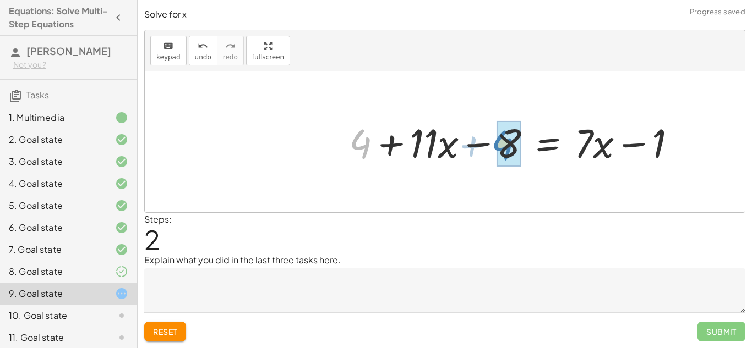
drag, startPoint x: 363, startPoint y: 146, endPoint x: 507, endPoint y: 147, distance: 143.7
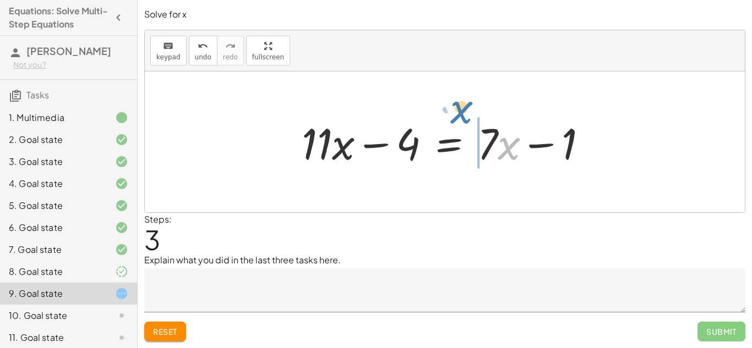
drag, startPoint x: 506, startPoint y: 150, endPoint x: 448, endPoint y: 108, distance: 71.7
drag, startPoint x: 448, startPoint y: 108, endPoint x: 421, endPoint y: 95, distance: 30.5
click at [421, 95] on div at bounding box center [445, 142] width 600 height 141
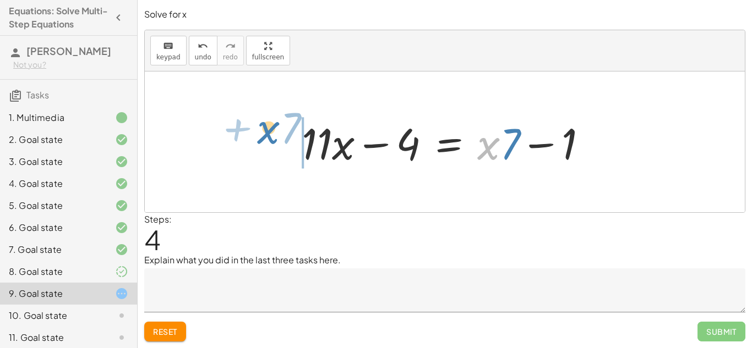
drag, startPoint x: 492, startPoint y: 146, endPoint x: 272, endPoint y: 131, distance: 220.7
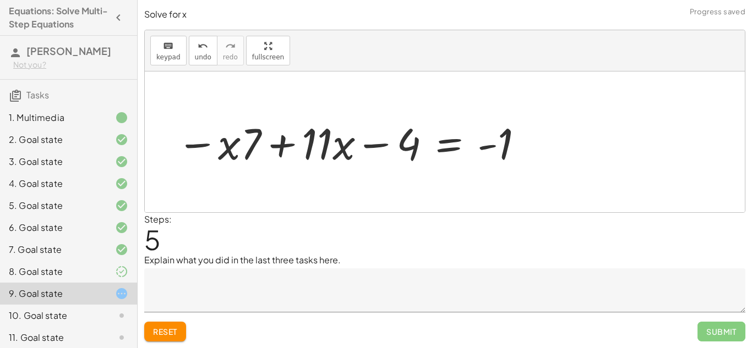
click at [285, 140] on div at bounding box center [351, 142] width 360 height 57
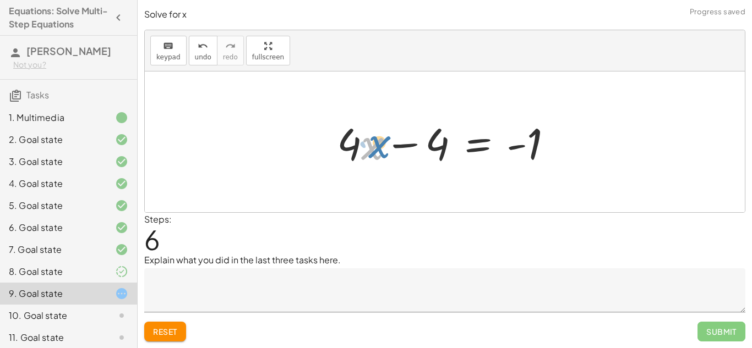
click at [382, 142] on div at bounding box center [448, 142] width 235 height 57
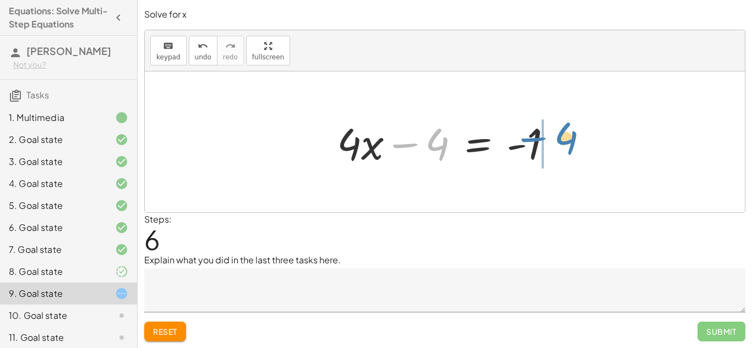
drag, startPoint x: 411, startPoint y: 143, endPoint x: 541, endPoint y: 137, distance: 129.5
click at [541, 137] on div at bounding box center [448, 142] width 235 height 57
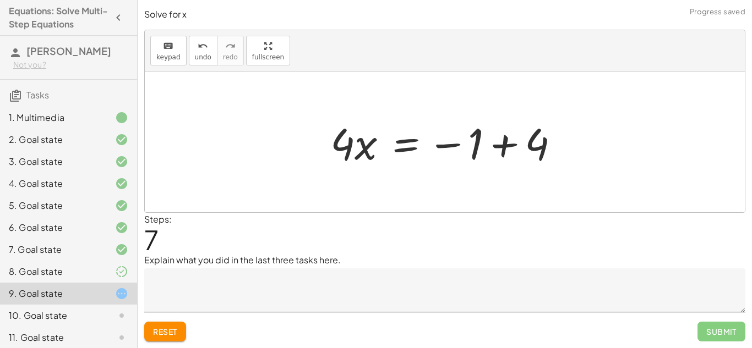
click at [517, 144] on div at bounding box center [449, 142] width 249 height 57
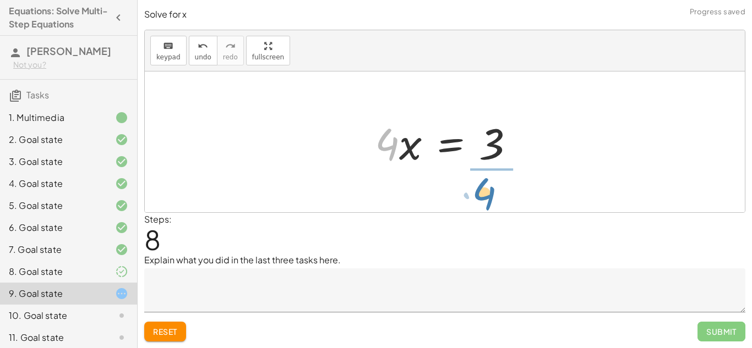
drag, startPoint x: 391, startPoint y: 144, endPoint x: 493, endPoint y: 193, distance: 113.0
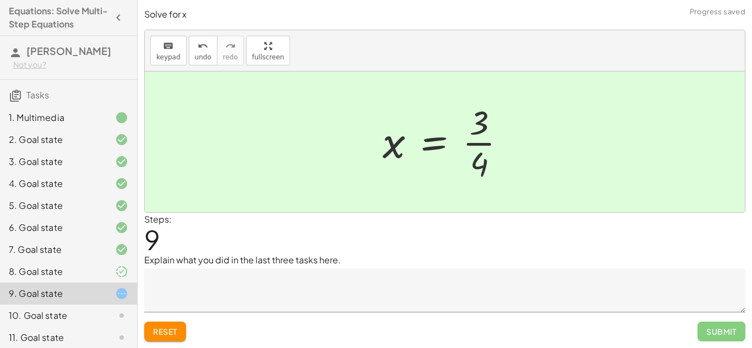
click at [603, 232] on div "Steps: 9" at bounding box center [444, 233] width 601 height 41
click at [507, 250] on div "Steps: 9" at bounding box center [444, 233] width 601 height 41
click at [627, 314] on div "Reset Submit" at bounding box center [444, 327] width 601 height 29
click at [594, 236] on div "Steps: 9" at bounding box center [444, 233] width 601 height 41
click at [118, 311] on icon at bounding box center [121, 315] width 13 height 13
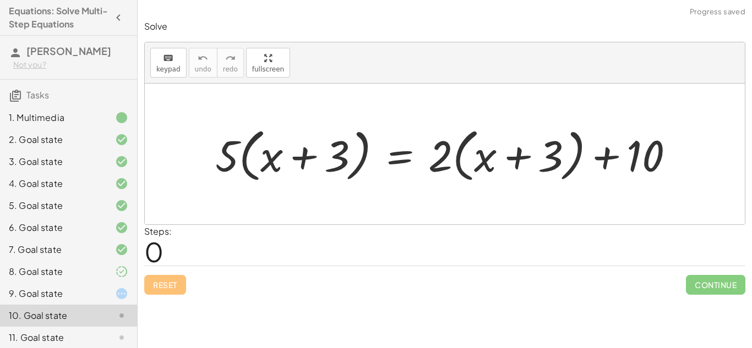
click at [106, 297] on div at bounding box center [112, 293] width 31 height 13
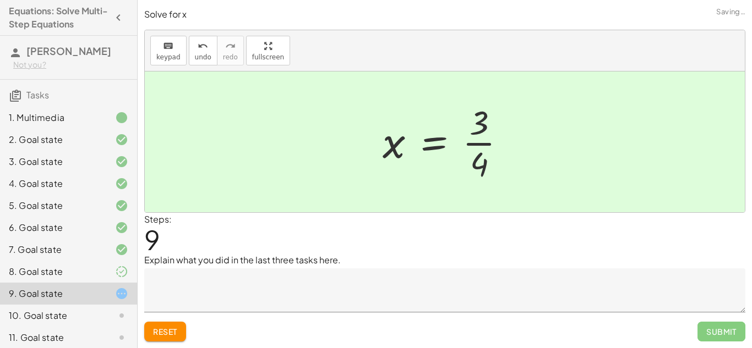
click at [118, 317] on icon at bounding box center [121, 315] width 13 height 13
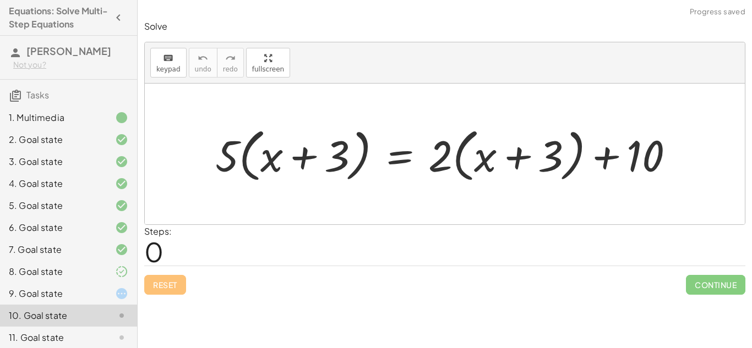
click at [432, 254] on div "Steps: 0" at bounding box center [444, 245] width 601 height 41
drag, startPoint x: 229, startPoint y: 168, endPoint x: 297, endPoint y: 141, distance: 73.2
click at [297, 141] on div at bounding box center [449, 154] width 478 height 63
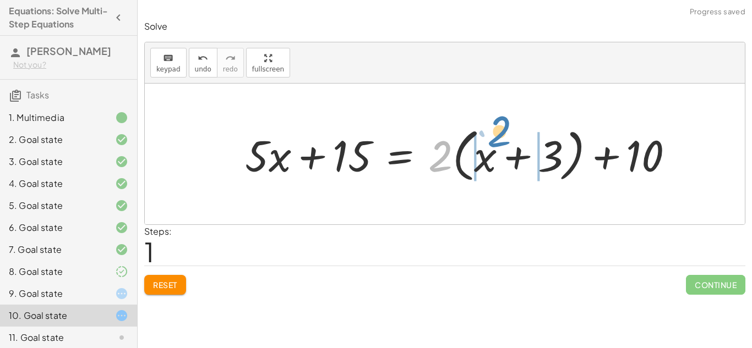
drag, startPoint x: 436, startPoint y: 155, endPoint x: 495, endPoint y: 130, distance: 63.7
click at [495, 130] on div at bounding box center [463, 154] width 449 height 63
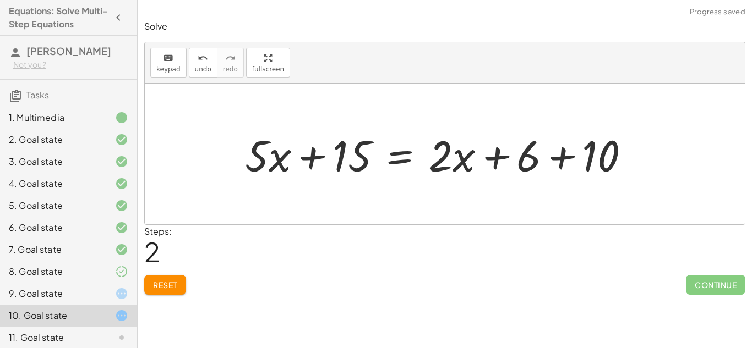
click at [568, 166] on div at bounding box center [441, 154] width 405 height 57
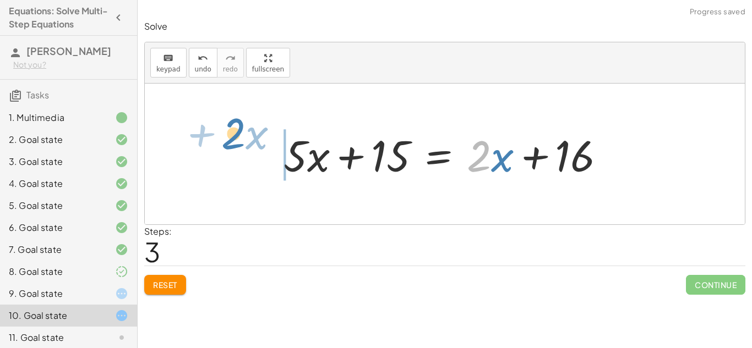
drag, startPoint x: 491, startPoint y: 155, endPoint x: 246, endPoint y: 134, distance: 246.4
click at [246, 134] on div "· 5 · ( + x + 3 ) = + · 2 · ( + x + 3 ) + 10 + · 5 · x + · 5 · 3 = + · 2 · ( + …" at bounding box center [445, 154] width 600 height 141
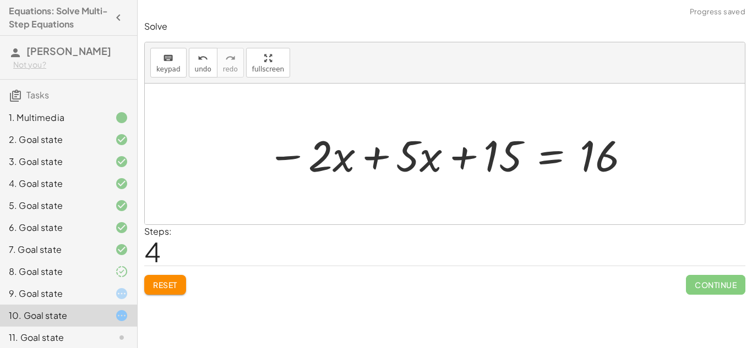
click at [367, 164] on div at bounding box center [449, 154] width 375 height 57
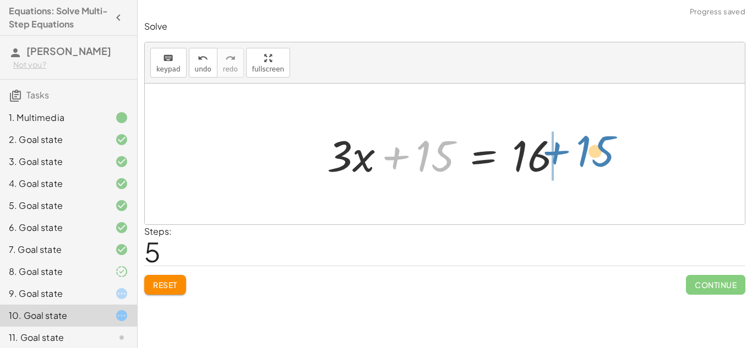
drag, startPoint x: 399, startPoint y: 154, endPoint x: 559, endPoint y: 149, distance: 160.3
click at [559, 149] on div at bounding box center [449, 154] width 255 height 57
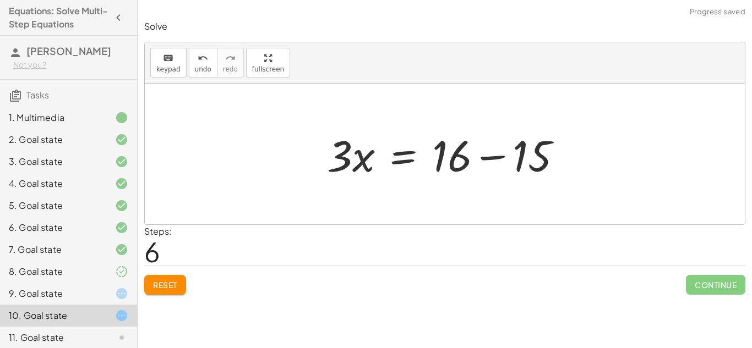
click at [498, 153] on div at bounding box center [449, 154] width 255 height 57
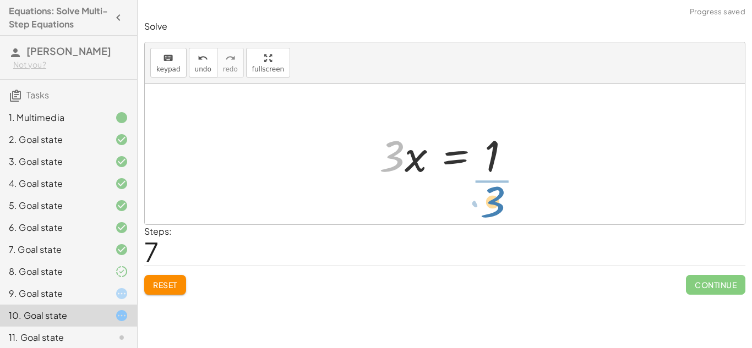
drag, startPoint x: 393, startPoint y: 153, endPoint x: 490, endPoint y: 199, distance: 107.9
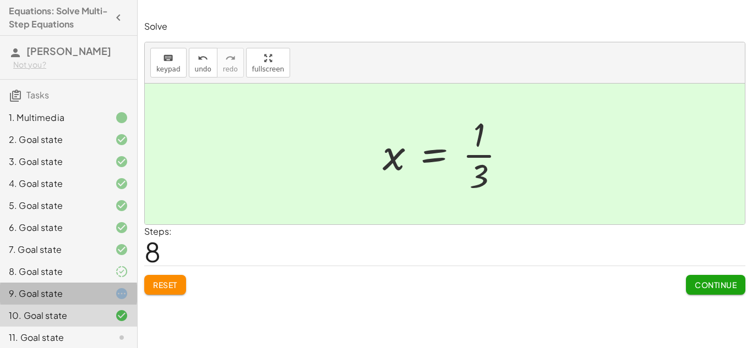
click at [115, 291] on icon at bounding box center [121, 293] width 13 height 13
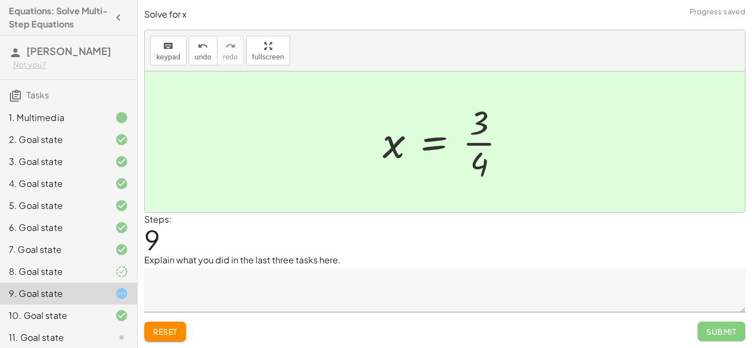
click at [230, 297] on textarea at bounding box center [444, 291] width 601 height 44
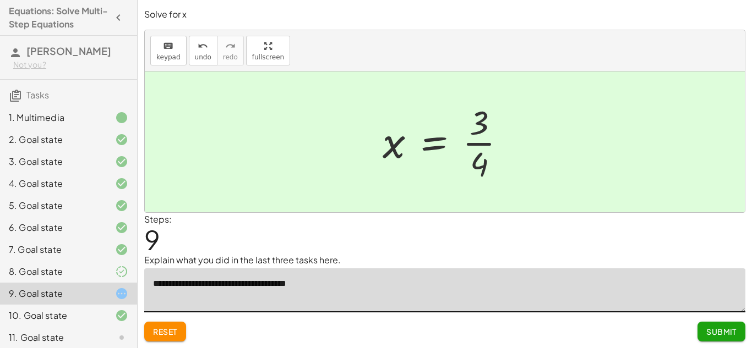
click at [296, 241] on div "Steps: 9" at bounding box center [444, 233] width 601 height 41
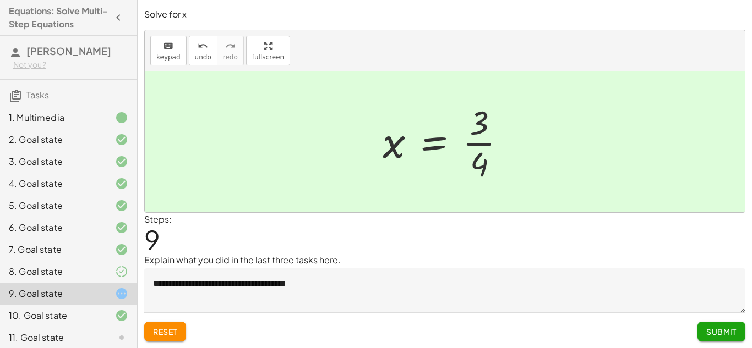
click at [353, 295] on textarea "**********" at bounding box center [444, 291] width 601 height 44
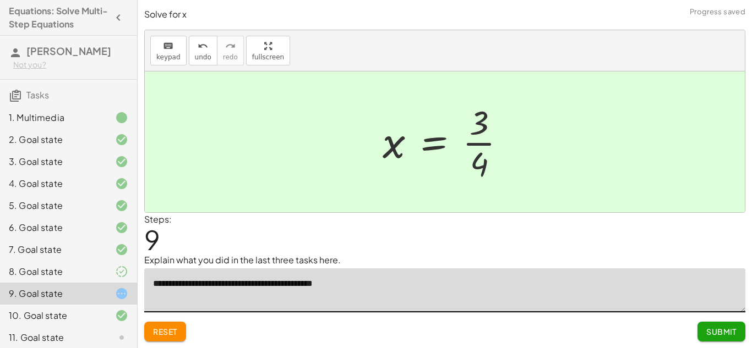
click at [179, 331] on button "Reset" at bounding box center [165, 332] width 42 height 20
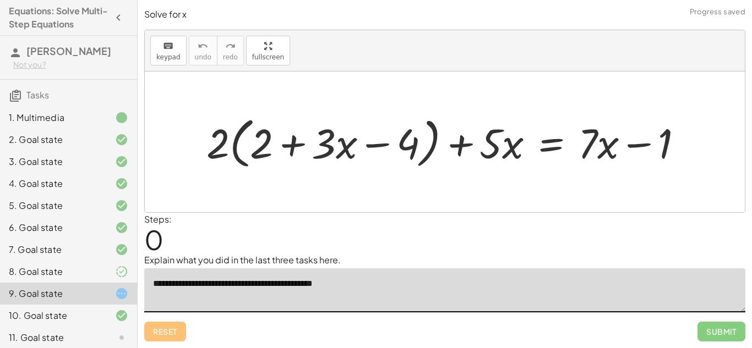
click at [428, 287] on textarea "**********" at bounding box center [444, 291] width 601 height 44
click at [249, 288] on textarea "**********" at bounding box center [444, 291] width 601 height 44
click at [340, 286] on textarea "**********" at bounding box center [444, 291] width 601 height 44
click at [313, 287] on textarea "**********" at bounding box center [444, 291] width 601 height 44
type textarea "**********"
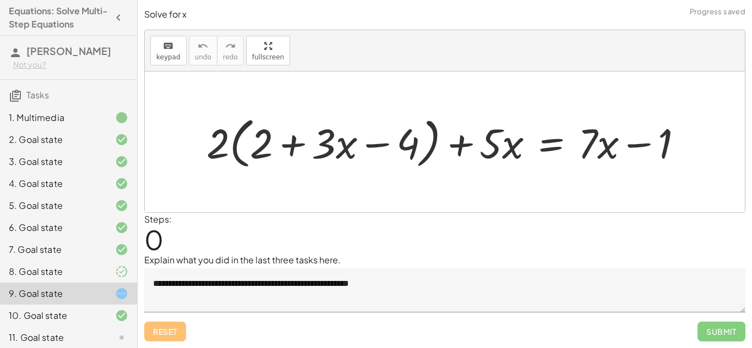
click at [596, 233] on div "Steps: 0" at bounding box center [444, 233] width 601 height 41
drag, startPoint x: 223, startPoint y: 141, endPoint x: 330, endPoint y: 167, distance: 110.3
click at [330, 167] on div at bounding box center [449, 142] width 497 height 61
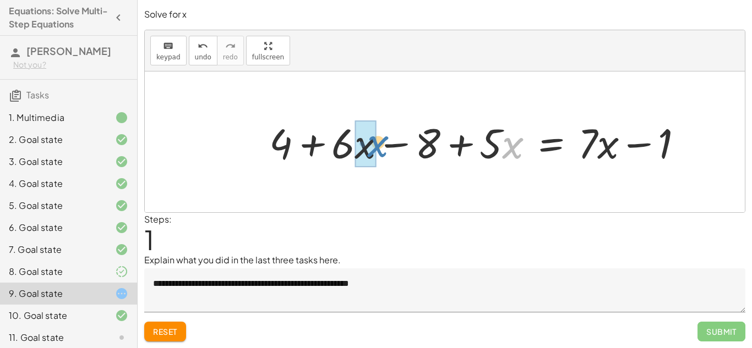
drag, startPoint x: 503, startPoint y: 140, endPoint x: 367, endPoint y: 139, distance: 136.0
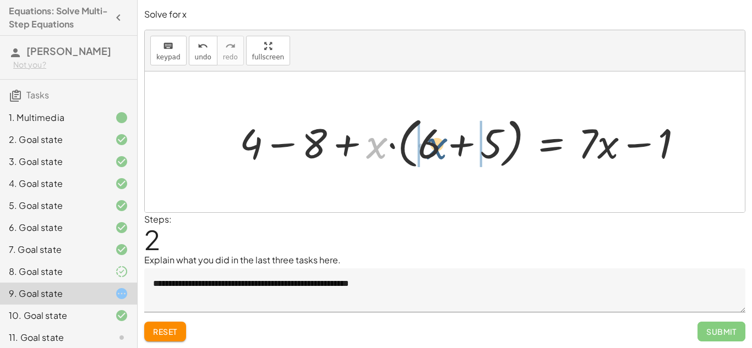
drag, startPoint x: 385, startPoint y: 146, endPoint x: 448, endPoint y: 148, distance: 62.3
click at [448, 148] on div at bounding box center [466, 142] width 464 height 61
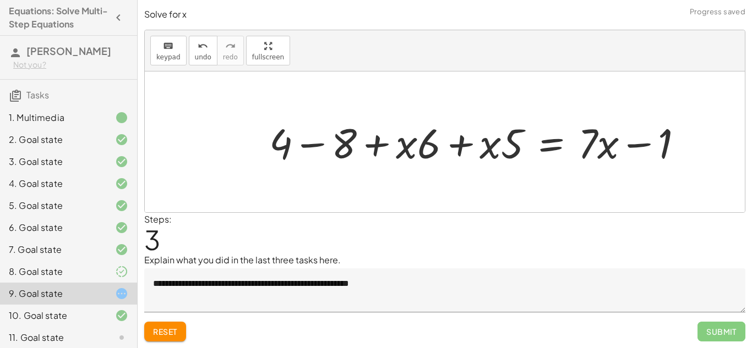
click at [457, 150] on div at bounding box center [480, 142] width 433 height 54
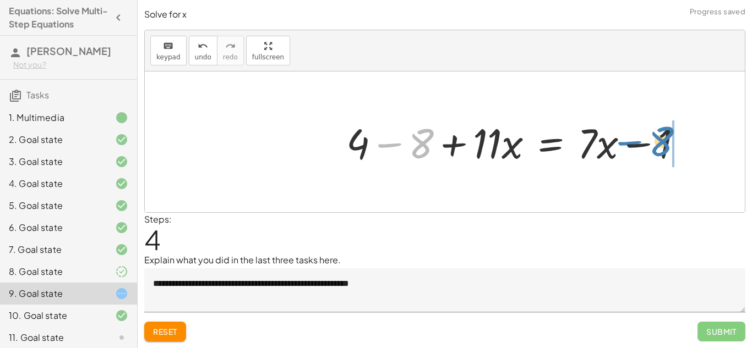
drag, startPoint x: 386, startPoint y: 148, endPoint x: 627, endPoint y: 146, distance: 240.6
click at [627, 146] on div at bounding box center [519, 142] width 356 height 54
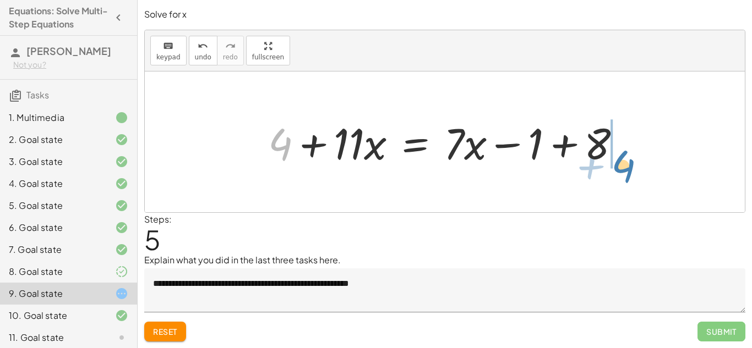
drag, startPoint x: 286, startPoint y: 144, endPoint x: 629, endPoint y: 166, distance: 343.7
click at [629, 166] on div at bounding box center [449, 142] width 373 height 57
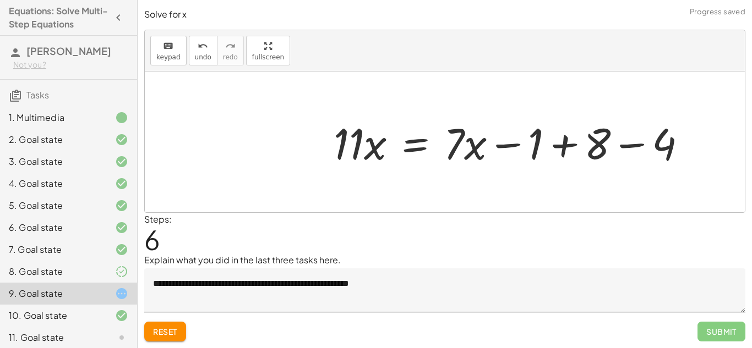
click at [629, 143] on div at bounding box center [514, 142] width 373 height 57
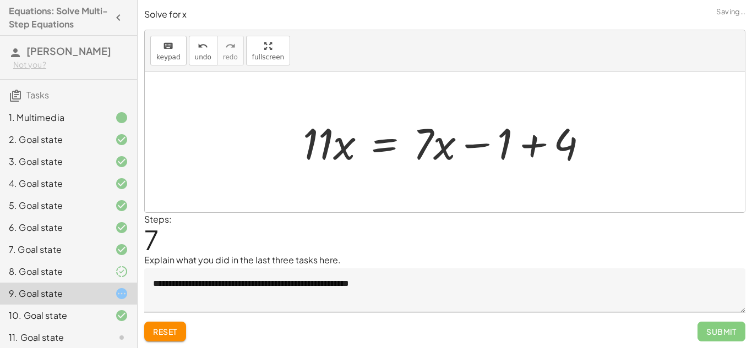
click at [568, 146] on div at bounding box center [449, 142] width 305 height 57
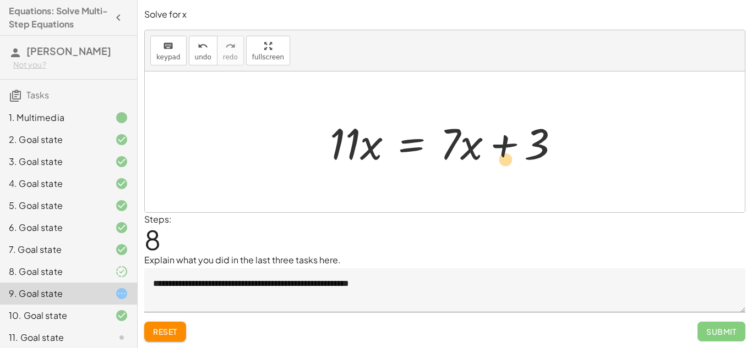
drag, startPoint x: 464, startPoint y: 144, endPoint x: 498, endPoint y: 160, distance: 37.5
click at [498, 160] on div at bounding box center [449, 142] width 250 height 57
drag, startPoint x: 470, startPoint y: 151, endPoint x: 278, endPoint y: 161, distance: 192.4
click at [278, 161] on div "+ · 2 · ( + 2 + · 3 · x − 4 ) + · 5 · x = + · 7 · x − 1 + · 2 · 2 + · 2 · 3 · x…" at bounding box center [445, 142] width 600 height 141
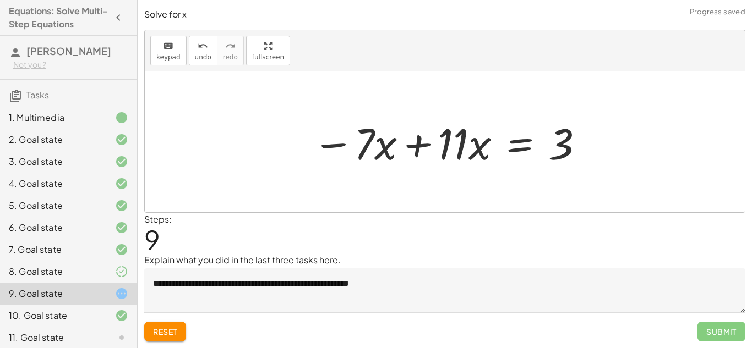
click at [409, 147] on div at bounding box center [449, 142] width 284 height 57
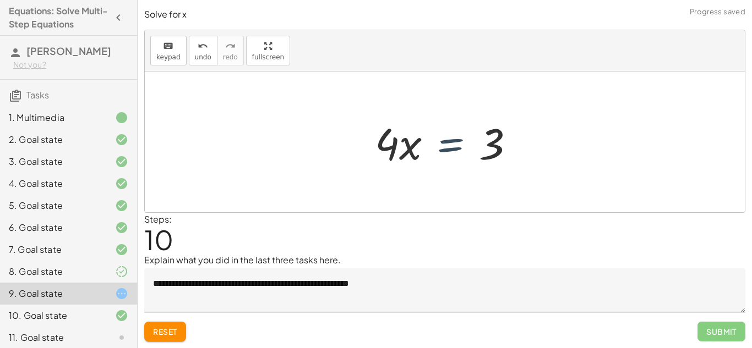
click at [443, 142] on div at bounding box center [449, 142] width 160 height 57
click at [436, 132] on div at bounding box center [449, 142] width 160 height 57
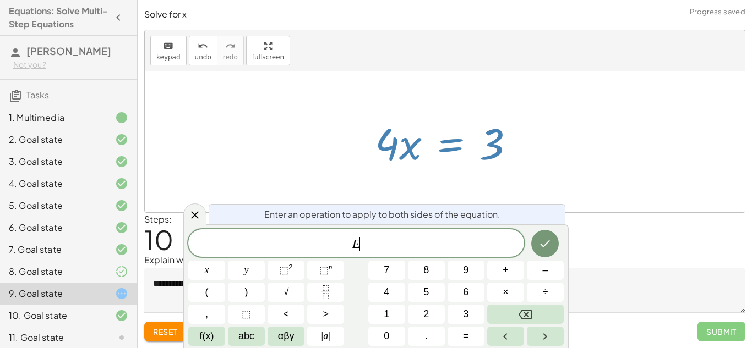
scroll to position [1, 0]
drag, startPoint x: 380, startPoint y: 148, endPoint x: 391, endPoint y: 160, distance: 16.4
click at [391, 160] on div at bounding box center [449, 142] width 160 height 57
click at [198, 213] on icon at bounding box center [194, 215] width 13 height 13
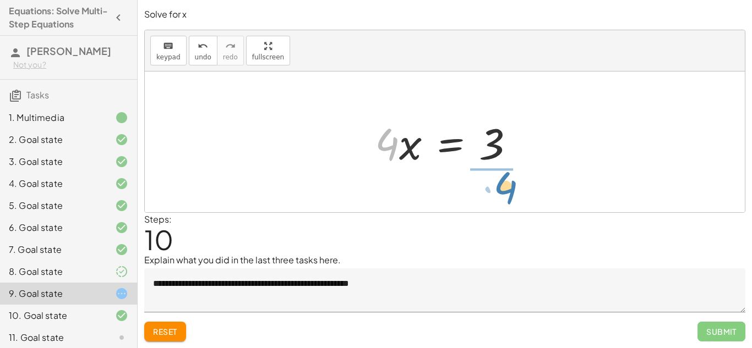
drag, startPoint x: 384, startPoint y: 157, endPoint x: 503, endPoint y: 199, distance: 126.2
click at [503, 199] on div "+ · 2 · ( + 2 + · 3 · x − 4 ) + · 5 · x = + · 7 · x − 1 + · 2 · 2 + · 2 · 3 · x…" at bounding box center [445, 142] width 600 height 141
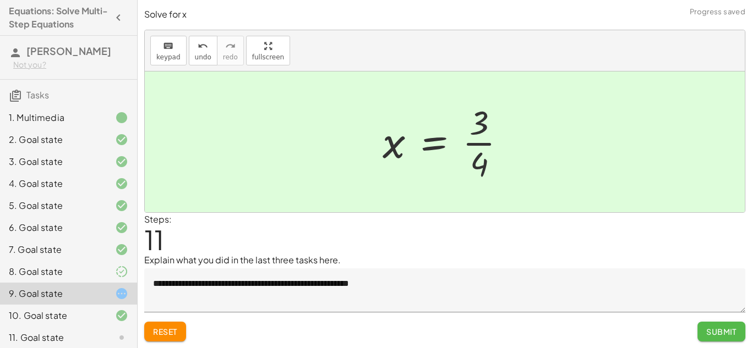
click at [711, 340] on button "Submit" at bounding box center [722, 332] width 48 height 20
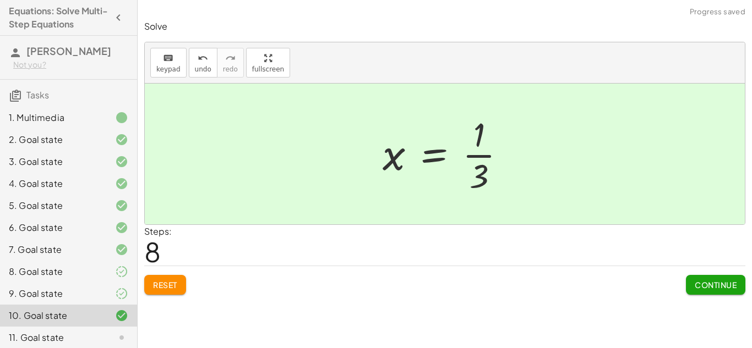
click at [697, 287] on span "Continue" at bounding box center [716, 285] width 42 height 10
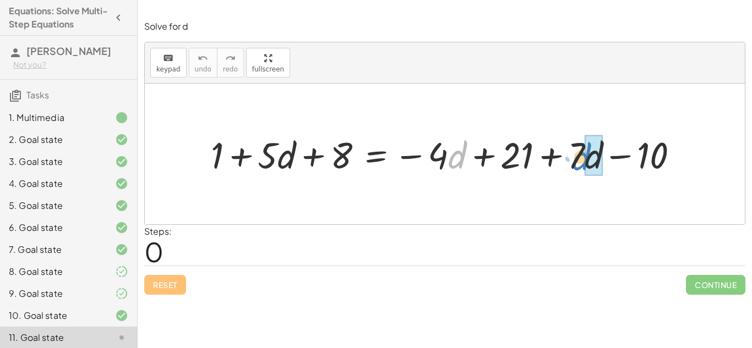
drag, startPoint x: 449, startPoint y: 157, endPoint x: 575, endPoint y: 159, distance: 126.1
click at [575, 159] on div at bounding box center [449, 154] width 488 height 48
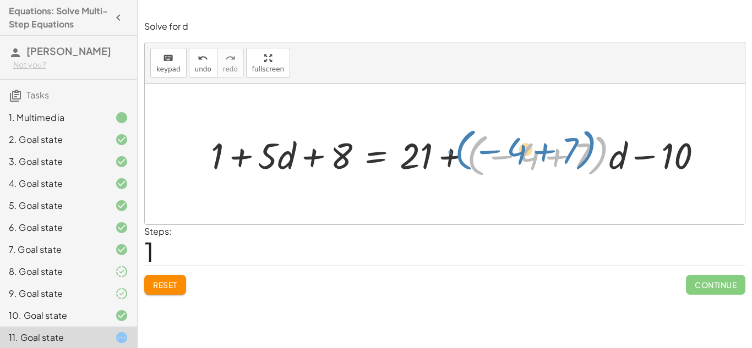
drag, startPoint x: 608, startPoint y: 164, endPoint x: 600, endPoint y: 161, distance: 8.7
click at [600, 161] on div at bounding box center [461, 154] width 512 height 52
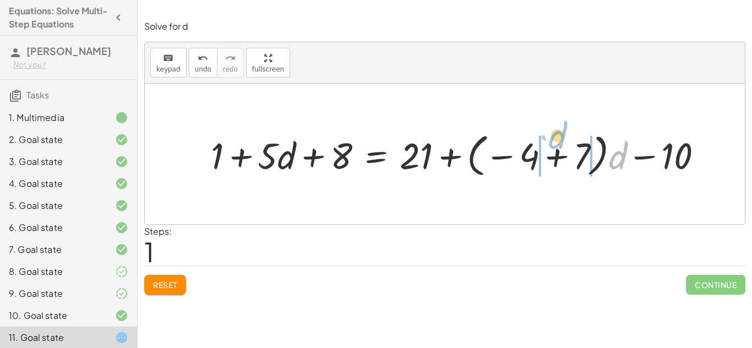
drag, startPoint x: 619, startPoint y: 163, endPoint x: 559, endPoint y: 150, distance: 61.4
click at [559, 150] on div at bounding box center [461, 154] width 512 height 52
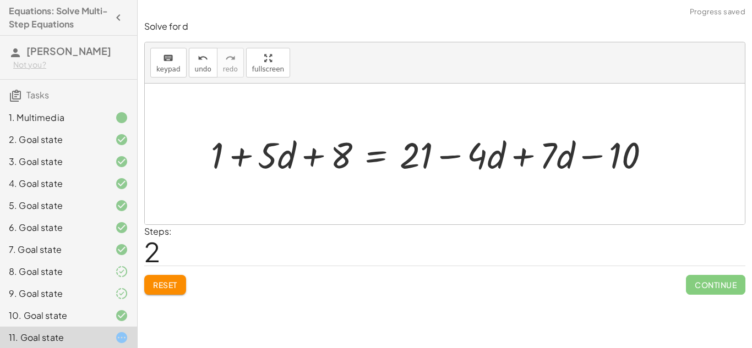
click at [524, 155] on div at bounding box center [435, 154] width 460 height 48
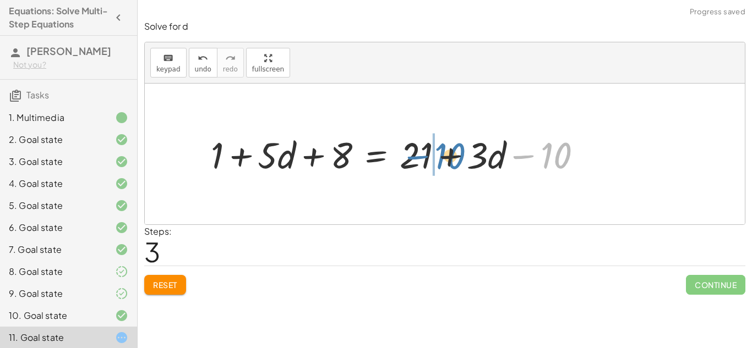
drag, startPoint x: 544, startPoint y: 162, endPoint x: 438, endPoint y: 162, distance: 106.8
click at [438, 162] on div at bounding box center [400, 154] width 391 height 48
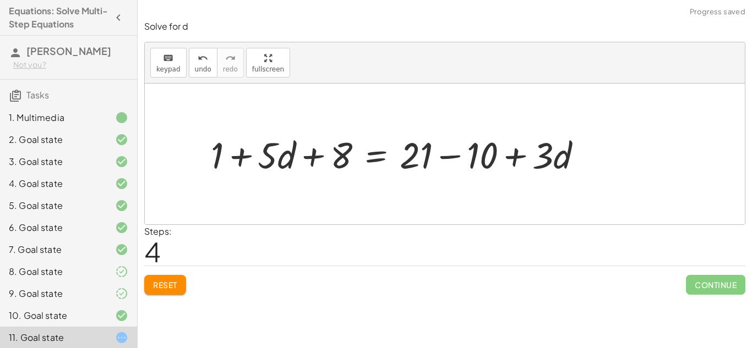
click at [452, 158] on div at bounding box center [400, 154] width 391 height 48
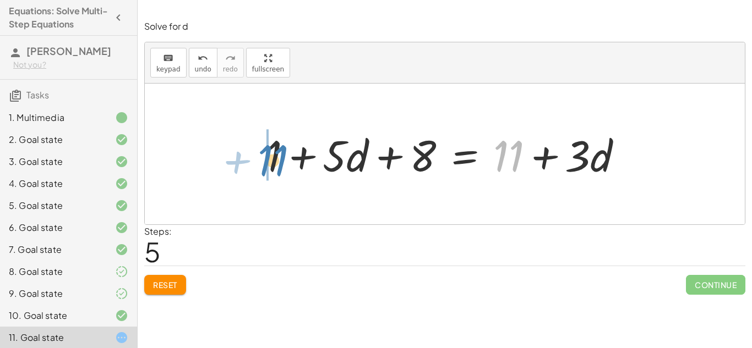
drag, startPoint x: 513, startPoint y: 159, endPoint x: 277, endPoint y: 163, distance: 235.7
click at [277, 163] on div at bounding box center [449, 154] width 376 height 57
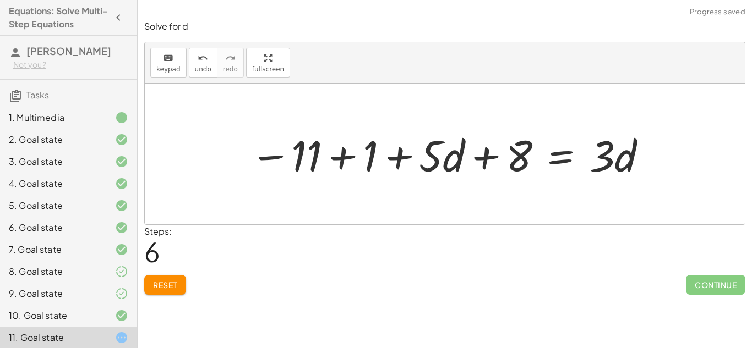
click at [344, 154] on div at bounding box center [449, 154] width 410 height 57
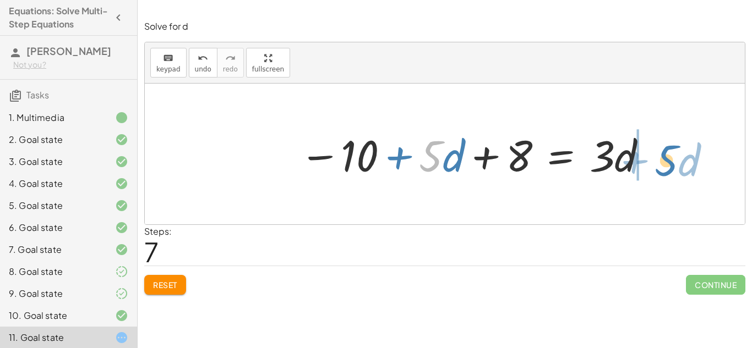
drag, startPoint x: 429, startPoint y: 158, endPoint x: 665, endPoint y: 162, distance: 235.7
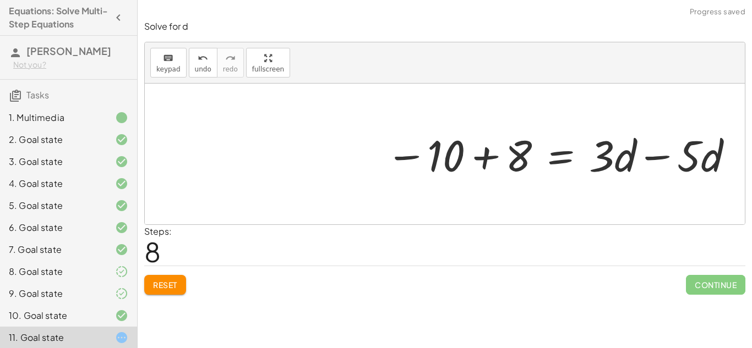
click at [660, 160] on div at bounding box center [560, 154] width 360 height 57
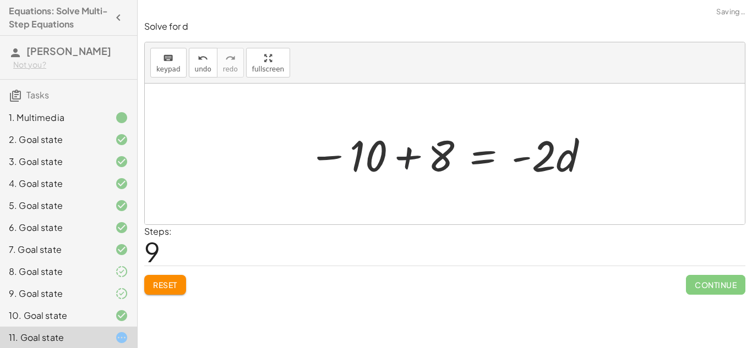
click at [403, 162] on div at bounding box center [449, 154] width 292 height 57
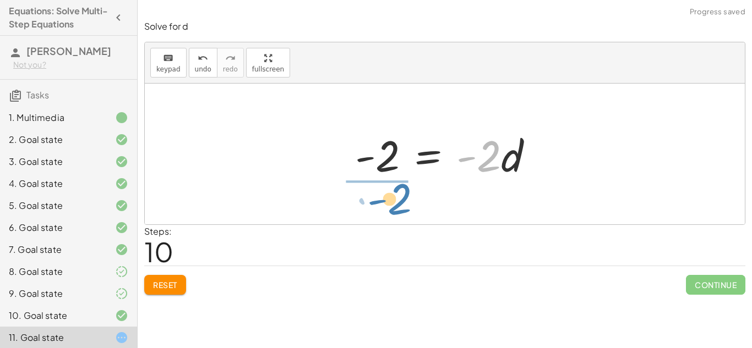
drag, startPoint x: 489, startPoint y: 167, endPoint x: 394, endPoint y: 209, distance: 104.3
click at [394, 209] on div "+ 1 + · 5 · d + 8 = − · 4 · d + 21 + · 7 · d − 10 + 1 + · 5 · d + 8 = + 21 + · …" at bounding box center [445, 154] width 600 height 141
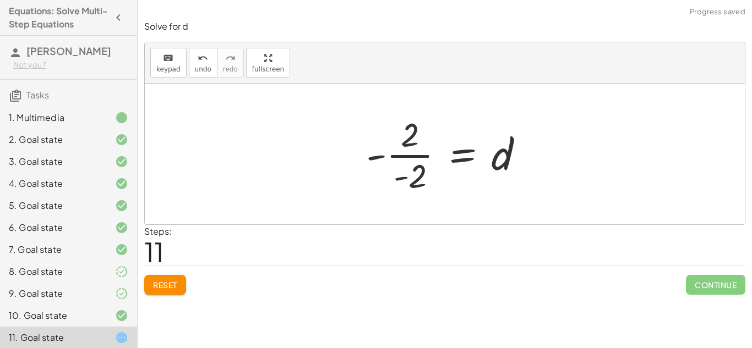
click at [417, 164] on div at bounding box center [449, 154] width 177 height 85
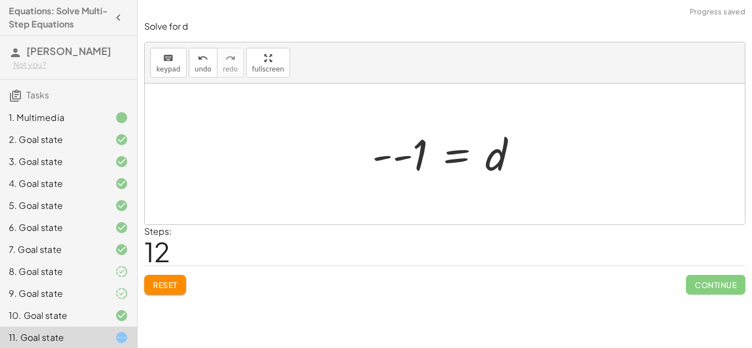
click at [379, 160] on div at bounding box center [449, 154] width 165 height 55
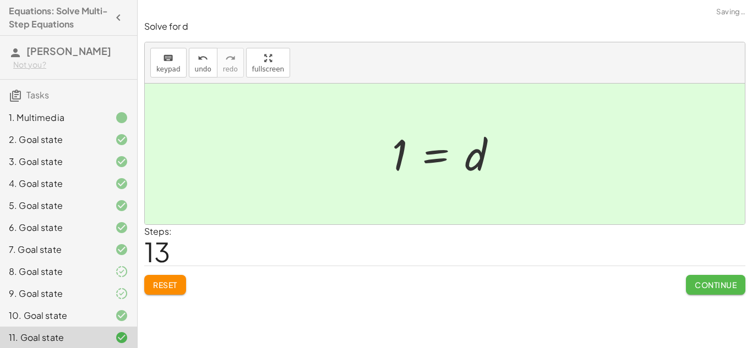
click at [702, 290] on button "Continue" at bounding box center [715, 285] width 59 height 20
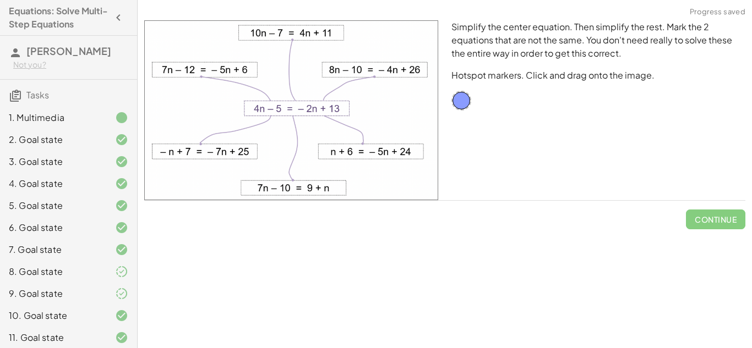
click at [538, 177] on div "Simplify the center equation. Then simplify the rest. Mark the 2 equations that…" at bounding box center [598, 110] width 307 height 193
click at [569, 308] on div "Equations: Solve Multi-Step Equations In this activity, you will learn the proc…" at bounding box center [445, 174] width 614 height 348
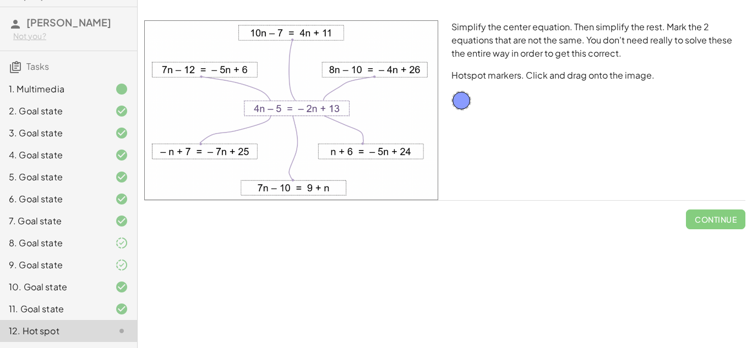
scroll to position [93, 0]
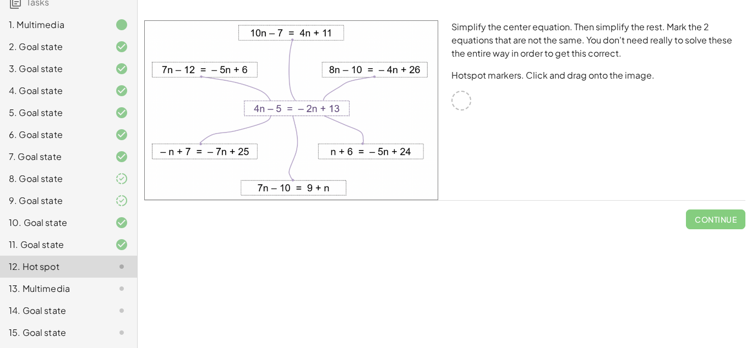
click at [455, 96] on div at bounding box center [461, 101] width 20 height 20
click at [325, 112] on img at bounding box center [291, 110] width 294 height 180
click at [419, 69] on img at bounding box center [291, 110] width 294 height 180
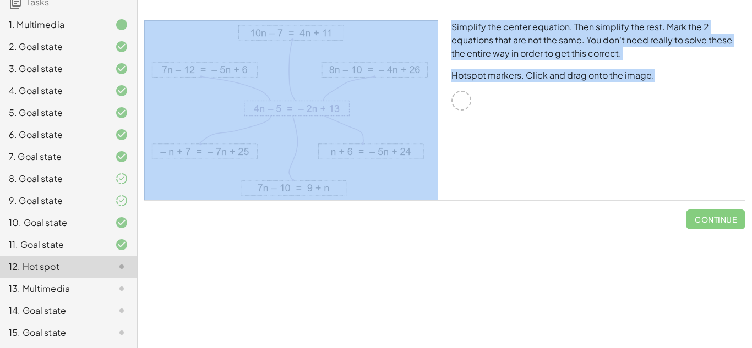
drag, startPoint x: 461, startPoint y: 100, endPoint x: 522, endPoint y: 123, distance: 65.5
click at [440, 69] on div "Simplify the center equation. Then simplify the rest. Mark the 2 equations that…" at bounding box center [445, 110] width 614 height 193
click at [525, 133] on div "Simplify the center equation. Then simplify the rest. Mark the 2 equations that…" at bounding box center [598, 110] width 307 height 193
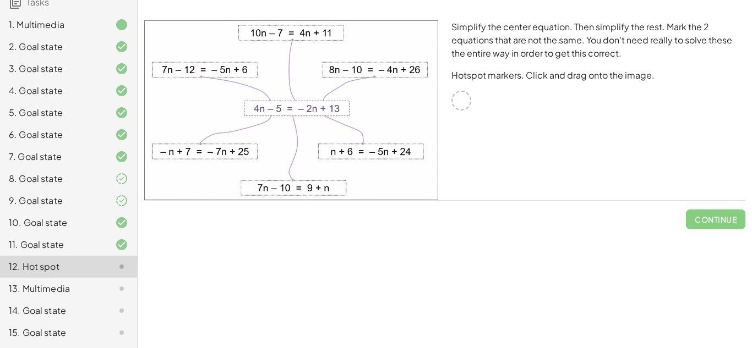
click at [455, 104] on div at bounding box center [461, 101] width 20 height 20
drag, startPoint x: 331, startPoint y: 113, endPoint x: 443, endPoint y: 102, distance: 112.3
click at [443, 102] on div at bounding box center [291, 110] width 307 height 193
click at [538, 258] on div "Equations: Solve Multi-Step Equations In this activity, you will learn the proc…" at bounding box center [445, 174] width 614 height 348
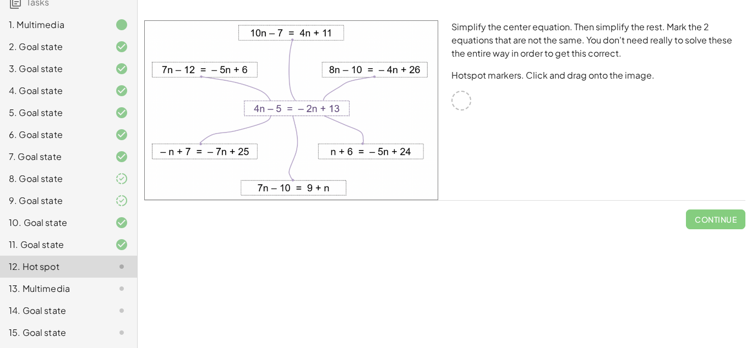
click at [538, 258] on div "Equations: Solve Multi-Step Equations In this activity, you will learn the proc…" at bounding box center [445, 174] width 614 height 348
click at [356, 68] on img at bounding box center [291, 110] width 294 height 180
click at [293, 107] on img at bounding box center [291, 110] width 294 height 180
click at [221, 154] on img at bounding box center [291, 110] width 294 height 180
drag, startPoint x: 464, startPoint y: 102, endPoint x: 446, endPoint y: 116, distance: 21.6
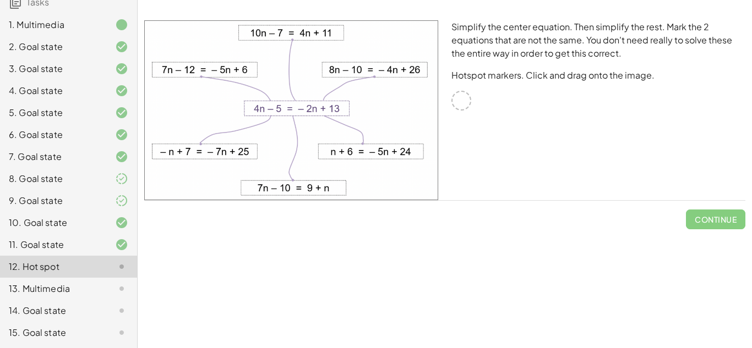
click at [446, 116] on div "Simplify the center equation. Then simplify the rest. Mark the 2 equations that…" at bounding box center [598, 110] width 307 height 193
click at [334, 112] on img at bounding box center [291, 110] width 294 height 180
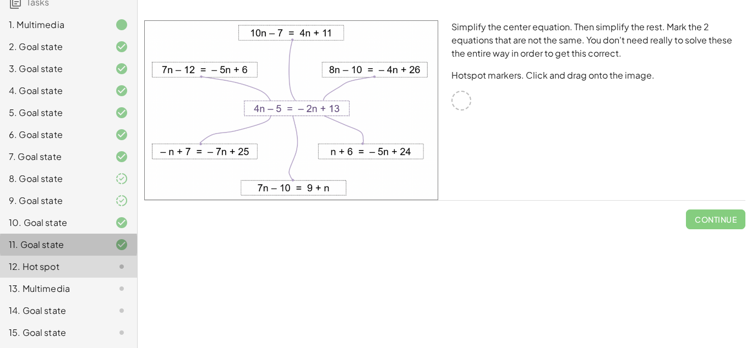
click at [96, 246] on div "11. Goal state" at bounding box center [53, 244] width 89 height 13
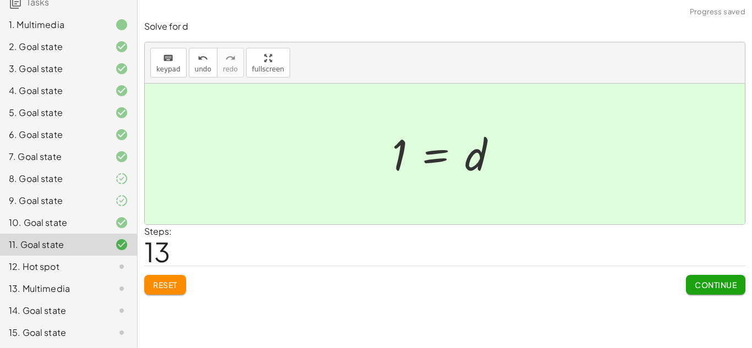
click at [103, 270] on div at bounding box center [112, 266] width 31 height 13
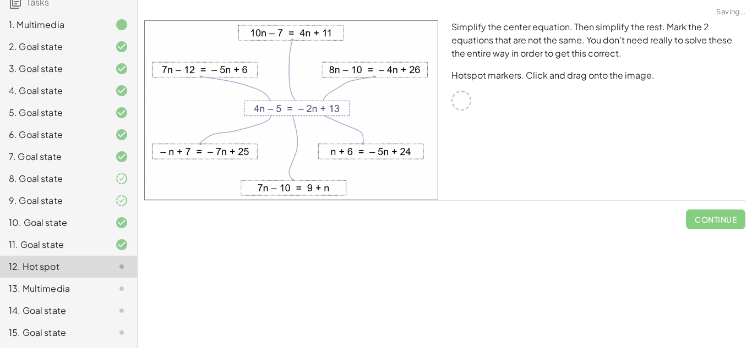
click at [105, 243] on div at bounding box center [112, 244] width 31 height 13
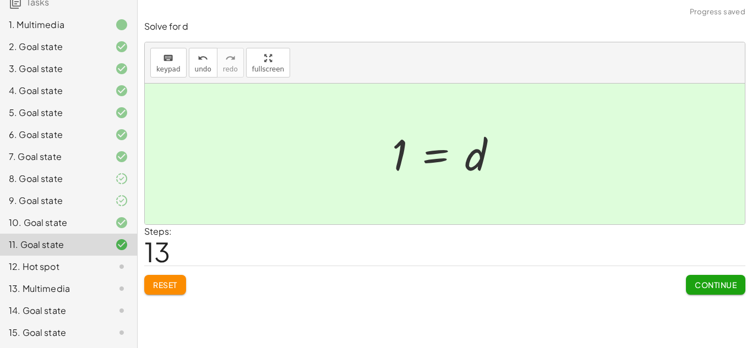
click at [688, 282] on button "Continue" at bounding box center [715, 285] width 59 height 20
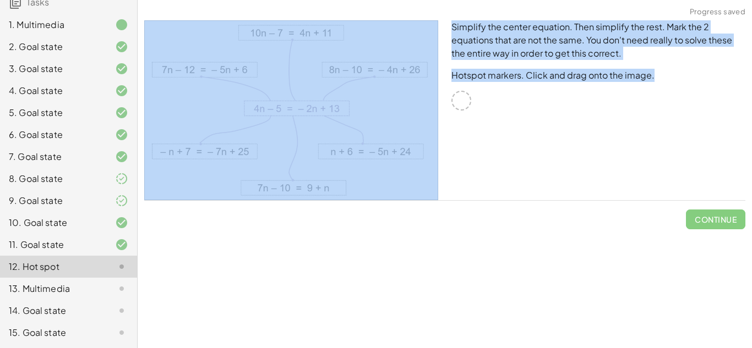
drag, startPoint x: 460, startPoint y: 104, endPoint x: 416, endPoint y: 133, distance: 52.5
click at [416, 133] on div "Simplify the center equation. Then simplify the rest. Mark the 2 equations that…" at bounding box center [445, 110] width 614 height 193
click at [503, 146] on div "Simplify the center equation. Then simplify the rest. Mark the 2 equations that…" at bounding box center [598, 110] width 307 height 193
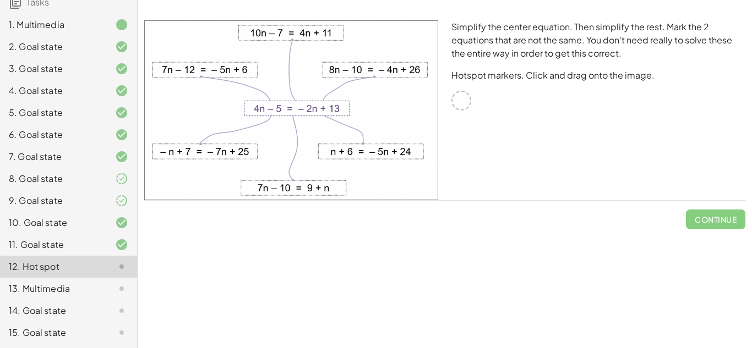
drag, startPoint x: 463, startPoint y: 106, endPoint x: 456, endPoint y: 108, distance: 7.0
click at [456, 108] on div at bounding box center [461, 101] width 20 height 20
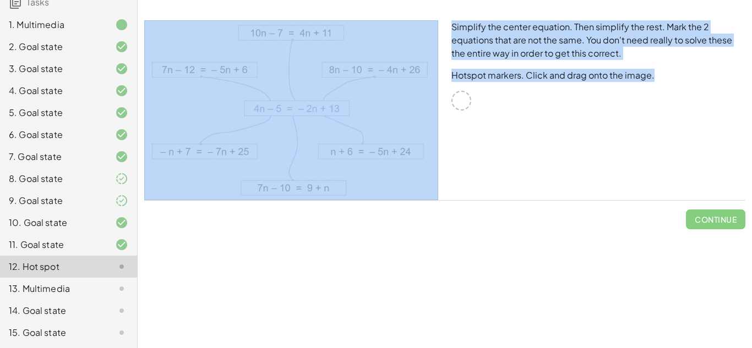
drag, startPoint x: 460, startPoint y: 106, endPoint x: 359, endPoint y: 68, distance: 108.4
click at [359, 68] on div "Simplify the center equation. Then simplify the rest. Mark the 2 equations that…" at bounding box center [445, 110] width 614 height 193
click at [572, 157] on div "Simplify the center equation. Then simplify the rest. Mark the 2 equations that…" at bounding box center [598, 110] width 307 height 193
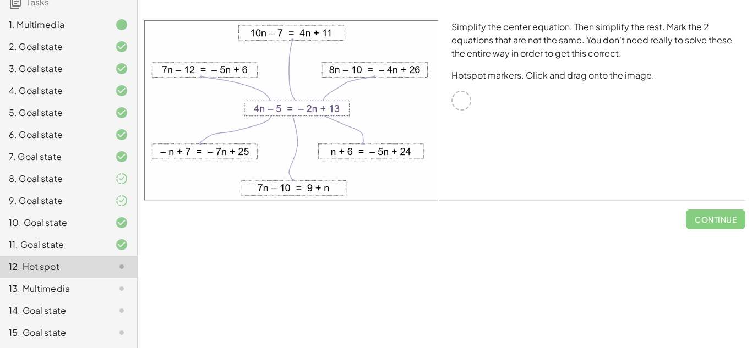
click at [460, 107] on div at bounding box center [461, 101] width 20 height 20
drag, startPoint x: 394, startPoint y: 74, endPoint x: 422, endPoint y: 112, distance: 46.9
click at [422, 112] on img at bounding box center [291, 110] width 294 height 180
click at [294, 85] on img at bounding box center [291, 110] width 294 height 180
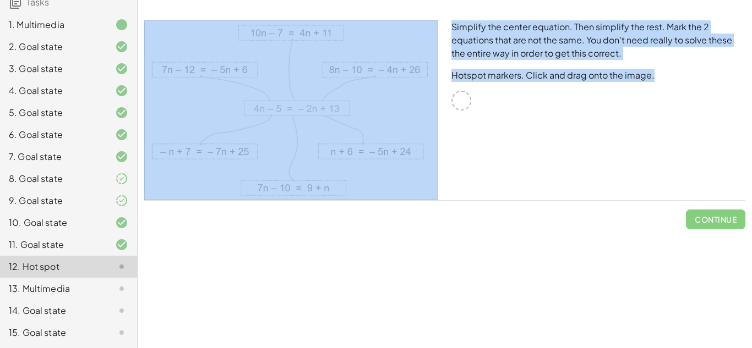
drag, startPoint x: 466, startPoint y: 100, endPoint x: 254, endPoint y: 117, distance: 212.6
click at [254, 117] on div "Simplify the center equation. Then simplify the rest. Mark the 2 equations that…" at bounding box center [445, 110] width 614 height 193
click at [254, 117] on img at bounding box center [291, 110] width 294 height 180
click at [501, 134] on div "Simplify the center equation. Then simplify the rest. Mark the 2 equations that…" at bounding box center [598, 110] width 307 height 193
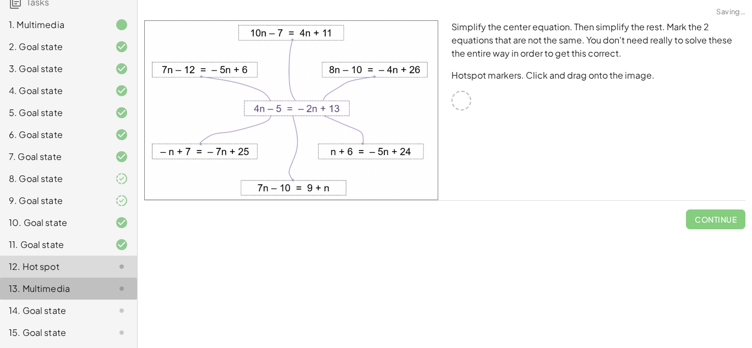
click at [51, 288] on div "13. Multimedia" at bounding box center [53, 288] width 89 height 13
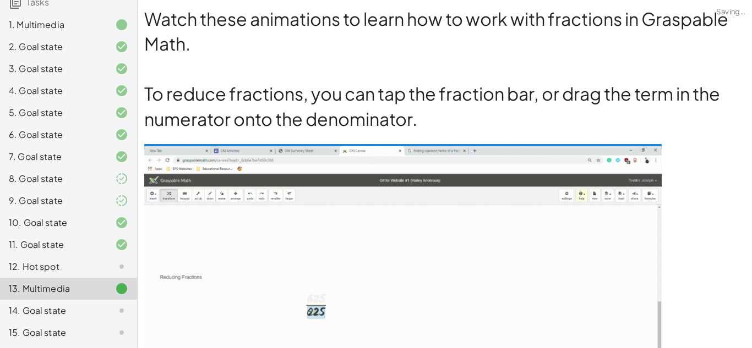
click at [37, 270] on div "12. Hot spot" at bounding box center [53, 266] width 89 height 13
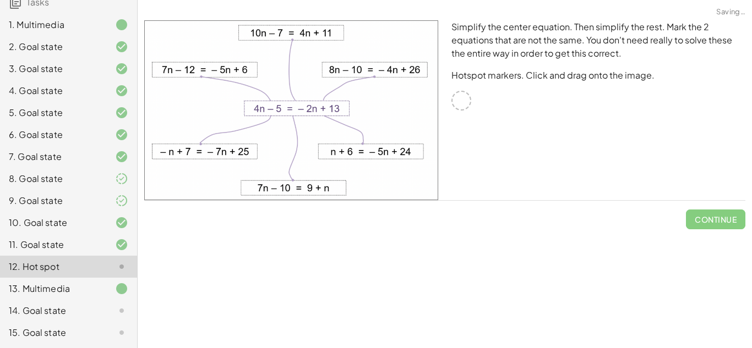
click at [231, 150] on img at bounding box center [291, 110] width 294 height 180
click at [287, 188] on img at bounding box center [291, 110] width 294 height 180
click at [339, 159] on img at bounding box center [291, 110] width 294 height 180
click at [345, 115] on img at bounding box center [291, 110] width 294 height 180
click at [330, 67] on img at bounding box center [291, 110] width 294 height 180
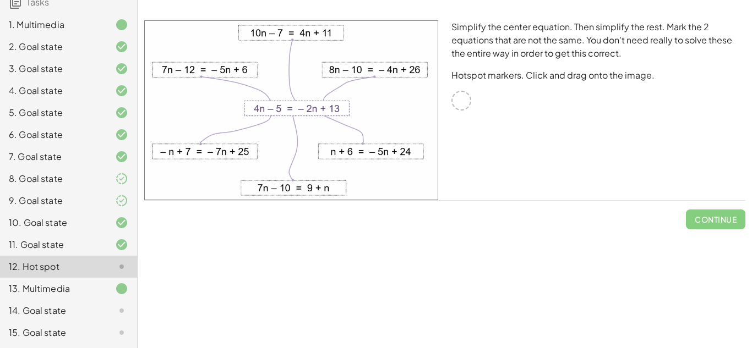
click at [288, 31] on img at bounding box center [291, 110] width 294 height 180
click at [231, 69] on img at bounding box center [291, 110] width 294 height 180
click at [284, 105] on img at bounding box center [291, 110] width 294 height 180
drag, startPoint x: 233, startPoint y: 73, endPoint x: 395, endPoint y: 198, distance: 204.5
click at [395, 198] on img at bounding box center [291, 110] width 294 height 180
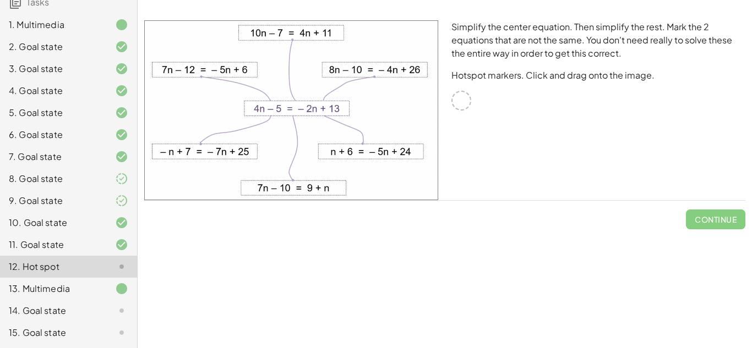
click at [581, 84] on div "Simplify the center equation. Then simplify the rest. Mark the 2 equations that…" at bounding box center [598, 110] width 307 height 193
click at [461, 110] on div at bounding box center [461, 101] width 20 height 20
click at [324, 111] on img at bounding box center [291, 110] width 294 height 180
click at [260, 107] on img at bounding box center [291, 110] width 294 height 180
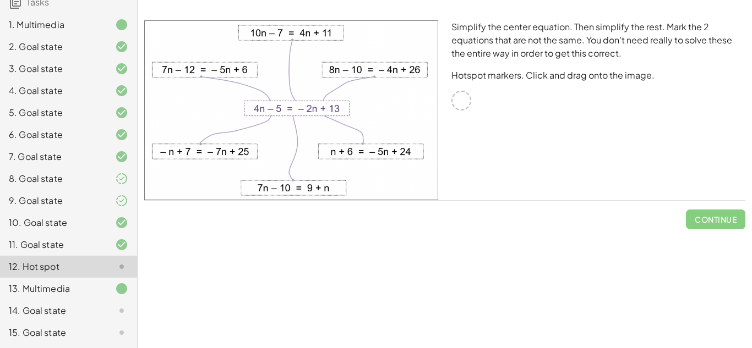
click at [260, 107] on img at bounding box center [291, 110] width 294 height 180
click at [461, 105] on div at bounding box center [461, 101] width 20 height 20
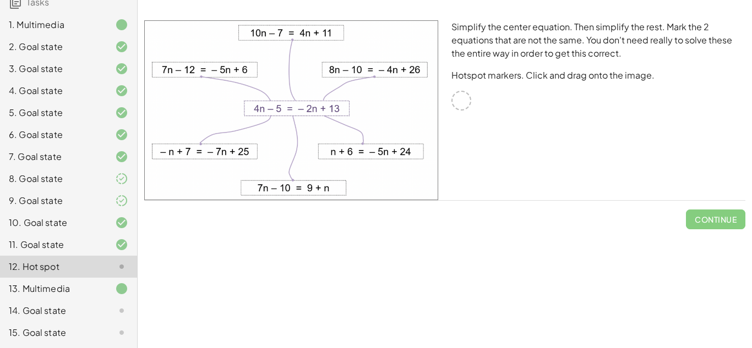
click at [461, 105] on div at bounding box center [461, 101] width 20 height 20
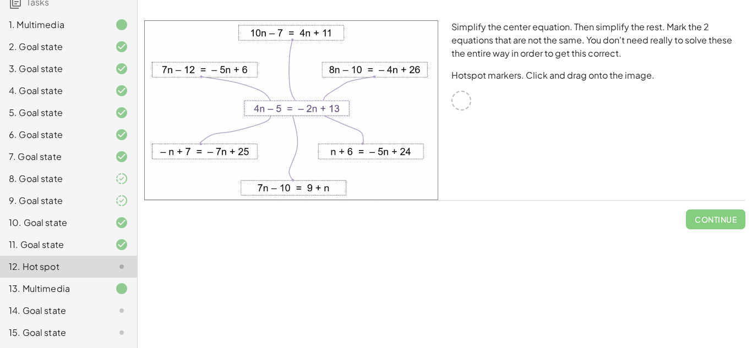
click at [303, 106] on img at bounding box center [291, 110] width 294 height 180
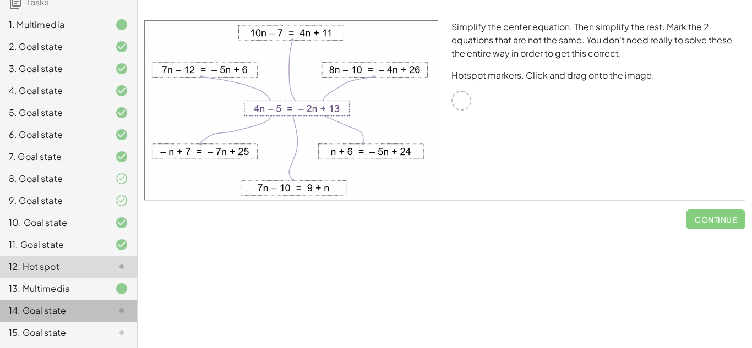
click at [95, 304] on div "14. Goal state" at bounding box center [68, 311] width 137 height 22
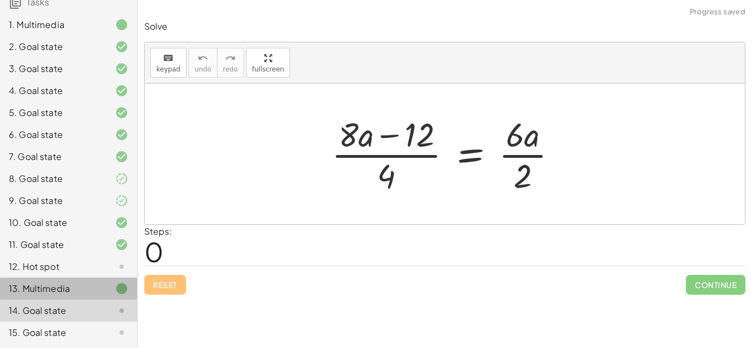
click at [88, 292] on div "13. Multimedia" at bounding box center [53, 288] width 89 height 13
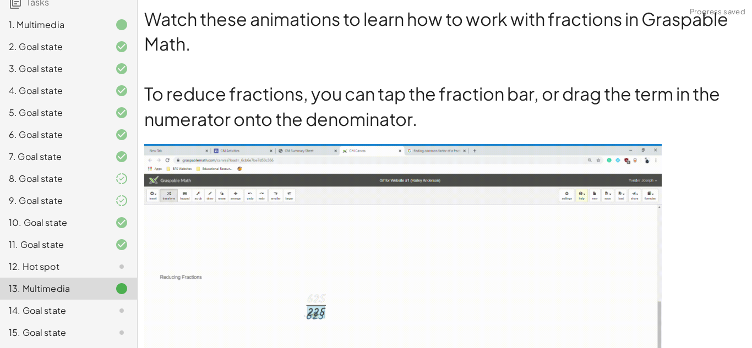
click at [83, 269] on div "12. Hot spot" at bounding box center [53, 266] width 89 height 13
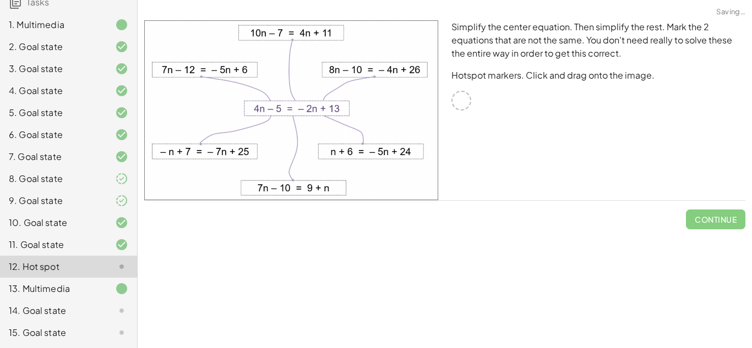
click at [296, 272] on div "Equations: Solve Multi-Step Equations In this activity, you will learn the proc…" at bounding box center [445, 174] width 614 height 348
drag, startPoint x: 461, startPoint y: 106, endPoint x: 451, endPoint y: 143, distance: 38.2
click at [451, 143] on div "Simplify the center equation. Then simplify the rest. Mark the 2 equations that…" at bounding box center [598, 110] width 307 height 193
drag, startPoint x: 286, startPoint y: 108, endPoint x: 319, endPoint y: 162, distance: 64.0
click at [319, 162] on img at bounding box center [291, 110] width 294 height 180
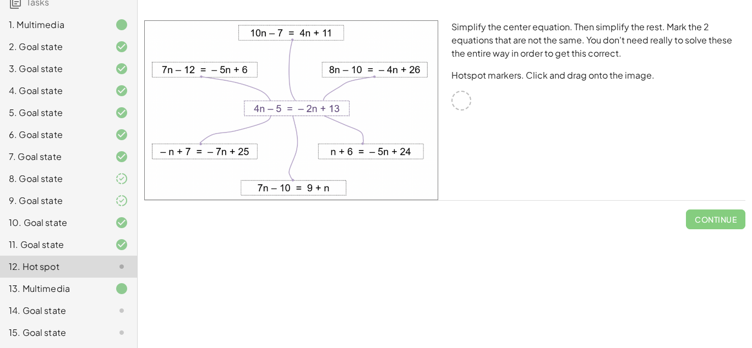
drag, startPoint x: 349, startPoint y: 150, endPoint x: 444, endPoint y: 99, distance: 108.4
click at [444, 99] on div "Simplify the center equation. Then simplify the rest. Mark the 2 equations that…" at bounding box center [445, 110] width 614 height 193
click at [481, 138] on div "Simplify the center equation. Then simplify the rest. Mark the 2 equations that…" at bounding box center [598, 110] width 307 height 193
click at [454, 106] on div at bounding box center [461, 101] width 20 height 20
drag, startPoint x: 365, startPoint y: 70, endPoint x: 356, endPoint y: 110, distance: 40.6
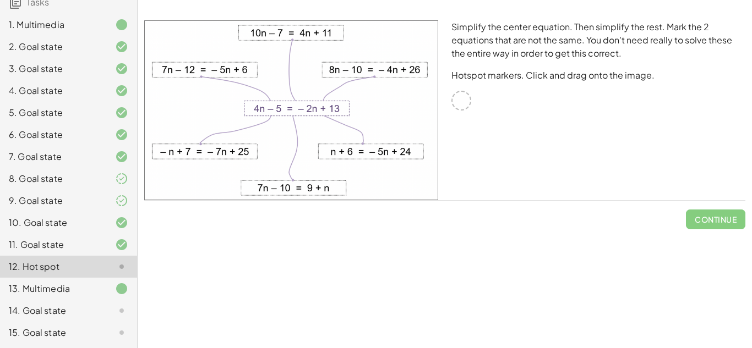
click at [356, 110] on img at bounding box center [291, 110] width 294 height 180
click at [192, 150] on img at bounding box center [291, 110] width 294 height 180
click at [228, 156] on img at bounding box center [291, 110] width 294 height 180
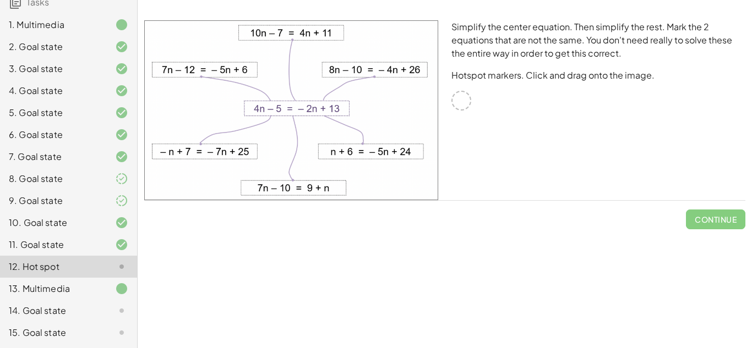
click at [231, 158] on img at bounding box center [291, 110] width 294 height 180
click at [458, 104] on div at bounding box center [461, 101] width 20 height 20
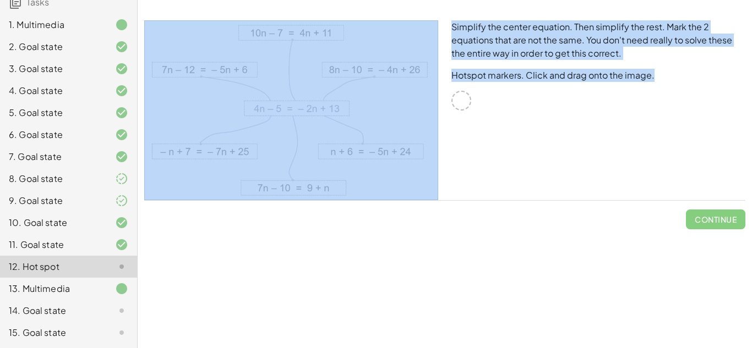
drag, startPoint x: 458, startPoint y: 104, endPoint x: 363, endPoint y: 185, distance: 124.5
click at [363, 185] on div "Simplify the center equation. Then simplify the rest. Mark the 2 equations that…" at bounding box center [445, 110] width 614 height 193
click at [550, 199] on div "Simplify the center equation. Then simplify the rest. Mark the 2 equations that…" at bounding box center [598, 110] width 307 height 193
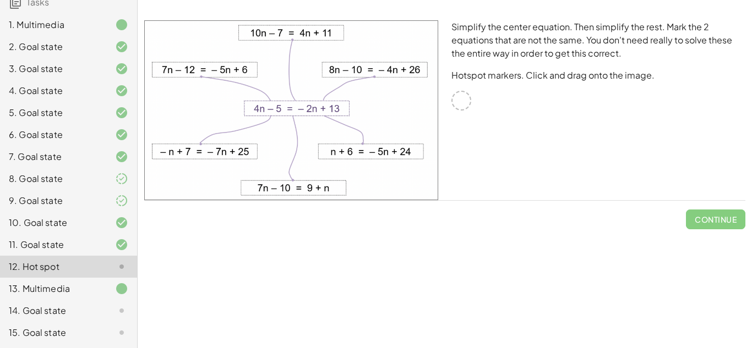
drag, startPoint x: 462, startPoint y: 108, endPoint x: 490, endPoint y: 108, distance: 28.1
click at [490, 108] on div "Simplify the center equation. Then simplify the rest. Mark the 2 equations that…" at bounding box center [598, 110] width 307 height 193
click at [492, 111] on div "Simplify the center equation. Then simplify the rest. Mark the 2 equations that…" at bounding box center [598, 110] width 307 height 193
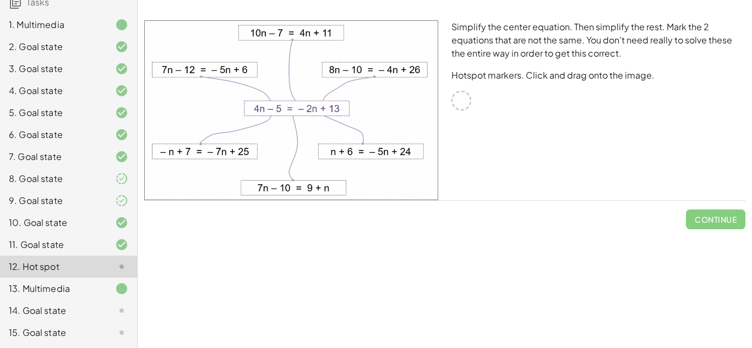
click at [468, 107] on div at bounding box center [461, 101] width 20 height 20
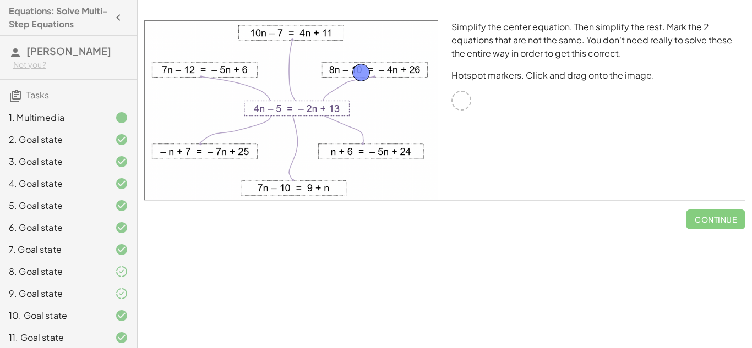
drag, startPoint x: 466, startPoint y: 105, endPoint x: 365, endPoint y: 77, distance: 104.6
drag, startPoint x: 463, startPoint y: 97, endPoint x: 247, endPoint y: 150, distance: 222.7
click at [719, 216] on span "Check" at bounding box center [722, 220] width 29 height 10
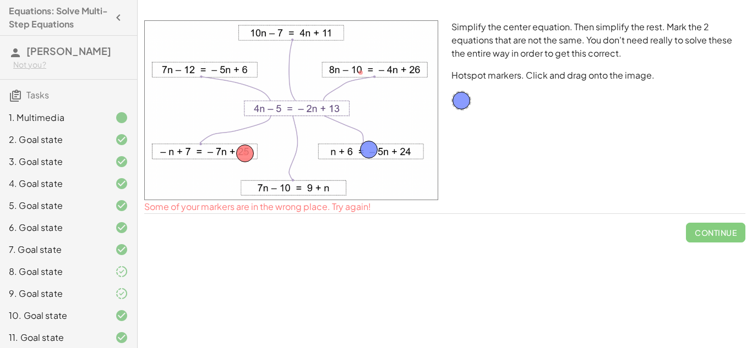
drag, startPoint x: 360, startPoint y: 78, endPoint x: 367, endPoint y: 156, distance: 78.0
drag, startPoint x: 248, startPoint y: 151, endPoint x: 296, endPoint y: 184, distance: 58.2
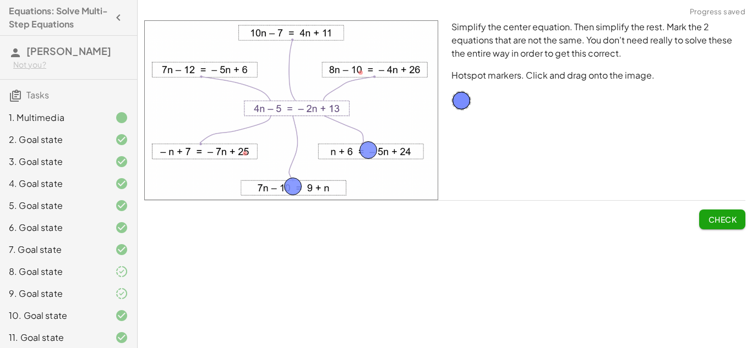
click at [718, 216] on span "Check" at bounding box center [722, 220] width 29 height 10
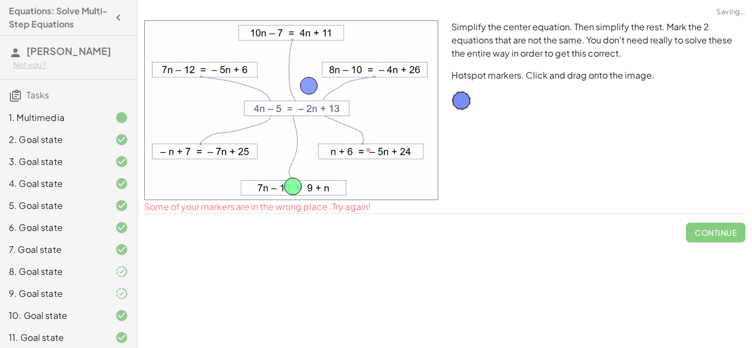
drag, startPoint x: 372, startPoint y: 152, endPoint x: 308, endPoint y: 79, distance: 96.7
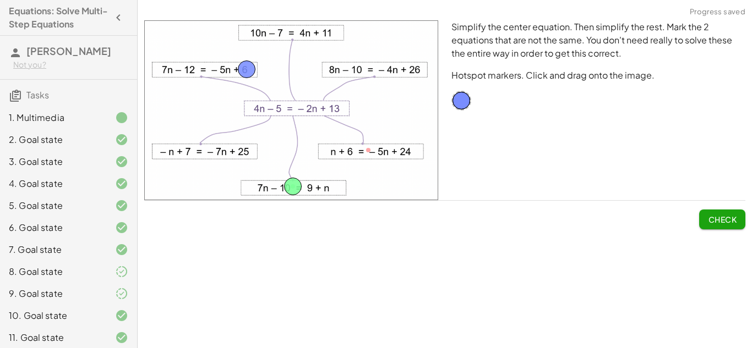
drag, startPoint x: 306, startPoint y: 78, endPoint x: 248, endPoint y: 71, distance: 58.2
click at [728, 220] on span "Check" at bounding box center [722, 220] width 29 height 10
click at [725, 219] on span "Continue" at bounding box center [716, 220] width 42 height 10
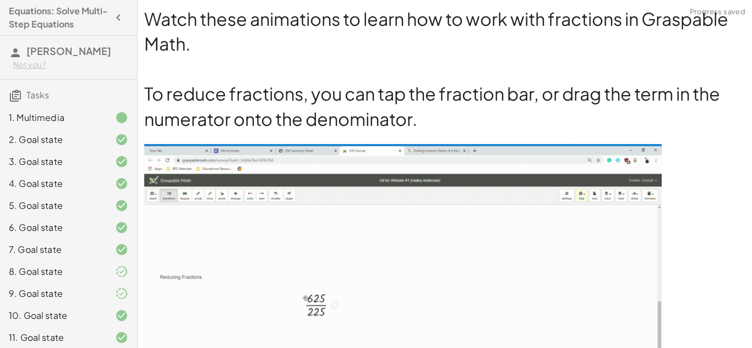
click at [728, 203] on p at bounding box center [444, 287] width 601 height 286
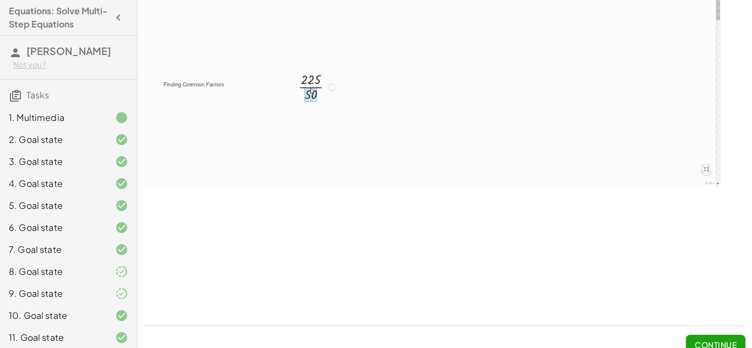
scroll to position [1241, 0]
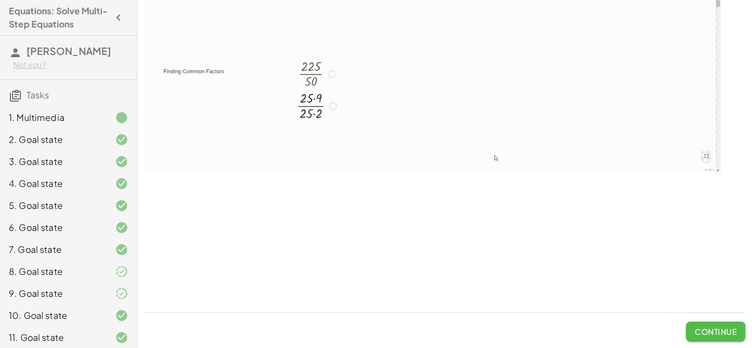
click at [723, 327] on span "Continue" at bounding box center [716, 332] width 42 height 10
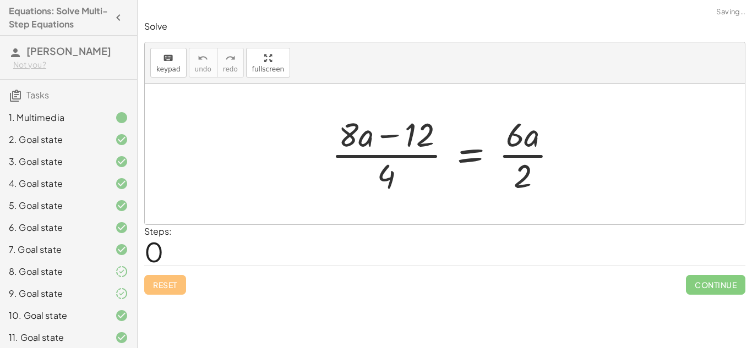
scroll to position [0, 0]
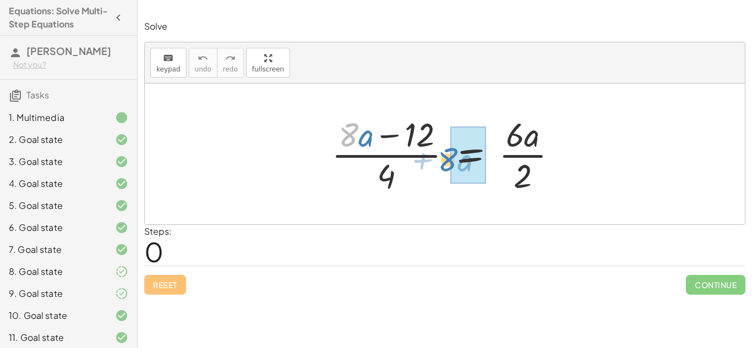
drag, startPoint x: 350, startPoint y: 135, endPoint x: 449, endPoint y: 159, distance: 102.0
click at [449, 159] on div at bounding box center [449, 154] width 246 height 85
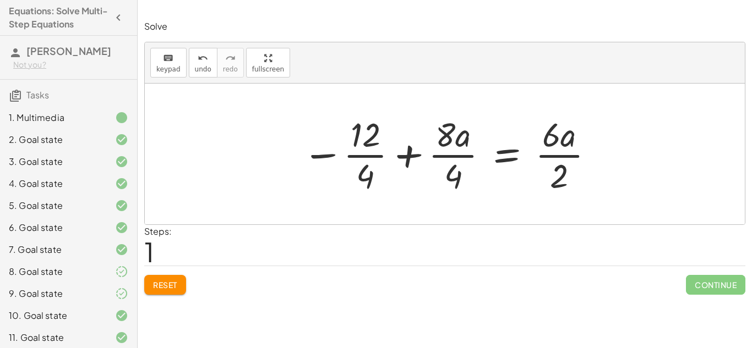
click at [412, 159] on div at bounding box center [449, 154] width 304 height 85
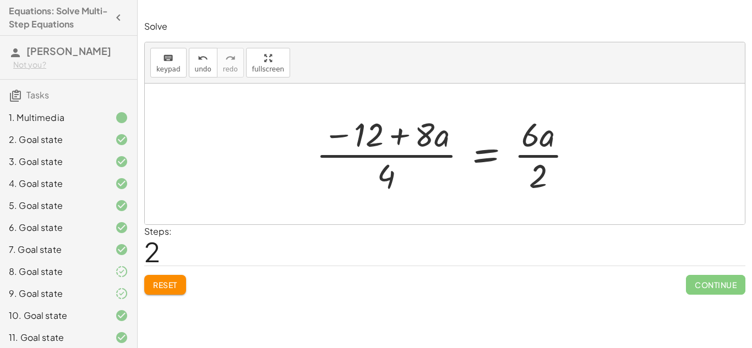
click at [339, 136] on div at bounding box center [449, 154] width 276 height 85
click at [402, 137] on div at bounding box center [449, 154] width 276 height 85
drag, startPoint x: 440, startPoint y: 140, endPoint x: 459, endPoint y: 160, distance: 26.5
click at [459, 160] on div at bounding box center [449, 154] width 276 height 85
drag, startPoint x: 439, startPoint y: 144, endPoint x: 385, endPoint y: 144, distance: 54.5
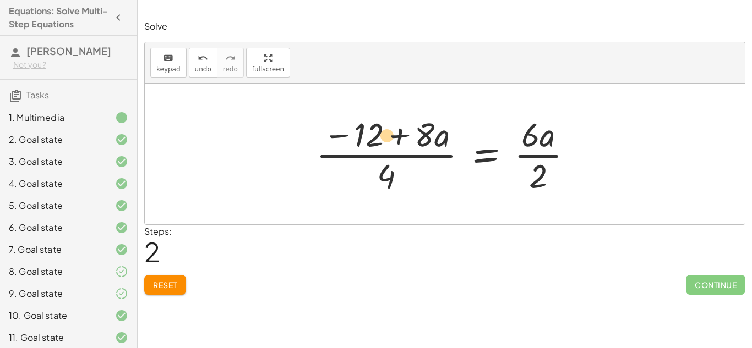
click at [385, 144] on div at bounding box center [449, 154] width 276 height 85
drag, startPoint x: 425, startPoint y: 129, endPoint x: 338, endPoint y: 137, distance: 87.3
click at [338, 137] on div at bounding box center [449, 154] width 276 height 85
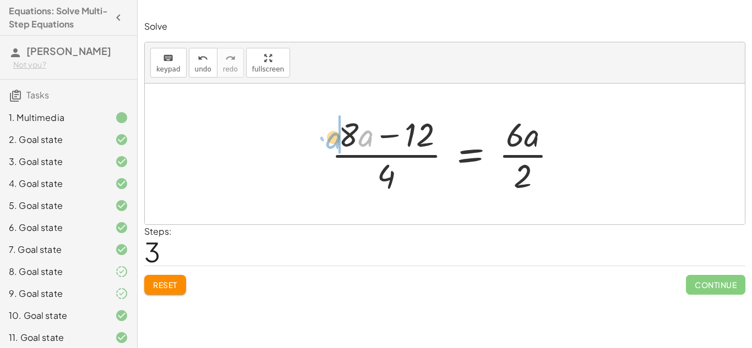
drag, startPoint x: 360, startPoint y: 141, endPoint x: 327, endPoint y: 143, distance: 33.1
click at [327, 143] on div at bounding box center [449, 154] width 246 height 85
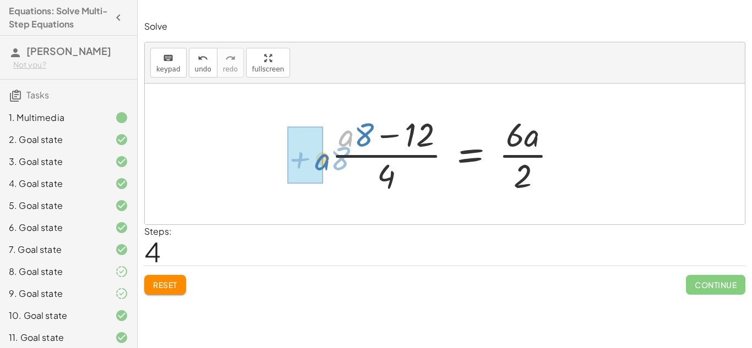
drag, startPoint x: 342, startPoint y: 139, endPoint x: 319, endPoint y: 163, distance: 33.5
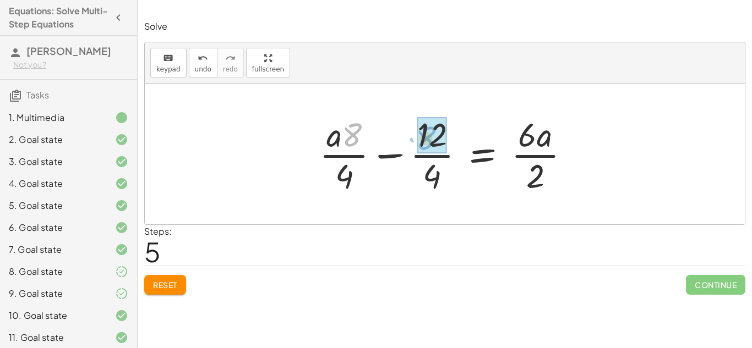
drag, startPoint x: 355, startPoint y: 138, endPoint x: 428, endPoint y: 141, distance: 73.8
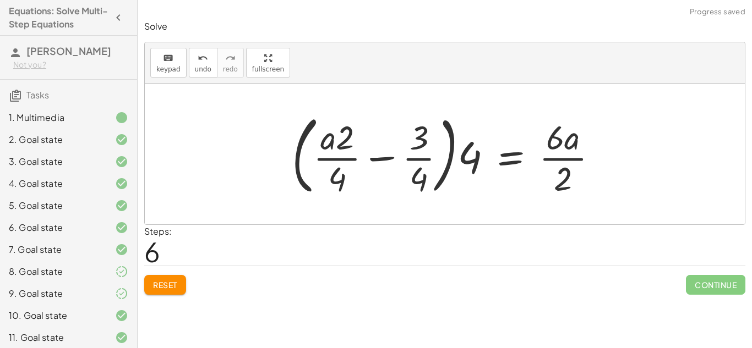
click at [157, 291] on button "Reset" at bounding box center [165, 285] width 42 height 20
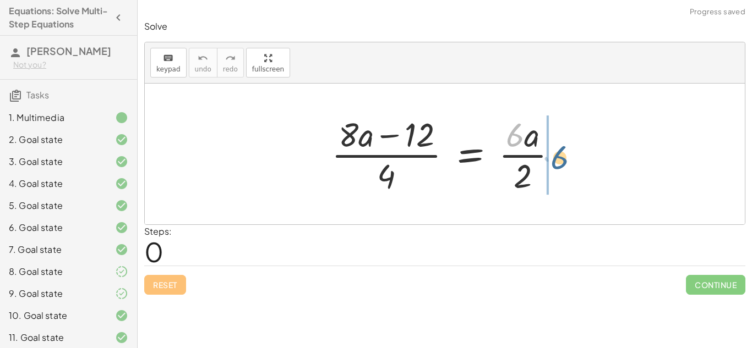
drag, startPoint x: 515, startPoint y: 136, endPoint x: 562, endPoint y: 159, distance: 52.2
click at [562, 159] on div at bounding box center [449, 154] width 246 height 85
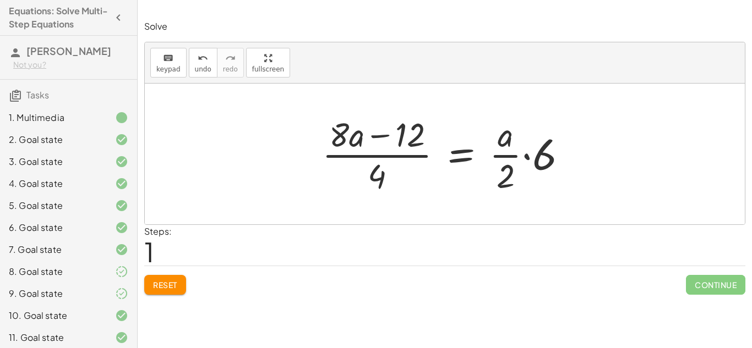
click at [526, 156] on div at bounding box center [449, 154] width 265 height 85
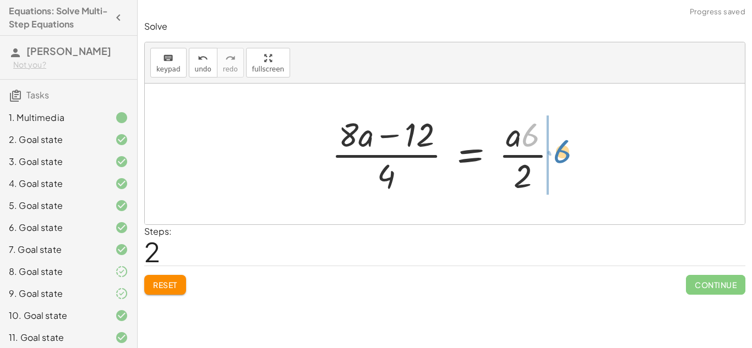
drag, startPoint x: 527, startPoint y: 140, endPoint x: 559, endPoint y: 157, distance: 36.7
click at [559, 157] on div at bounding box center [449, 154] width 246 height 85
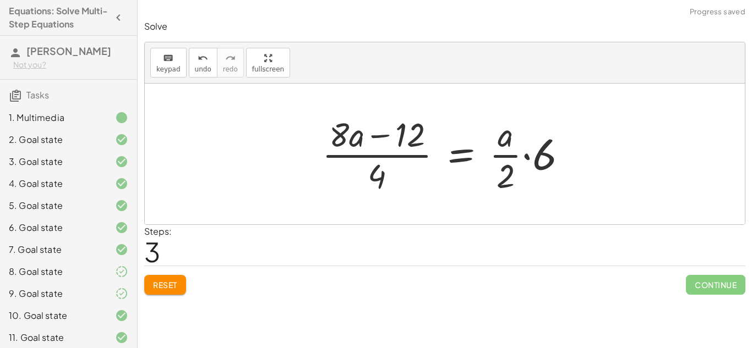
click at [338, 138] on div at bounding box center [449, 154] width 265 height 85
drag, startPoint x: 380, startPoint y: 178, endPoint x: 380, endPoint y: 141, distance: 36.9
click at [380, 141] on div at bounding box center [449, 154] width 265 height 85
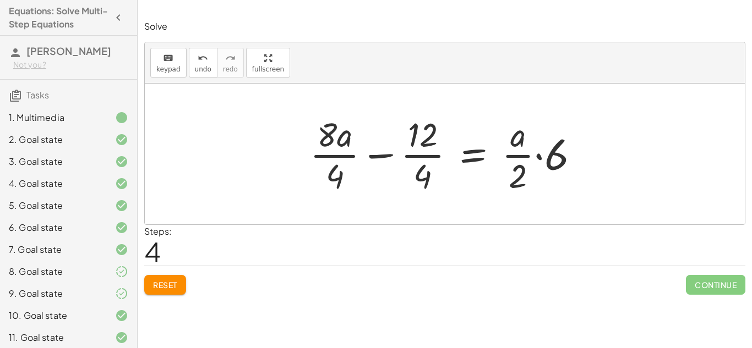
click at [422, 155] on div at bounding box center [449, 154] width 290 height 85
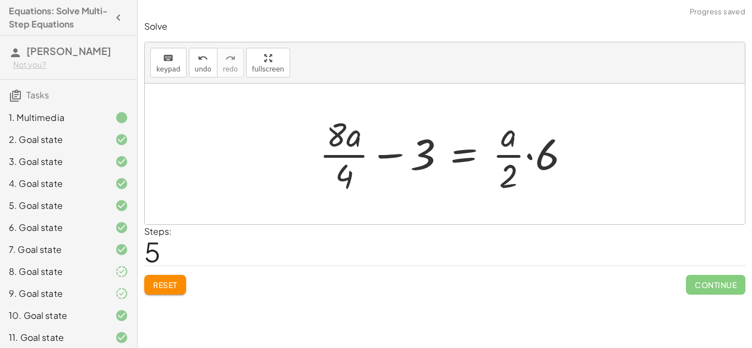
click at [352, 154] on div at bounding box center [449, 154] width 271 height 85
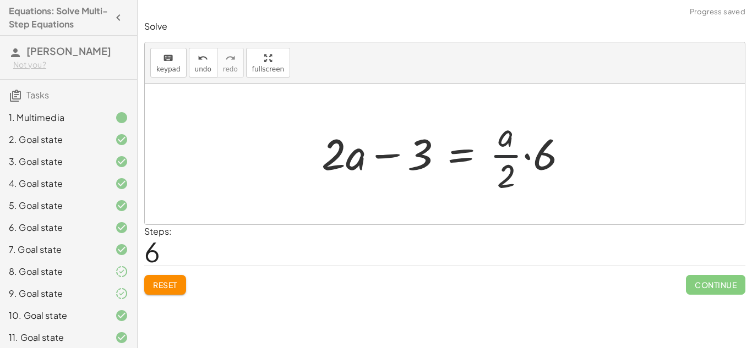
click at [507, 158] on div at bounding box center [449, 154] width 266 height 85
click at [527, 156] on div at bounding box center [449, 154] width 266 height 85
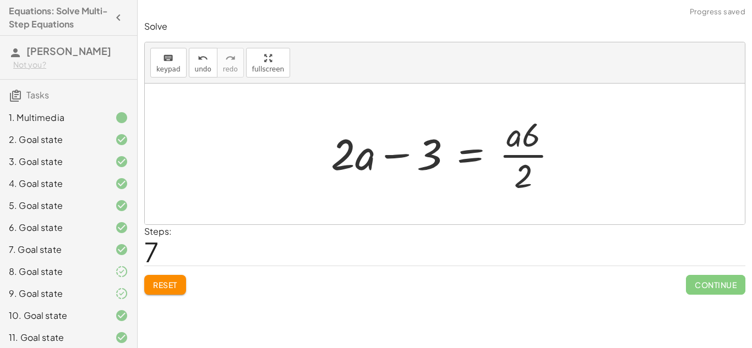
click at [517, 157] on div at bounding box center [448, 154] width 247 height 85
drag, startPoint x: 513, startPoint y: 143, endPoint x: 537, endPoint y: 143, distance: 23.7
click at [537, 143] on div at bounding box center [448, 154] width 247 height 85
click at [529, 156] on div at bounding box center [448, 154] width 247 height 85
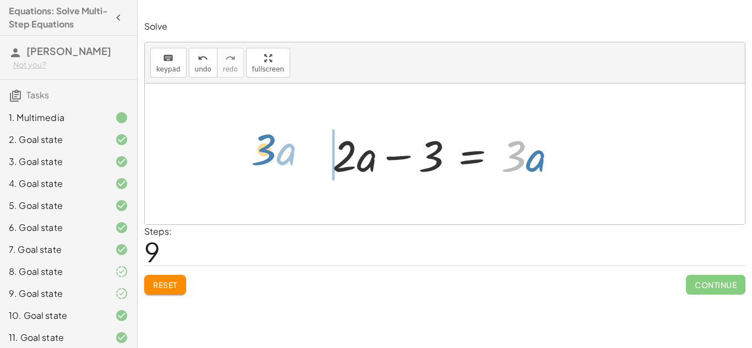
drag, startPoint x: 518, startPoint y: 162, endPoint x: 269, endPoint y: 156, distance: 248.9
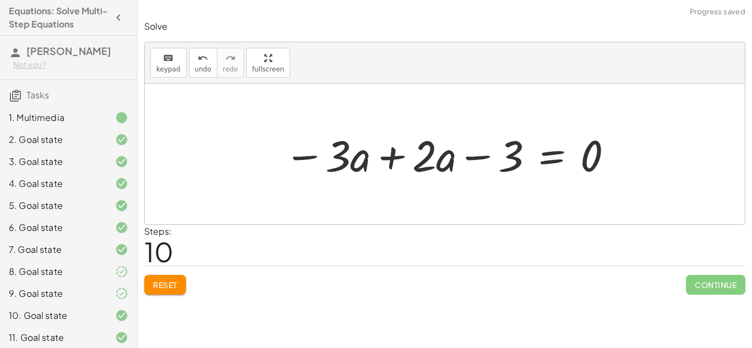
click at [391, 155] on div at bounding box center [449, 154] width 341 height 57
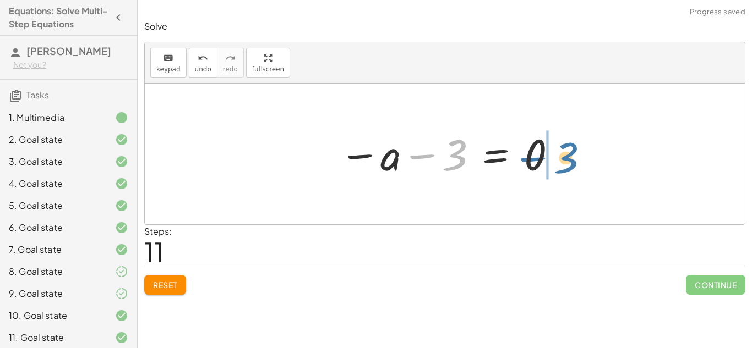
drag, startPoint x: 421, startPoint y: 155, endPoint x: 532, endPoint y: 157, distance: 111.2
click at [532, 157] on div at bounding box center [449, 154] width 230 height 55
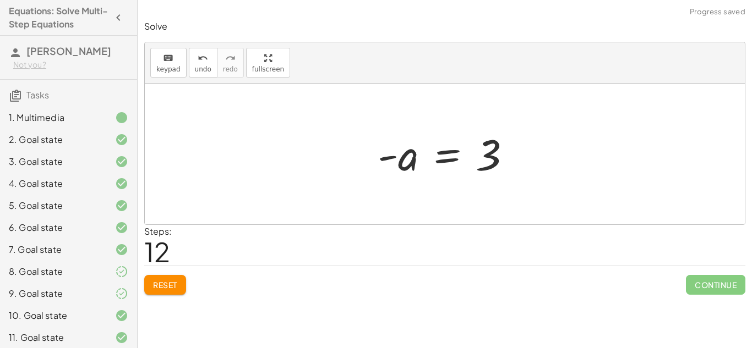
click at [385, 158] on div at bounding box center [449, 154] width 154 height 55
drag, startPoint x: 385, startPoint y: 158, endPoint x: 409, endPoint y: 184, distance: 35.5
drag, startPoint x: 383, startPoint y: 157, endPoint x: 498, endPoint y: 194, distance: 121.4
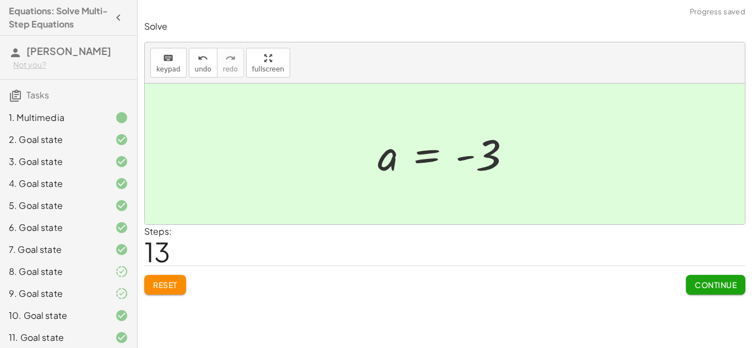
click at [600, 231] on div "Steps: 13" at bounding box center [444, 245] width 601 height 41
click at [737, 284] on button "Continue" at bounding box center [715, 285] width 59 height 20
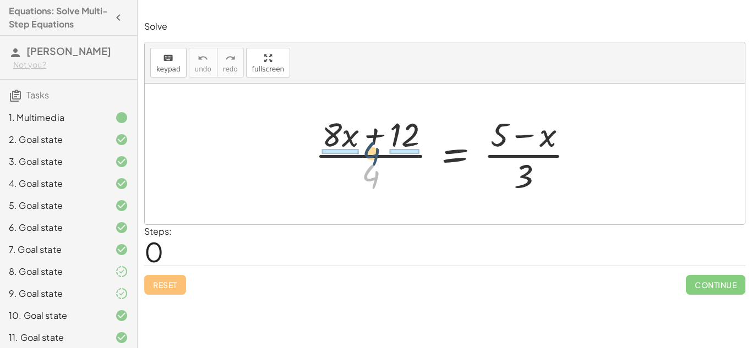
drag, startPoint x: 375, startPoint y: 177, endPoint x: 376, endPoint y: 153, distance: 23.7
click at [376, 153] on div at bounding box center [448, 154] width 279 height 85
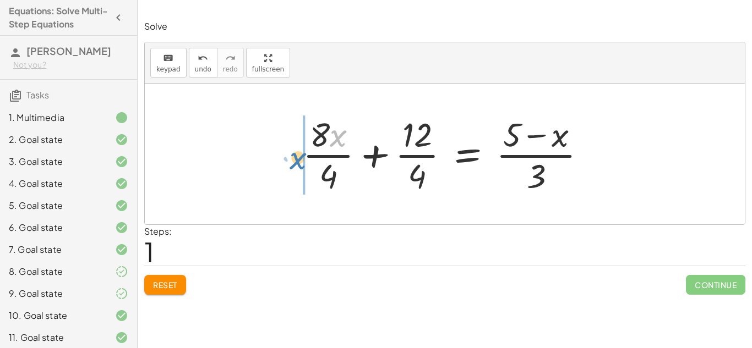
drag, startPoint x: 340, startPoint y: 141, endPoint x: 299, endPoint y: 164, distance: 46.6
click at [299, 164] on div at bounding box center [448, 154] width 303 height 85
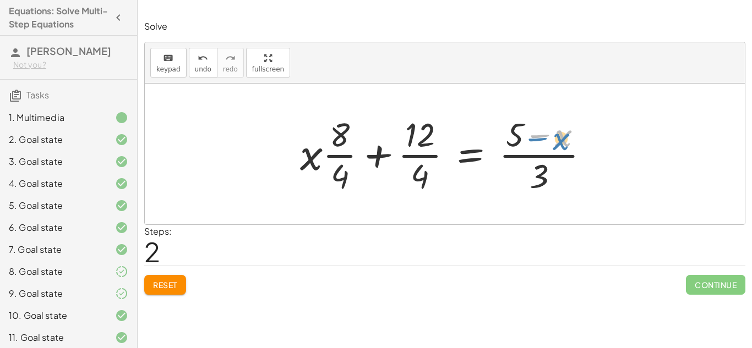
click at [564, 139] on div at bounding box center [449, 154] width 309 height 85
click at [568, 154] on div at bounding box center [449, 154] width 309 height 85
click at [564, 139] on div at bounding box center [449, 154] width 309 height 85
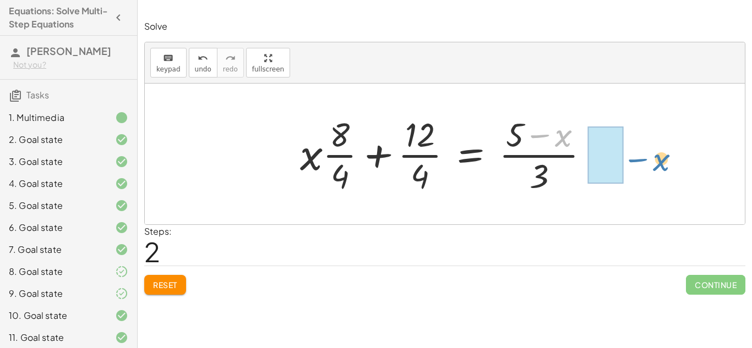
drag, startPoint x: 564, startPoint y: 139, endPoint x: 661, endPoint y: 164, distance: 100.0
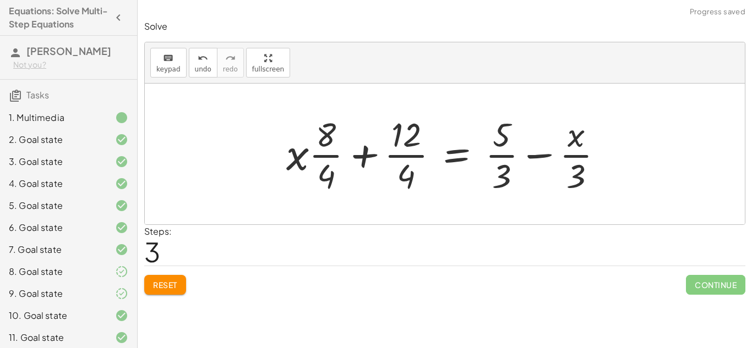
click at [506, 156] on div at bounding box center [449, 154] width 337 height 85
click at [535, 156] on div at bounding box center [449, 154] width 337 height 85
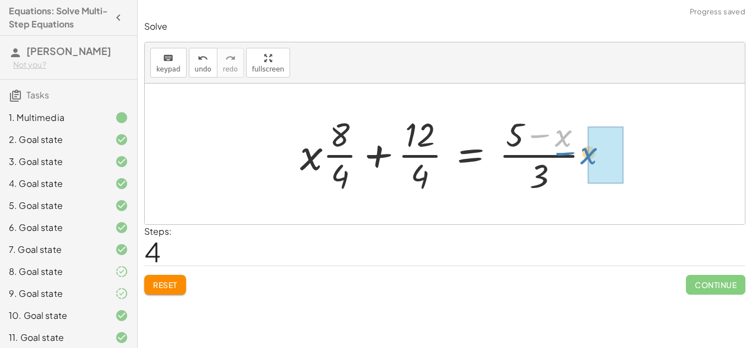
drag, startPoint x: 567, startPoint y: 140, endPoint x: 593, endPoint y: 158, distance: 32.1
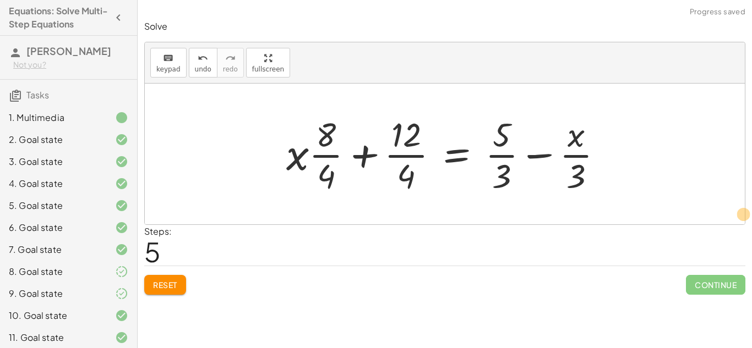
drag, startPoint x: 503, startPoint y: 169, endPoint x: 742, endPoint y: 207, distance: 241.4
click at [742, 207] on div "· ( + · 8 · x + 12 ) · 4 = · ( + 5 − x ) · 3 + · 8 · x · 4 + · 12 · 4 = · ( + 5…" at bounding box center [445, 154] width 600 height 141
drag, startPoint x: 324, startPoint y: 171, endPoint x: 403, endPoint y: 176, distance: 79.4
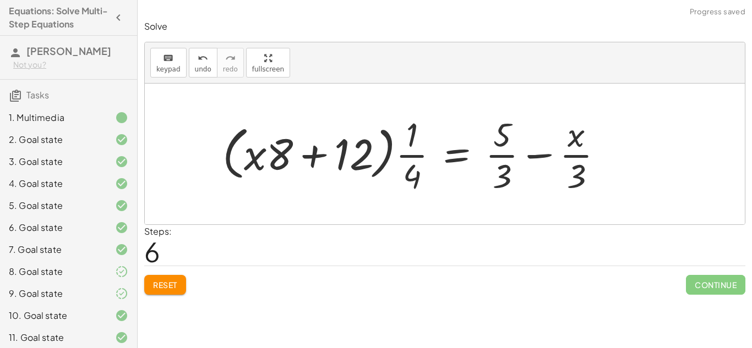
click at [161, 286] on span "Reset" at bounding box center [165, 285] width 24 height 10
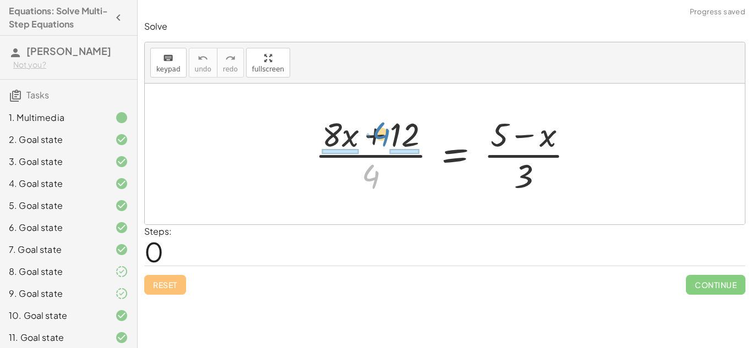
drag, startPoint x: 367, startPoint y: 175, endPoint x: 378, endPoint y: 134, distance: 41.5
click at [378, 134] on div at bounding box center [448, 154] width 279 height 85
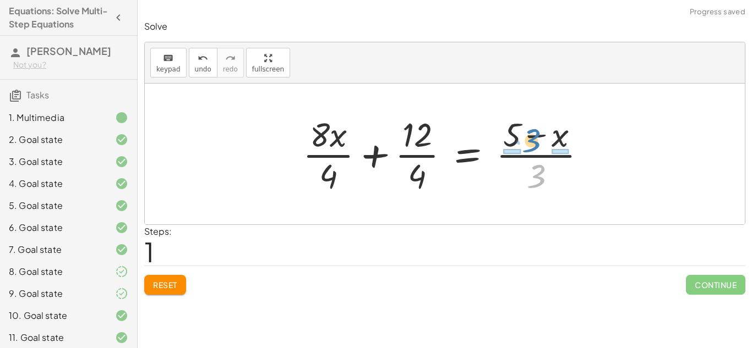
drag, startPoint x: 523, startPoint y: 168, endPoint x: 518, endPoint y: 132, distance: 36.2
click at [518, 132] on div at bounding box center [448, 154] width 303 height 85
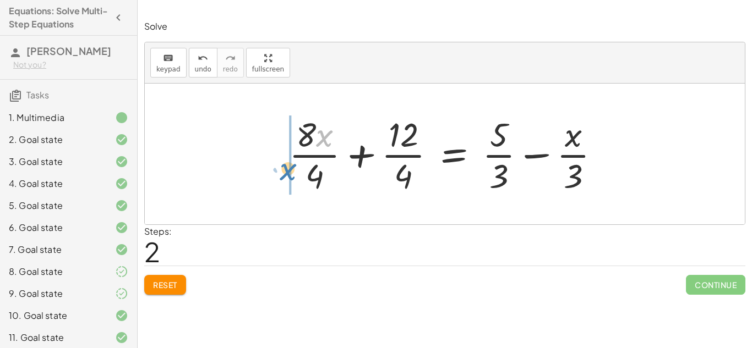
drag, startPoint x: 320, startPoint y: 139, endPoint x: 283, endPoint y: 172, distance: 49.9
click at [284, 172] on div at bounding box center [449, 154] width 331 height 85
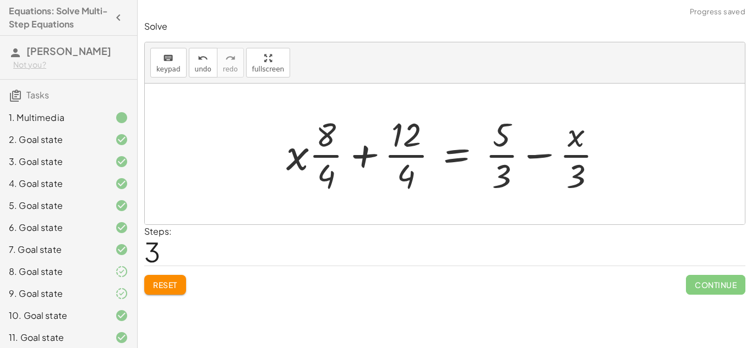
click at [323, 157] on div at bounding box center [449, 154] width 337 height 85
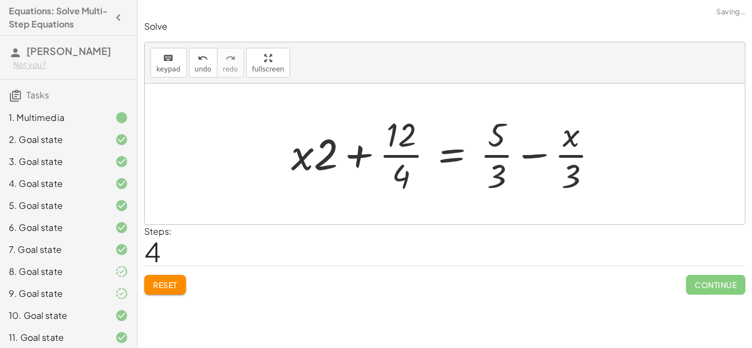
click at [401, 156] on div at bounding box center [449, 154] width 326 height 85
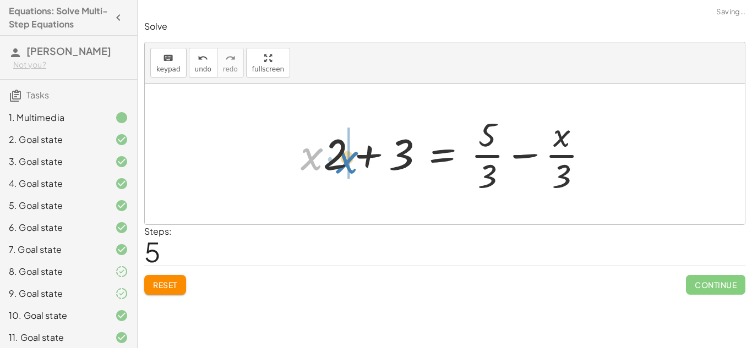
drag, startPoint x: 314, startPoint y: 162, endPoint x: 350, endPoint y: 166, distance: 36.0
click at [350, 166] on div at bounding box center [449, 154] width 308 height 85
click at [493, 154] on div at bounding box center [449, 154] width 308 height 85
click at [549, 156] on div at bounding box center [449, 154] width 308 height 85
drag, startPoint x: 565, startPoint y: 143, endPoint x: 567, endPoint y: 177, distance: 34.2
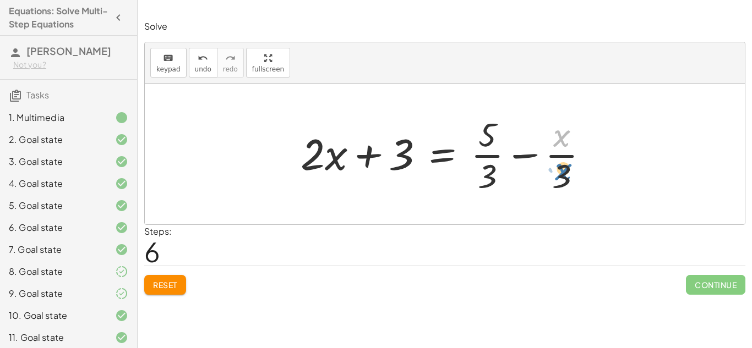
click at [567, 177] on div at bounding box center [449, 154] width 308 height 85
drag, startPoint x: 562, startPoint y: 139, endPoint x: 590, endPoint y: 162, distance: 36.8
click at [590, 162] on div at bounding box center [449, 154] width 308 height 85
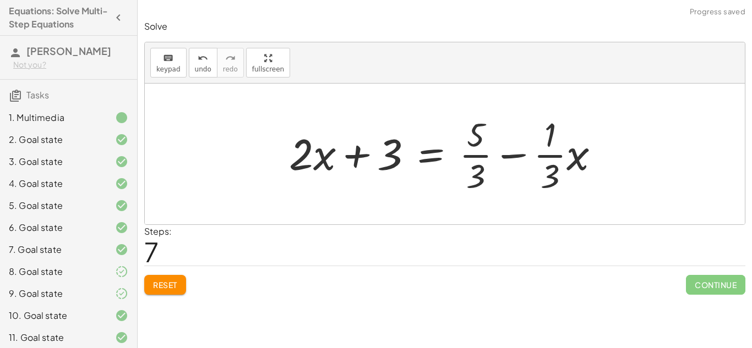
click at [564, 156] on div at bounding box center [449, 154] width 331 height 85
click at [506, 158] on div at bounding box center [449, 154] width 331 height 85
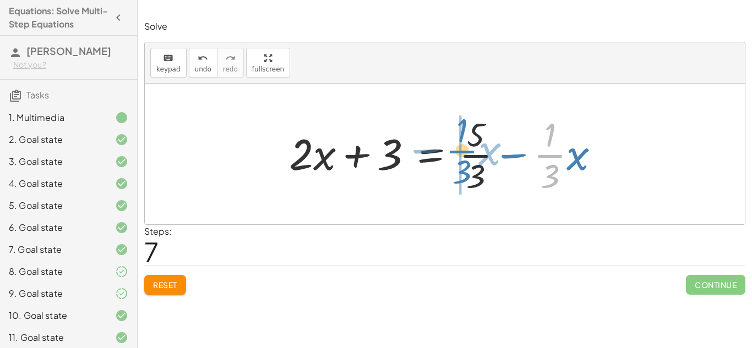
drag, startPoint x: 551, startPoint y: 156, endPoint x: 464, endPoint y: 152, distance: 87.6
click at [464, 152] on div at bounding box center [449, 154] width 331 height 85
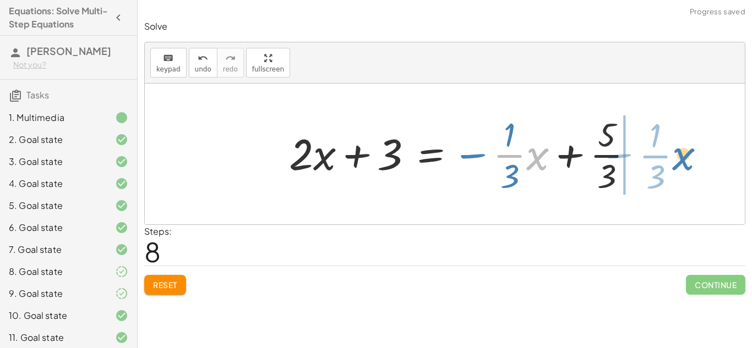
drag, startPoint x: 531, startPoint y: 159, endPoint x: 671, endPoint y: 158, distance: 139.8
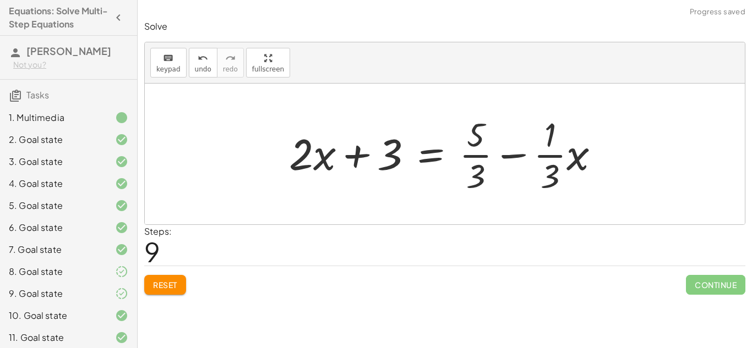
click at [519, 157] on div at bounding box center [449, 154] width 331 height 85
drag, startPoint x: 573, startPoint y: 165, endPoint x: 542, endPoint y: 148, distance: 35.2
click at [542, 148] on div at bounding box center [449, 154] width 331 height 85
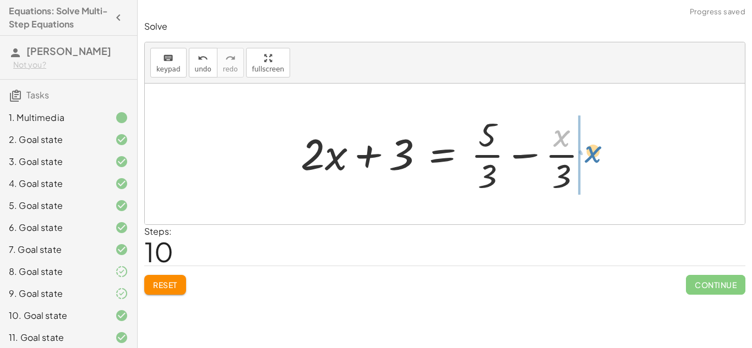
drag, startPoint x: 559, startPoint y: 144, endPoint x: 592, endPoint y: 161, distance: 37.2
click at [592, 161] on div at bounding box center [449, 154] width 308 height 85
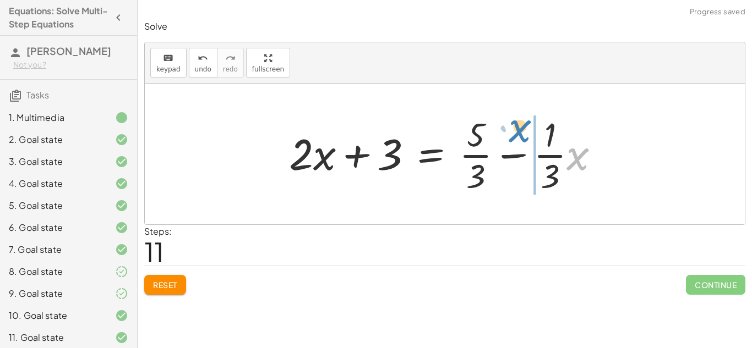
drag, startPoint x: 591, startPoint y: 161, endPoint x: 532, endPoint y: 134, distance: 64.8
click at [532, 134] on div at bounding box center [449, 154] width 331 height 85
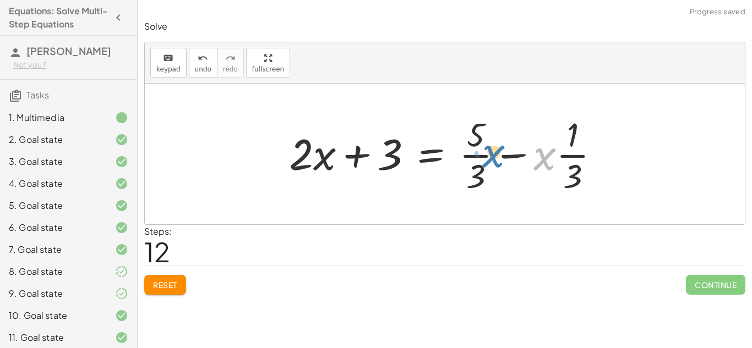
drag, startPoint x: 541, startPoint y: 159, endPoint x: 489, endPoint y: 157, distance: 51.2
click at [489, 157] on div at bounding box center [449, 154] width 331 height 85
click at [509, 155] on div at bounding box center [449, 154] width 331 height 85
click at [535, 161] on div at bounding box center [449, 154] width 331 height 85
click at [476, 155] on div at bounding box center [449, 154] width 331 height 85
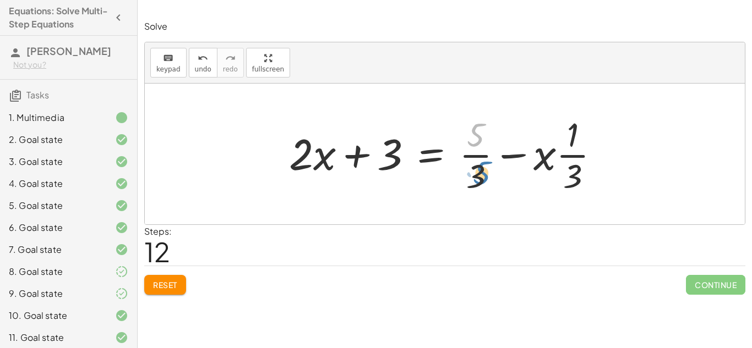
drag, startPoint x: 475, startPoint y: 144, endPoint x: 481, endPoint y: 185, distance: 41.2
click at [481, 185] on div at bounding box center [449, 154] width 331 height 85
drag, startPoint x: 477, startPoint y: 148, endPoint x: 487, endPoint y: 156, distance: 12.6
click at [487, 156] on div at bounding box center [449, 154] width 331 height 85
drag, startPoint x: 475, startPoint y: 137, endPoint x: 483, endPoint y: 155, distance: 20.5
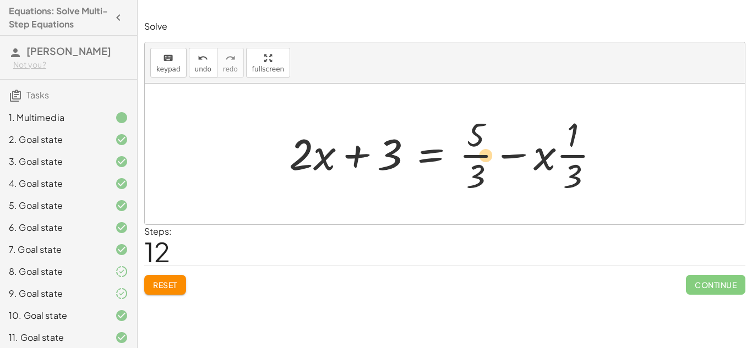
click at [483, 155] on div at bounding box center [449, 154] width 331 height 85
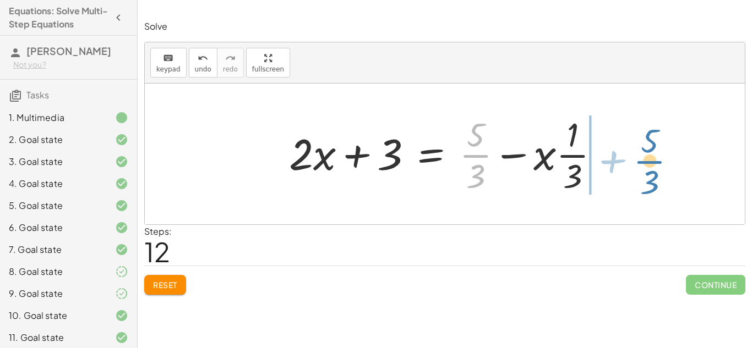
drag, startPoint x: 480, startPoint y: 156, endPoint x: 652, endPoint y: 162, distance: 172.4
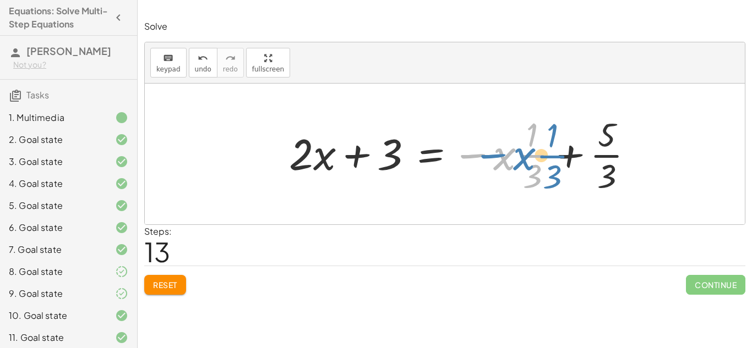
drag, startPoint x: 475, startPoint y: 155, endPoint x: 468, endPoint y: 154, distance: 6.7
click at [468, 154] on div at bounding box center [466, 154] width 364 height 85
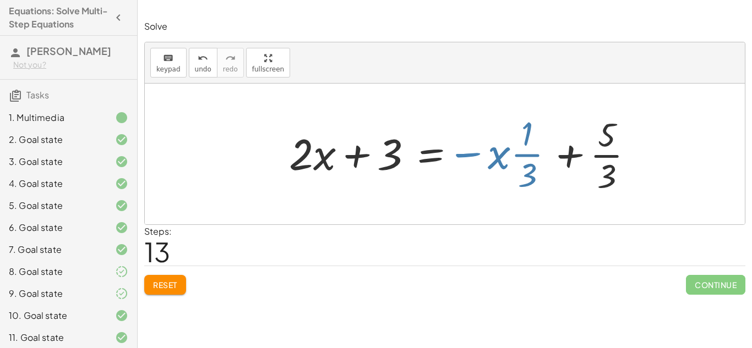
click at [467, 154] on div at bounding box center [466, 154] width 364 height 85
drag, startPoint x: 500, startPoint y: 162, endPoint x: 449, endPoint y: 157, distance: 50.9
click at [449, 157] on div at bounding box center [466, 154] width 364 height 85
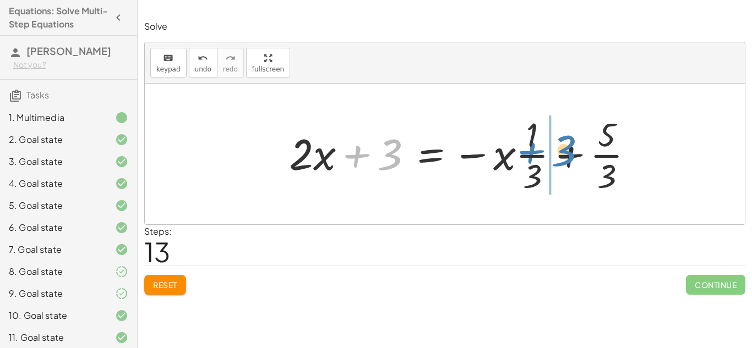
drag, startPoint x: 360, startPoint y: 157, endPoint x: 536, endPoint y: 154, distance: 176.8
click at [536, 154] on div at bounding box center [466, 154] width 364 height 85
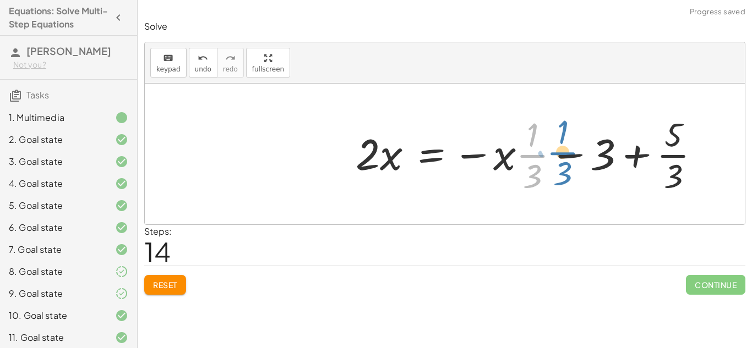
drag, startPoint x: 536, startPoint y: 154, endPoint x: 568, endPoint y: 151, distance: 31.5
click at [568, 151] on div at bounding box center [532, 154] width 364 height 85
click at [601, 157] on div at bounding box center [532, 154] width 364 height 85
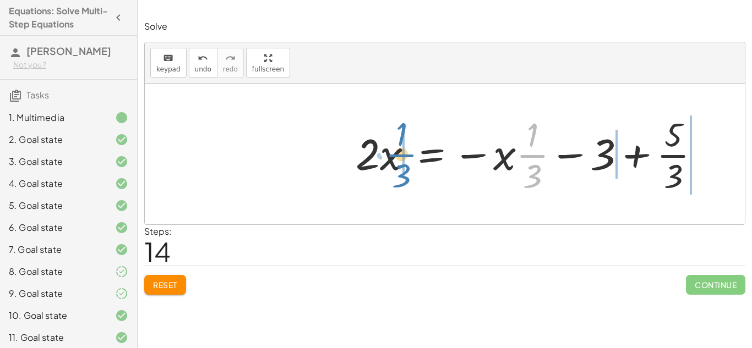
drag, startPoint x: 531, startPoint y: 156, endPoint x: 402, endPoint y: 155, distance: 129.4
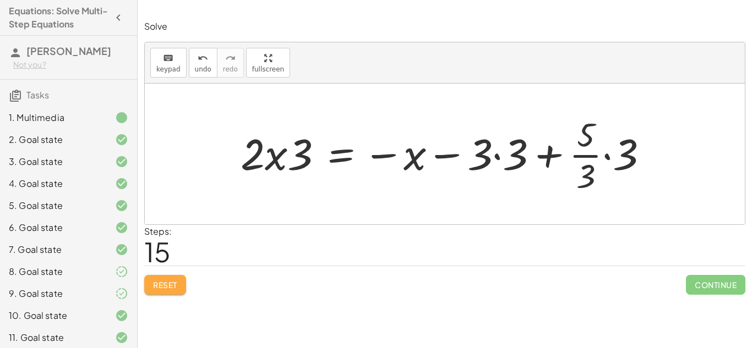
click at [177, 285] on span "Reset" at bounding box center [165, 285] width 24 height 10
